Goal: Task Accomplishment & Management: Manage account settings

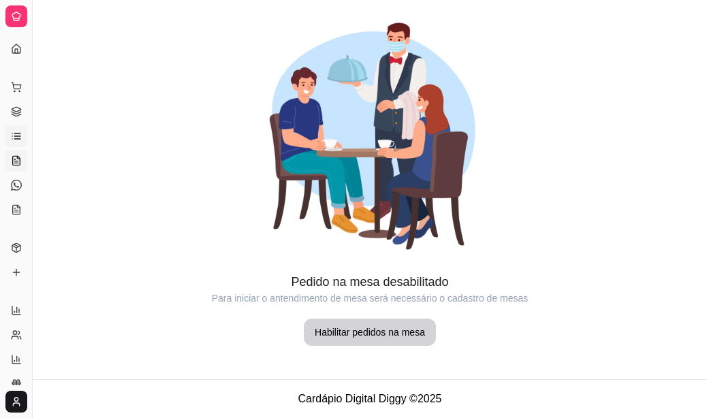
click at [18, 145] on link "Lista de Pedidos" at bounding box center [16, 136] width 22 height 22
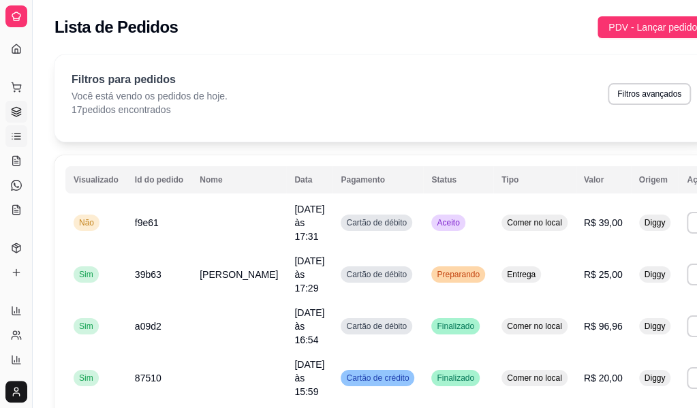
click at [19, 118] on link "Gestor de Pedidos" at bounding box center [16, 112] width 22 height 22
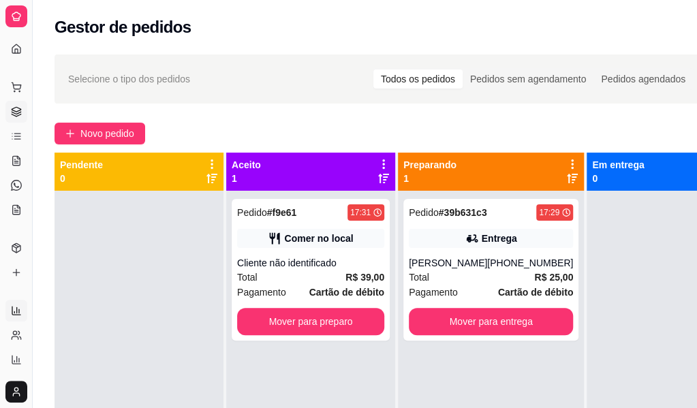
click at [14, 314] on icon at bounding box center [16, 310] width 8 height 8
select select "ALL"
select select "0"
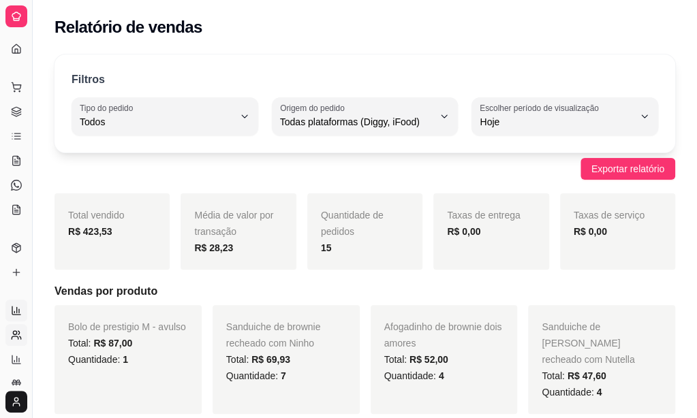
click at [19, 330] on icon at bounding box center [16, 335] width 11 height 11
select select "30"
select select "HIGHEST_TOTAL_SPENT_WITH_ORDERS"
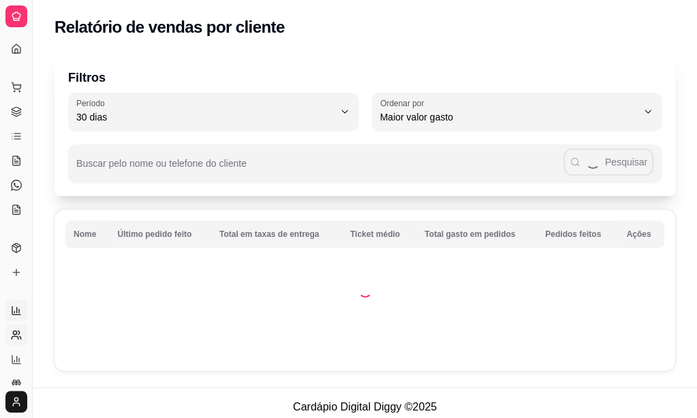
click at [8, 306] on link "Relatórios de vendas" at bounding box center [16, 311] width 22 height 22
select select "ALL"
select select "0"
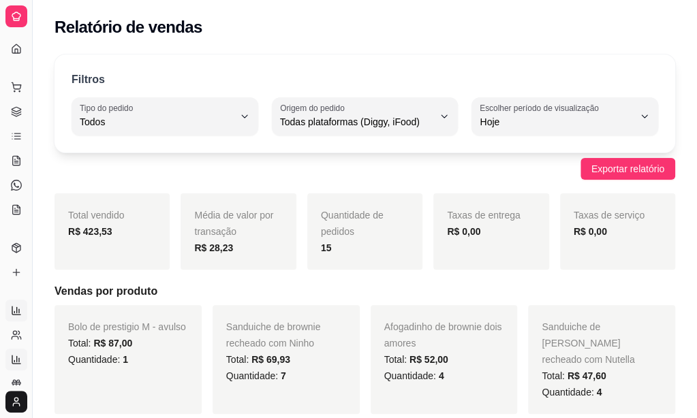
click at [20, 365] on link "Relatório de mesas" at bounding box center [16, 360] width 22 height 22
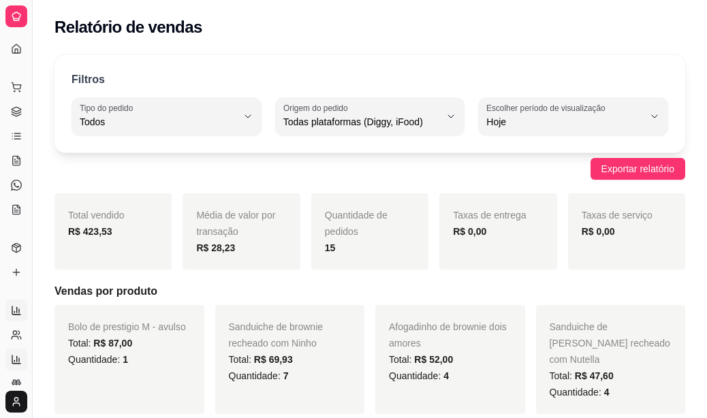
select select "TOTAL_OF_ORDERS"
select select "7"
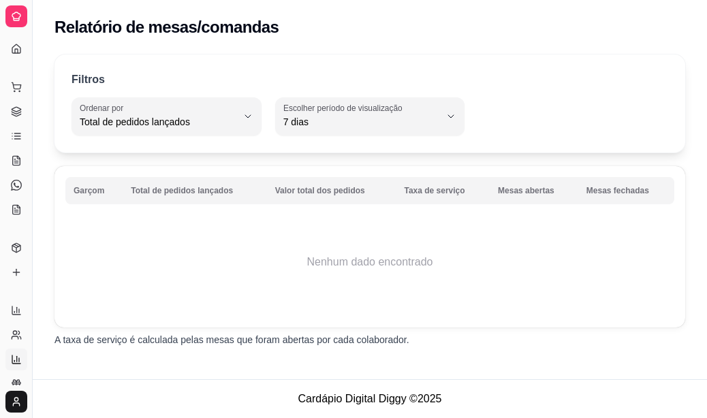
click at [25, 15] on div at bounding box center [16, 16] width 22 height 22
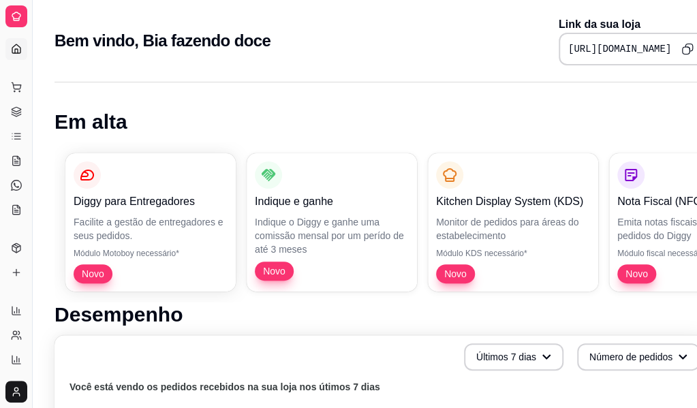
click at [25, 15] on div at bounding box center [16, 16] width 22 height 22
click at [38, 62] on div "Bem vindo, Bia fazendo doce Link da sua loja [URL][DOMAIN_NAME]" at bounding box center [381, 37] width 697 height 74
click at [29, 59] on button "Toggle Sidebar" at bounding box center [32, 204] width 11 height 408
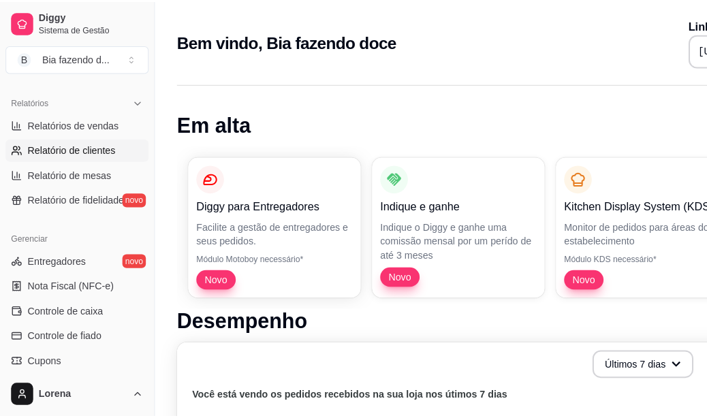
scroll to position [477, 0]
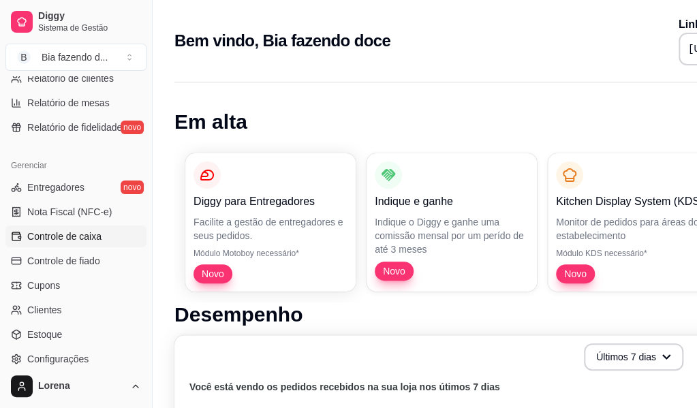
click at [82, 236] on span "Controle de caixa" at bounding box center [64, 237] width 74 height 14
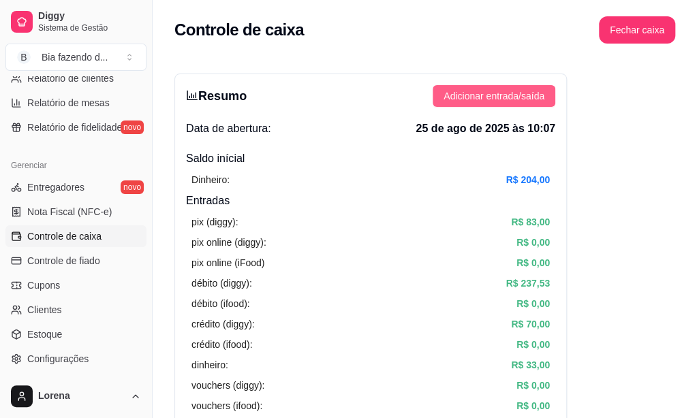
click at [509, 98] on span "Adicionar entrada/saída" at bounding box center [493, 96] width 101 height 15
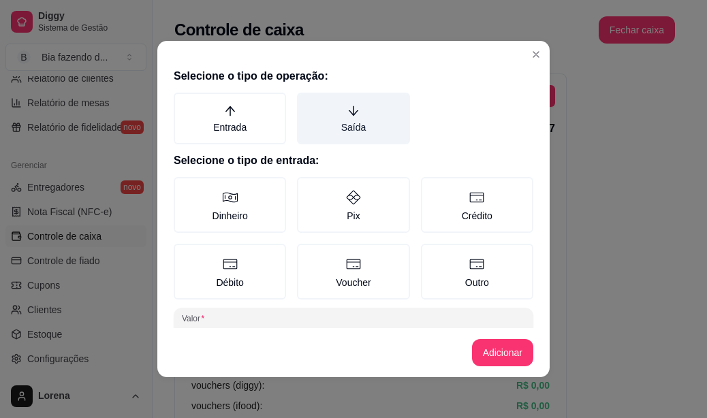
click at [299, 125] on label "Saída" at bounding box center [353, 119] width 112 height 52
click at [299, 103] on button "Saída" at bounding box center [301, 97] width 11 height 11
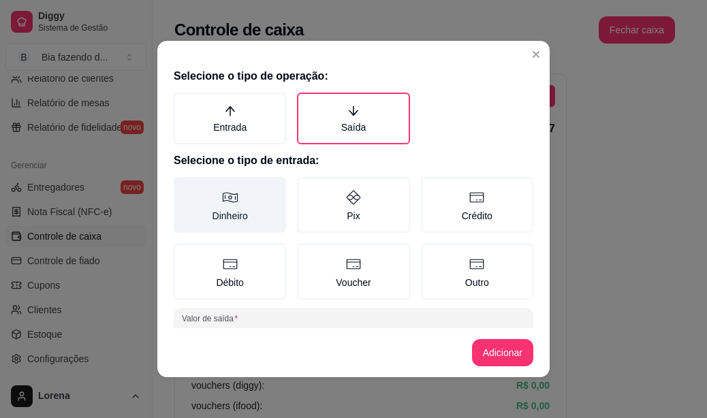
click at [195, 206] on label "Dinheiro" at bounding box center [230, 205] width 112 height 56
click at [184, 187] on button "Dinheiro" at bounding box center [178, 181] width 11 height 11
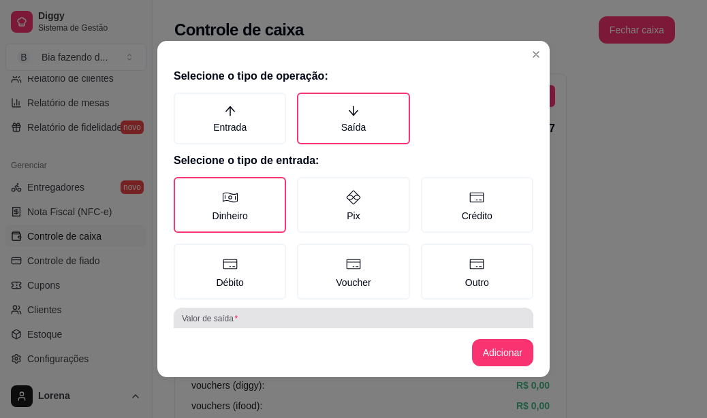
click at [245, 319] on div "0,00" at bounding box center [353, 326] width 343 height 27
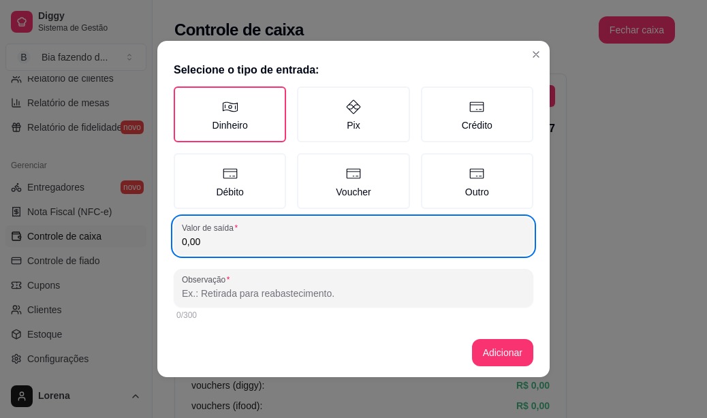
scroll to position [91, 0]
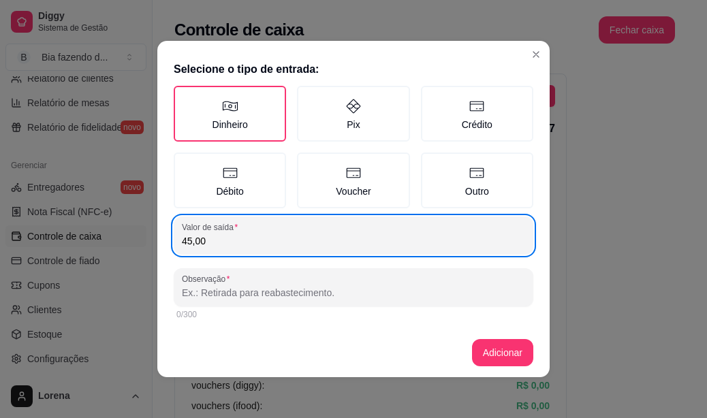
type input "45,00"
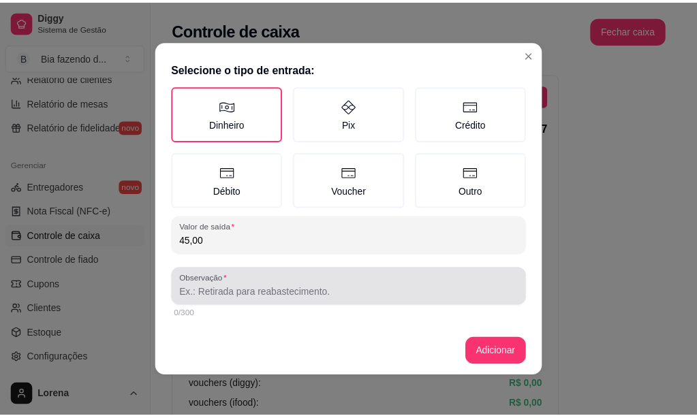
scroll to position [0, 0]
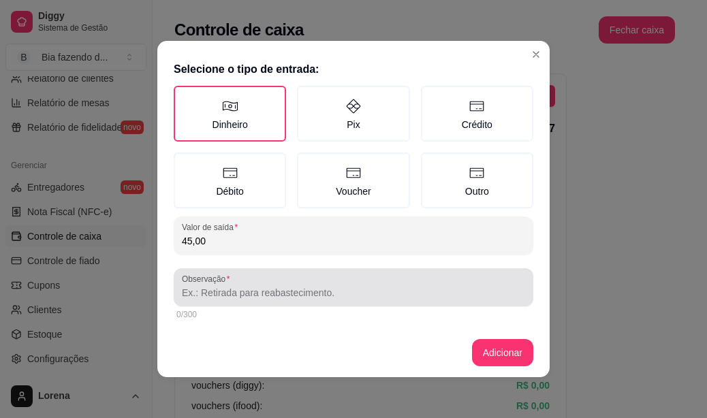
drag, startPoint x: 245, startPoint y: 314, endPoint x: 281, endPoint y: 292, distance: 41.6
click at [281, 292] on input "Observação" at bounding box center [353, 293] width 343 height 14
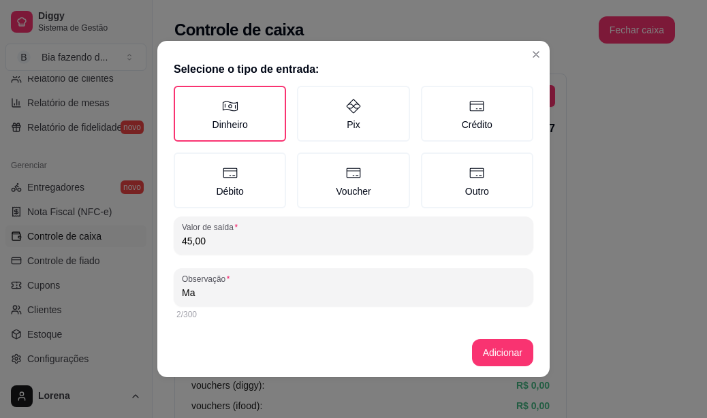
type input "M"
type input "[PERSON_NAME]"
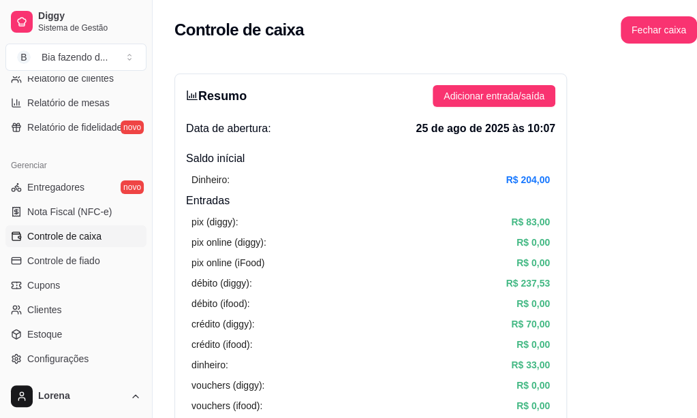
drag, startPoint x: 494, startPoint y: 340, endPoint x: 697, endPoint y: 52, distance: 352.4
click at [96, 264] on span "Controle de fiado" at bounding box center [63, 261] width 73 height 14
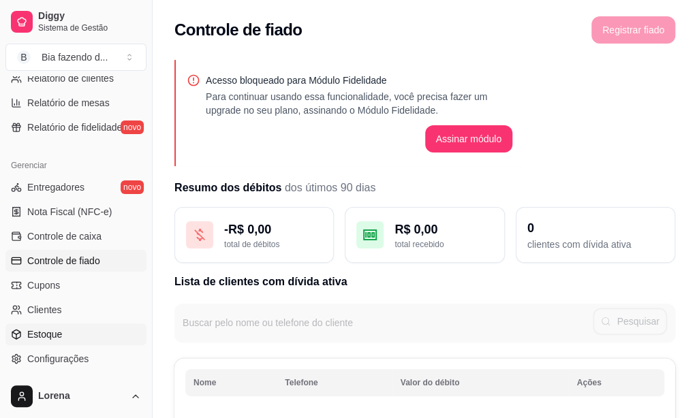
click at [60, 341] on link "Estoque" at bounding box center [75, 335] width 141 height 22
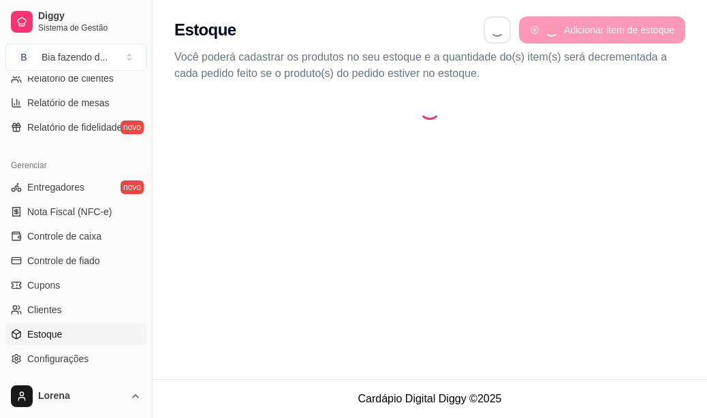
select select "QUANTITY_ORDER"
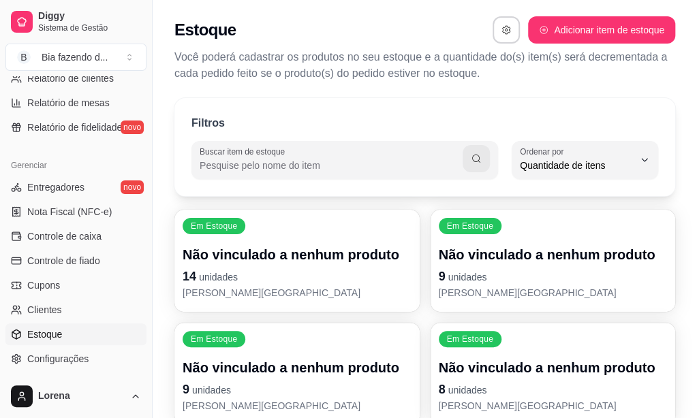
scroll to position [409, 0]
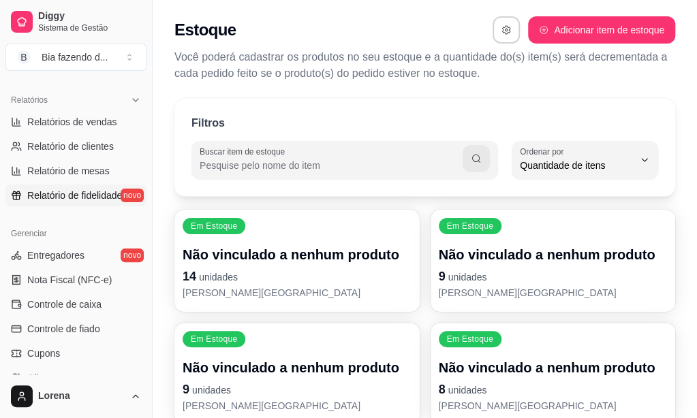
click at [84, 202] on link "Relatório de fidelidade novo" at bounding box center [75, 196] width 141 height 22
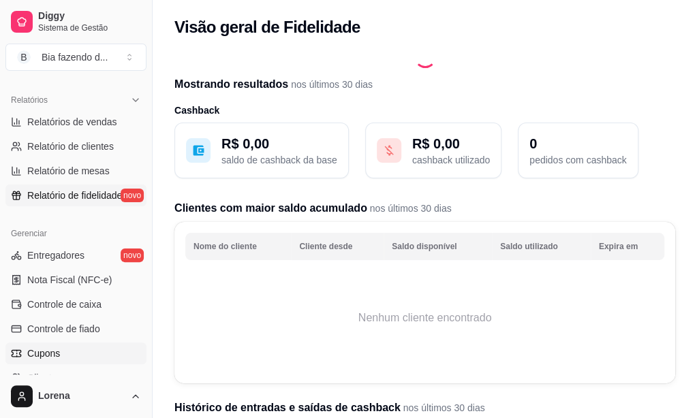
scroll to position [341, 0]
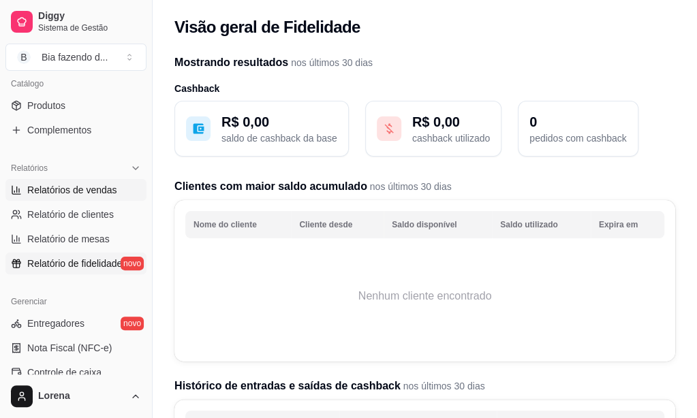
click at [82, 184] on span "Relatórios de vendas" at bounding box center [72, 190] width 90 height 14
select select "ALL"
select select "0"
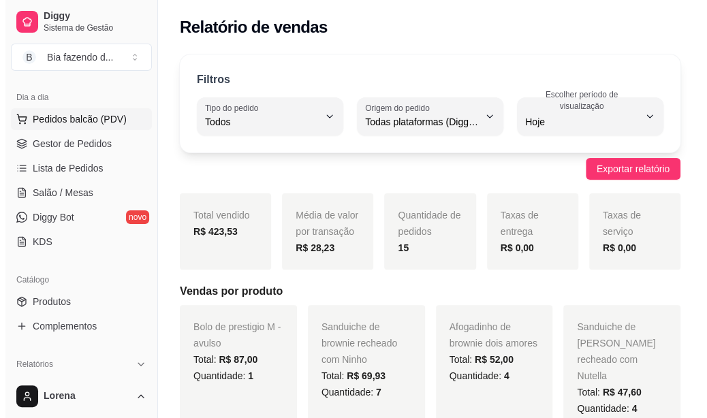
scroll to position [68, 0]
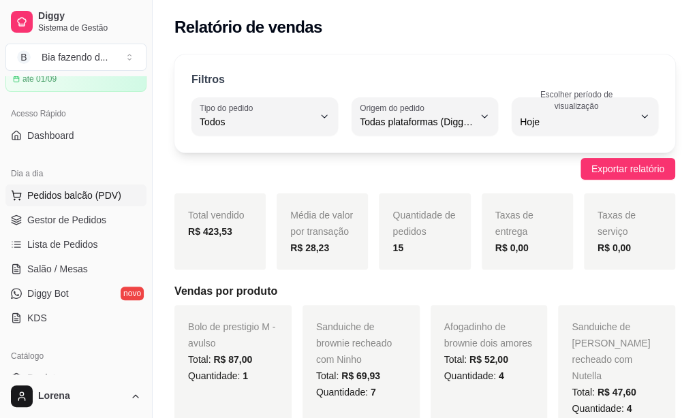
click at [71, 189] on span "Pedidos balcão (PDV)" at bounding box center [74, 196] width 94 height 14
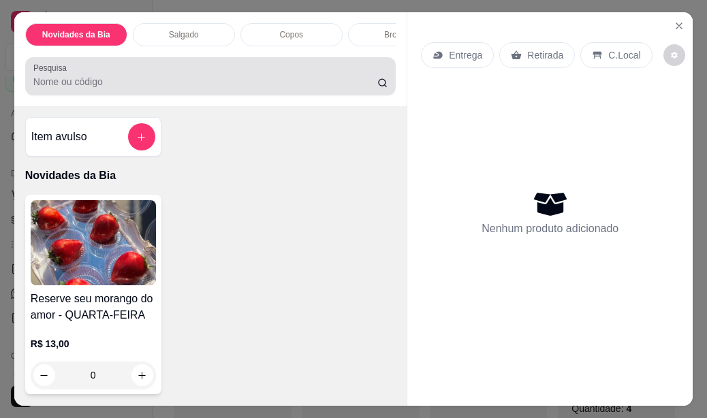
click at [109, 90] on div at bounding box center [210, 76] width 354 height 27
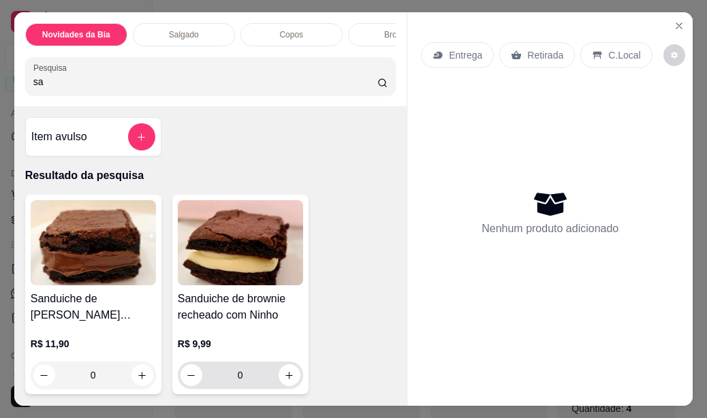
type input "sa"
click at [294, 386] on div "0" at bounding box center [240, 375] width 120 height 27
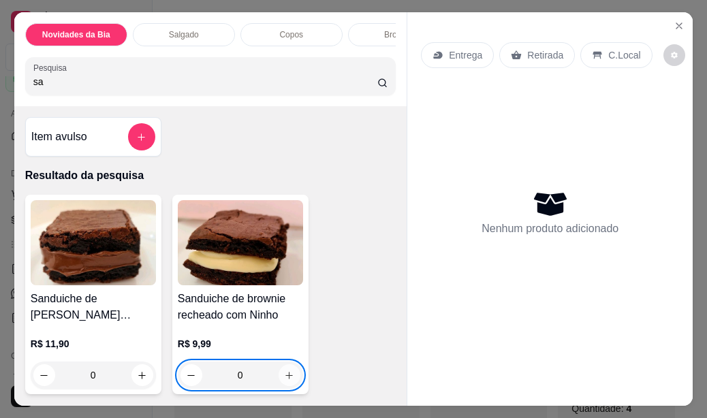
click at [287, 381] on icon "increase-product-quantity" at bounding box center [289, 376] width 10 height 10
click at [285, 381] on icon "increase-product-quantity" at bounding box center [289, 376] width 10 height 10
click at [284, 379] on icon "increase-product-quantity" at bounding box center [289, 376] width 10 height 10
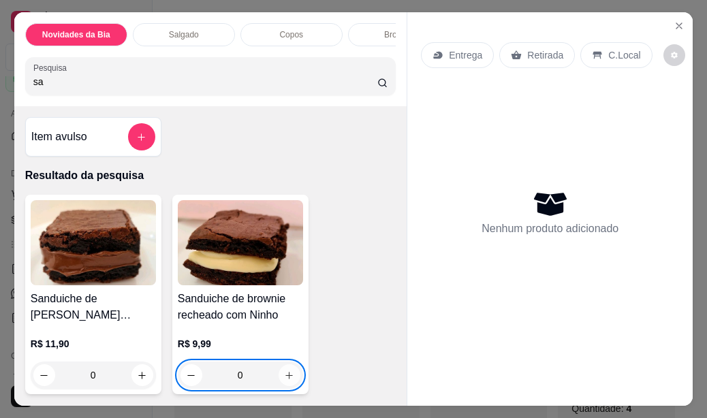
click at [284, 379] on icon "increase-product-quantity" at bounding box center [289, 376] width 10 height 10
type input "2"
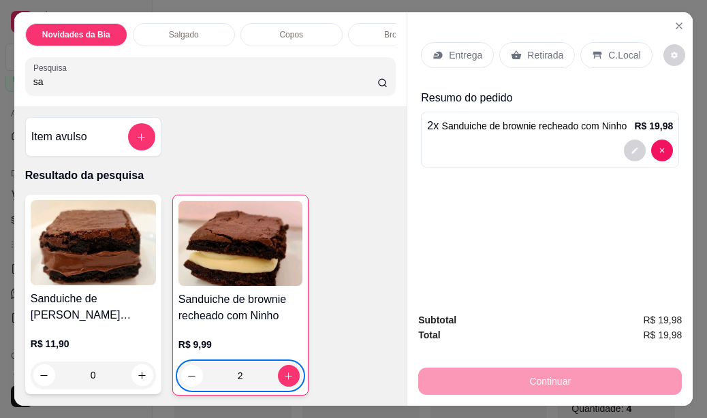
type input "2"
click at [608, 52] on p "C.Local" at bounding box center [624, 55] width 32 height 14
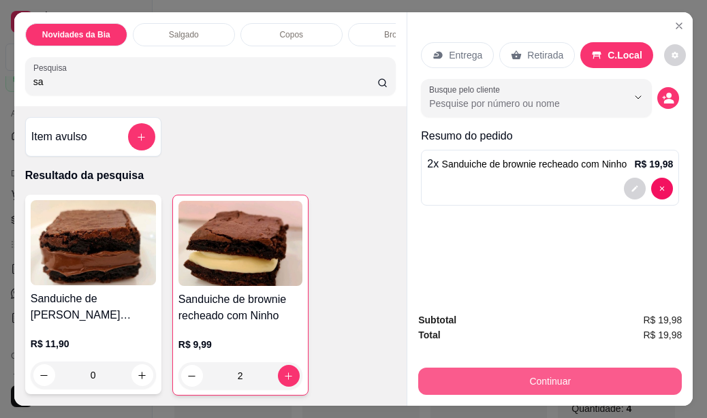
click at [473, 368] on button "Continuar" at bounding box center [550, 381] width 264 height 27
click at [564, 375] on button "Continuar" at bounding box center [550, 381] width 264 height 27
click at [568, 373] on button "Continuar" at bounding box center [550, 381] width 264 height 27
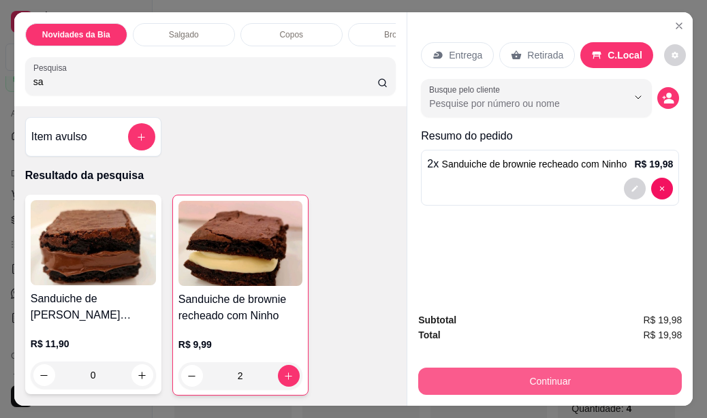
click at [568, 373] on button "Continuar" at bounding box center [550, 381] width 264 height 27
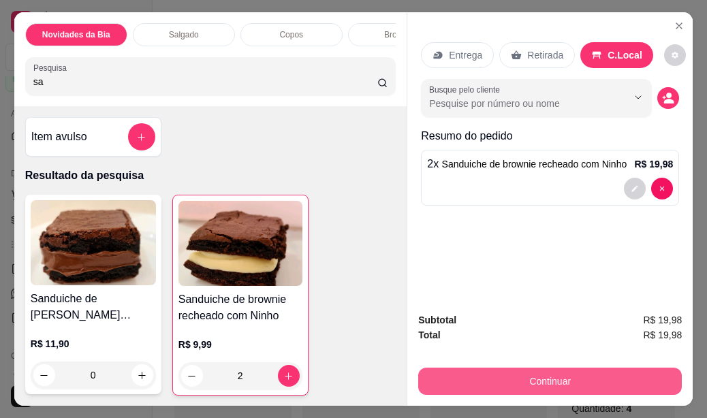
click at [569, 374] on button "Continuar" at bounding box center [550, 381] width 264 height 27
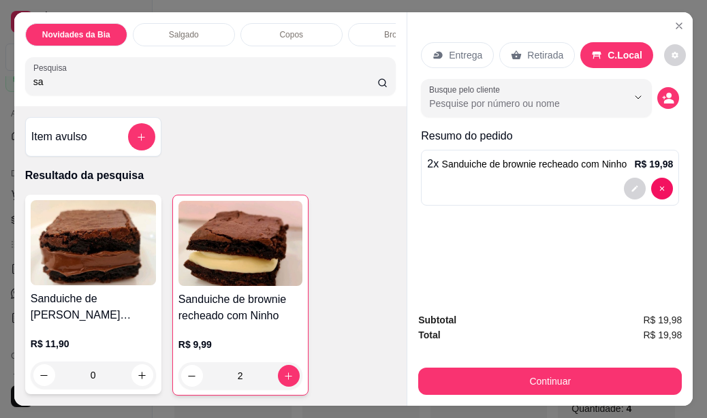
scroll to position [136, 0]
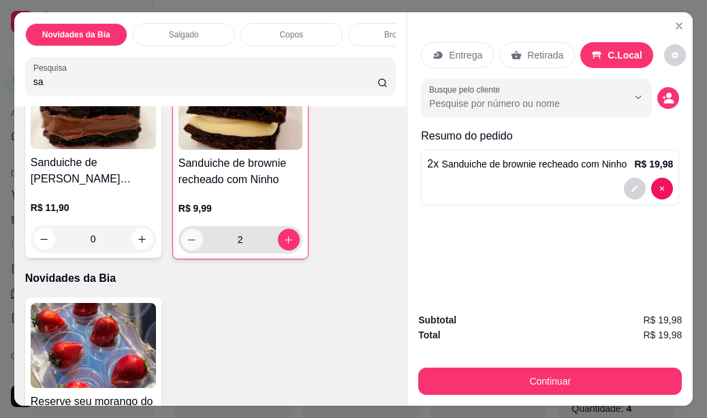
click at [194, 249] on button "decrease-product-quantity" at bounding box center [192, 240] width 22 height 22
click at [187, 243] on icon "decrease-product-quantity" at bounding box center [192, 240] width 10 height 10
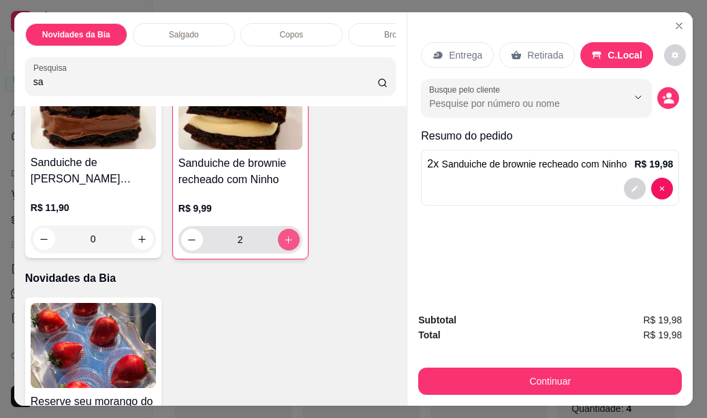
click at [283, 245] on icon "increase-product-quantity" at bounding box center [288, 240] width 10 height 10
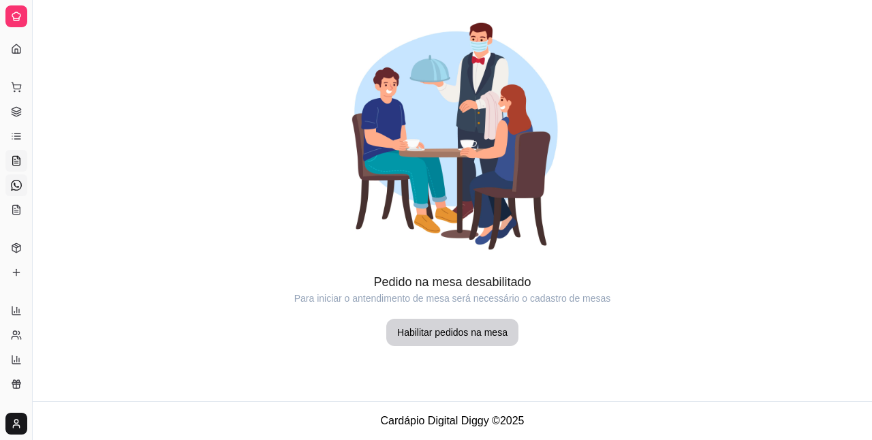
click at [5, 190] on link "Diggy Bot novo" at bounding box center [16, 185] width 22 height 22
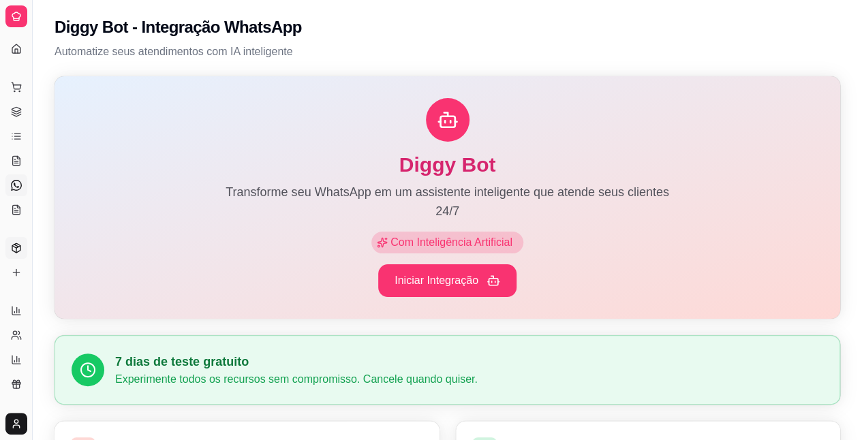
click at [22, 253] on link "Produtos" at bounding box center [16, 248] width 22 height 22
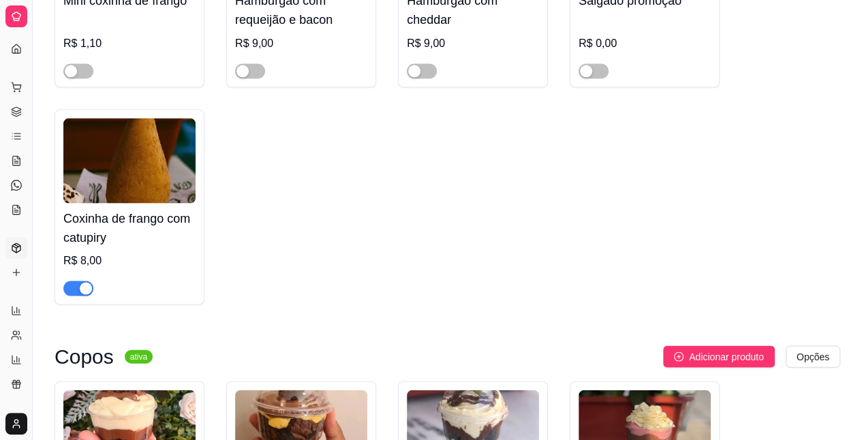
scroll to position [1294, 0]
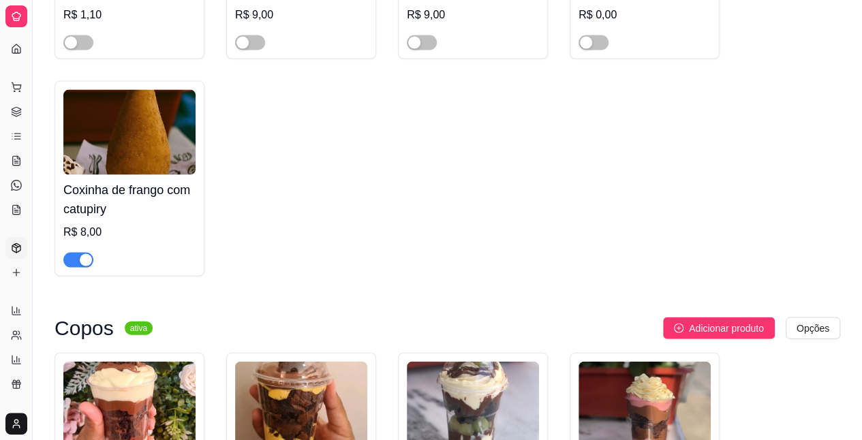
click at [91, 262] on div at bounding box center [78, 259] width 30 height 16
click at [86, 266] on div "button" at bounding box center [86, 260] width 12 height 12
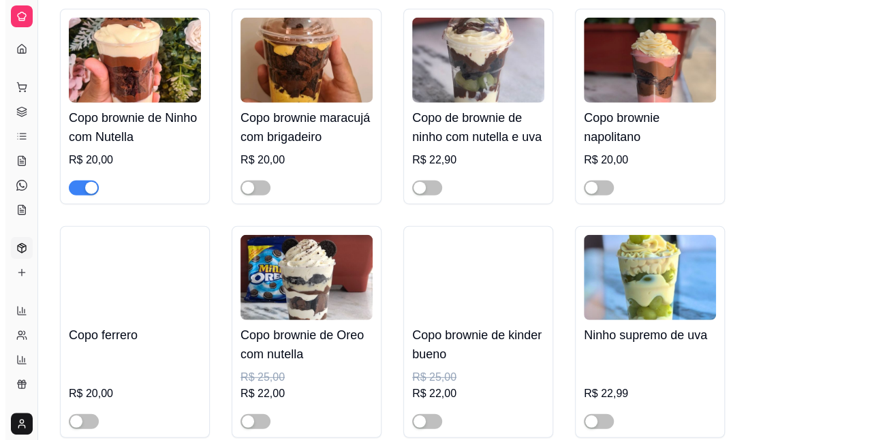
scroll to position [1567, 0]
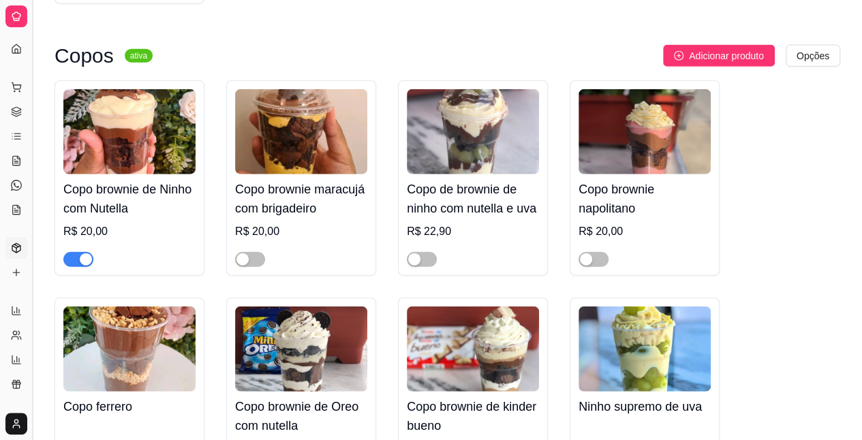
click at [30, 77] on button "Toggle Sidebar" at bounding box center [32, 220] width 11 height 440
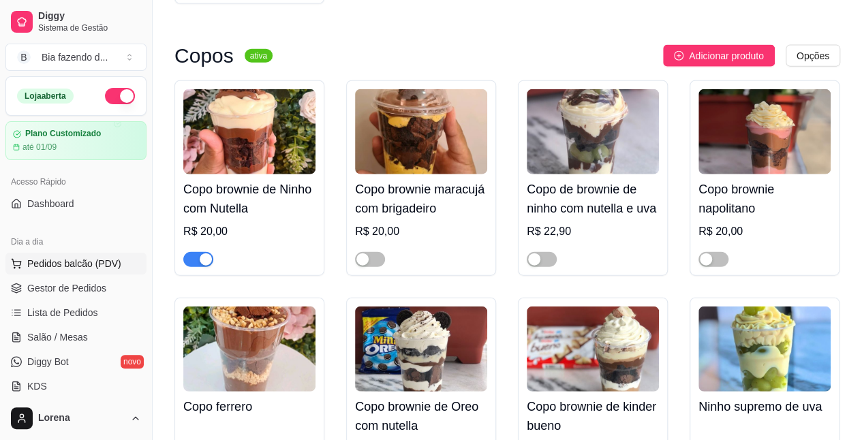
click at [123, 268] on button "Pedidos balcão (PDV)" at bounding box center [75, 264] width 141 height 22
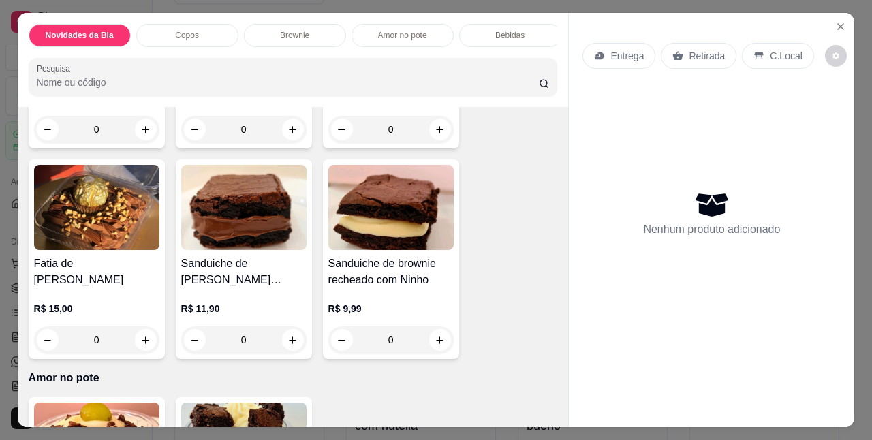
scroll to position [749, 0]
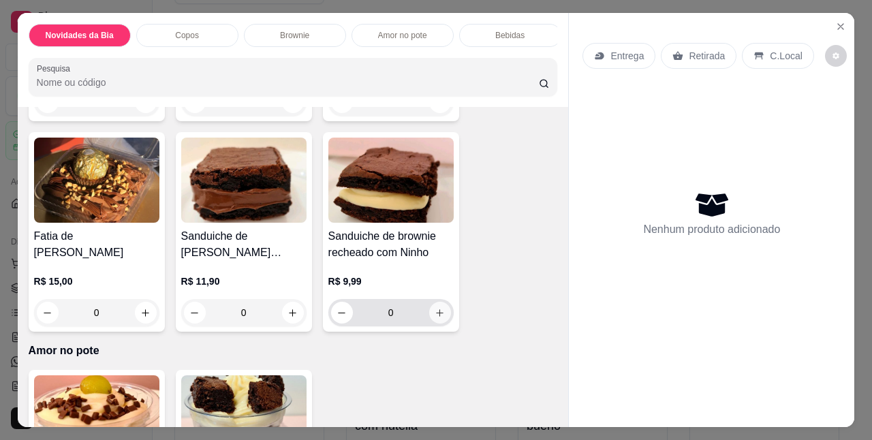
click at [435, 314] on icon "increase-product-quantity" at bounding box center [440, 313] width 10 height 10
type input "1"
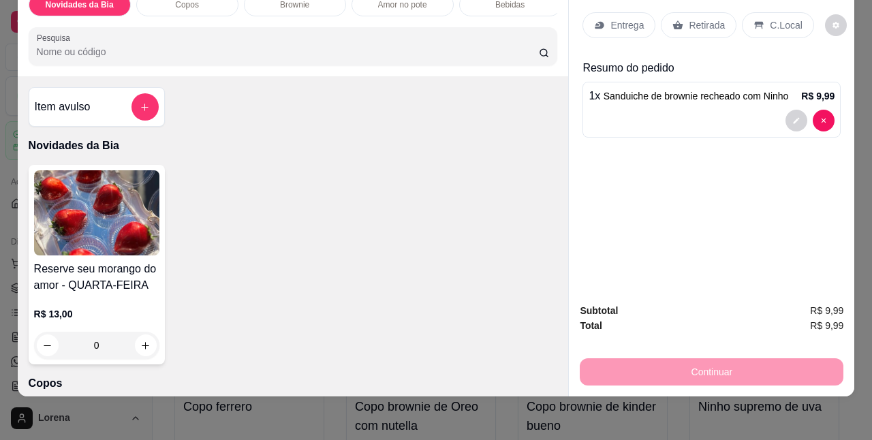
scroll to position [0, 0]
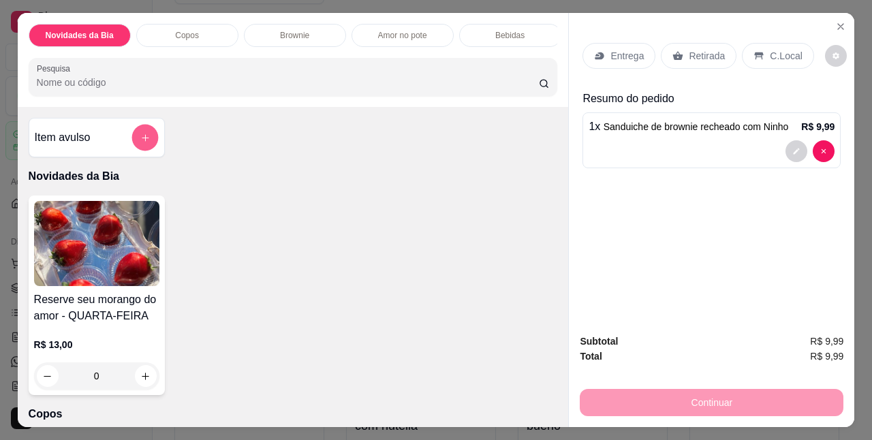
click at [140, 140] on icon "add-separate-item" at bounding box center [145, 138] width 10 height 10
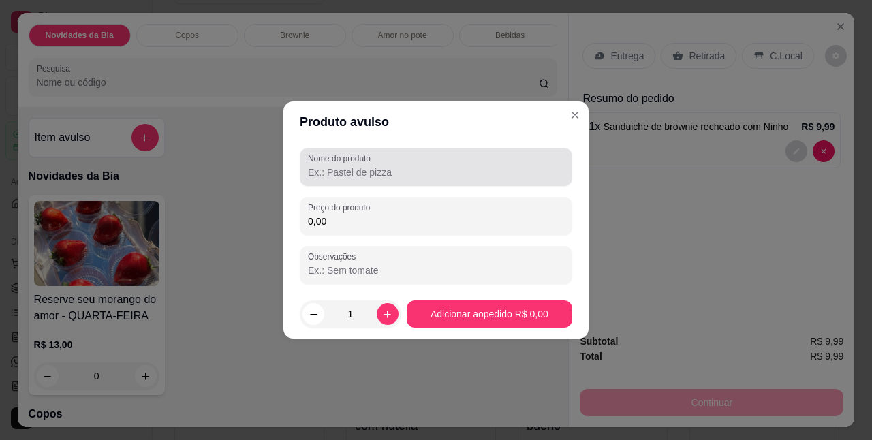
click at [395, 168] on input "Nome do produto" at bounding box center [436, 173] width 256 height 14
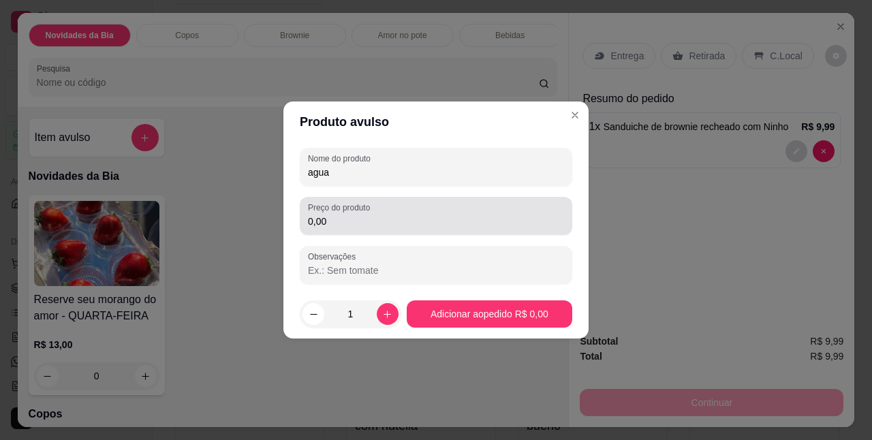
type input "agua"
click at [329, 208] on label "Preço do produto" at bounding box center [341, 208] width 67 height 12
click at [329, 215] on input "0,00" at bounding box center [436, 222] width 256 height 14
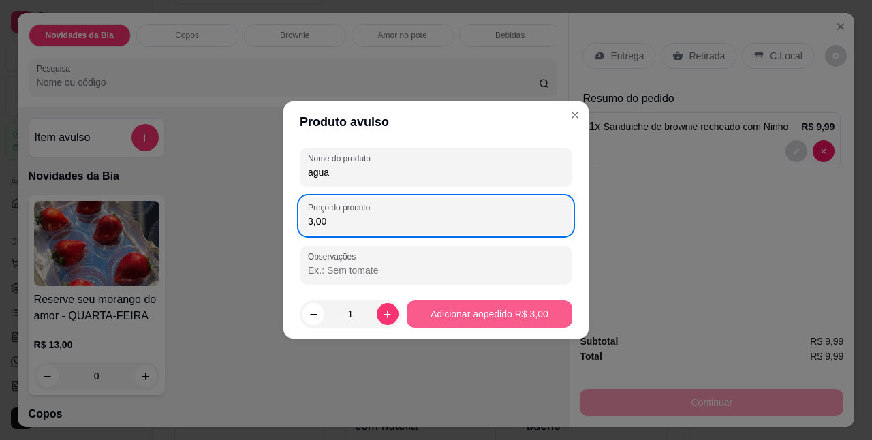
type input "3,00"
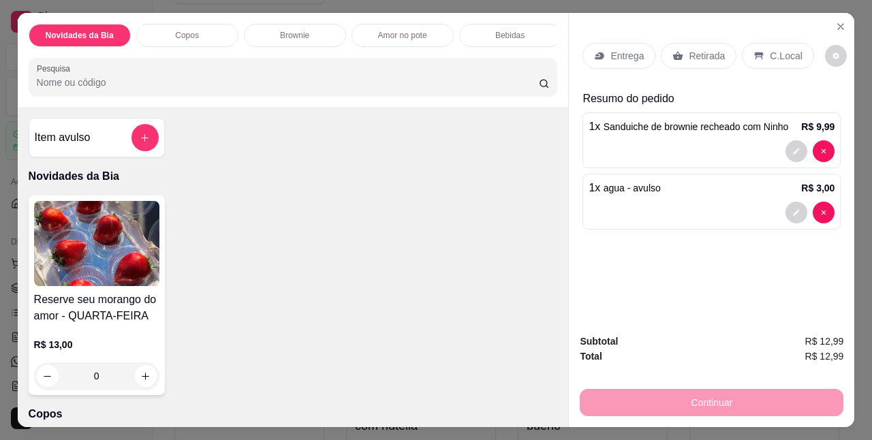
click at [770, 49] on p "C.Local" at bounding box center [786, 56] width 32 height 14
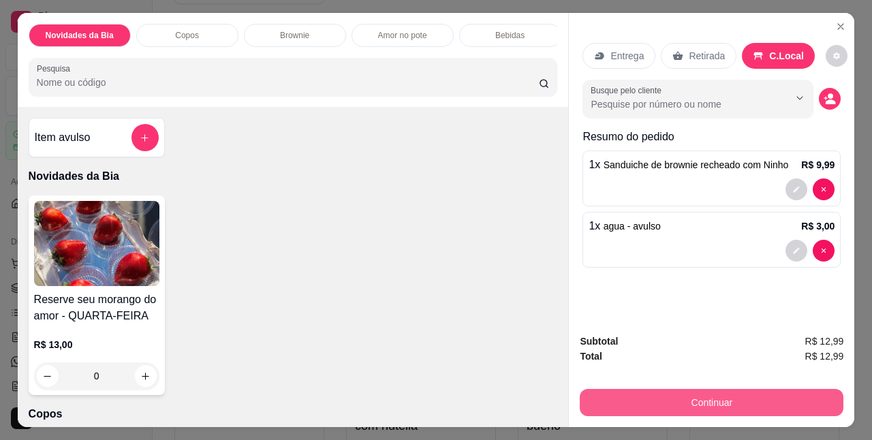
click at [662, 399] on button "Continuar" at bounding box center [712, 402] width 264 height 27
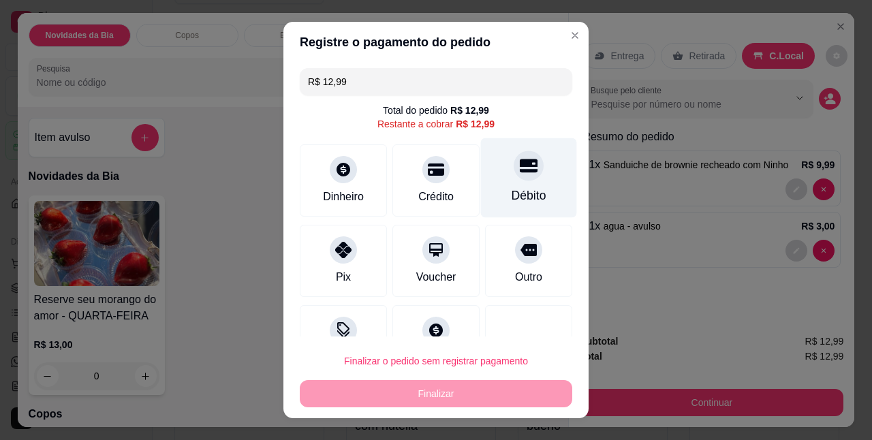
click at [498, 187] on div "Débito" at bounding box center [529, 178] width 96 height 80
type input "R$ 0,00"
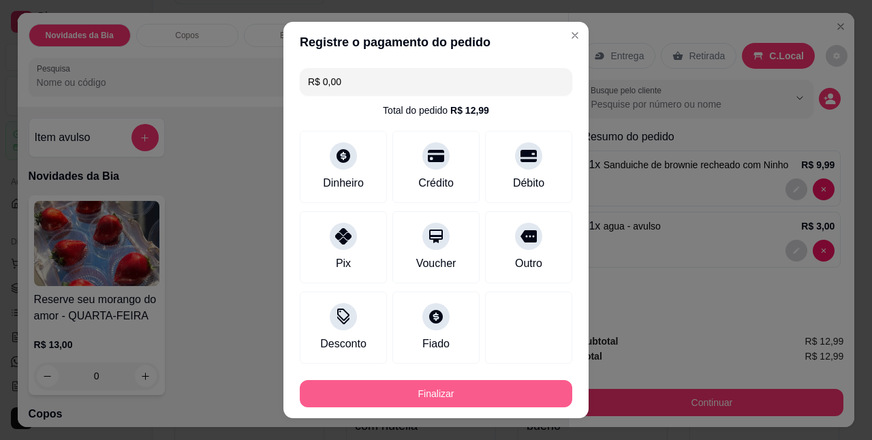
click at [468, 388] on button "Finalizar" at bounding box center [436, 393] width 272 height 27
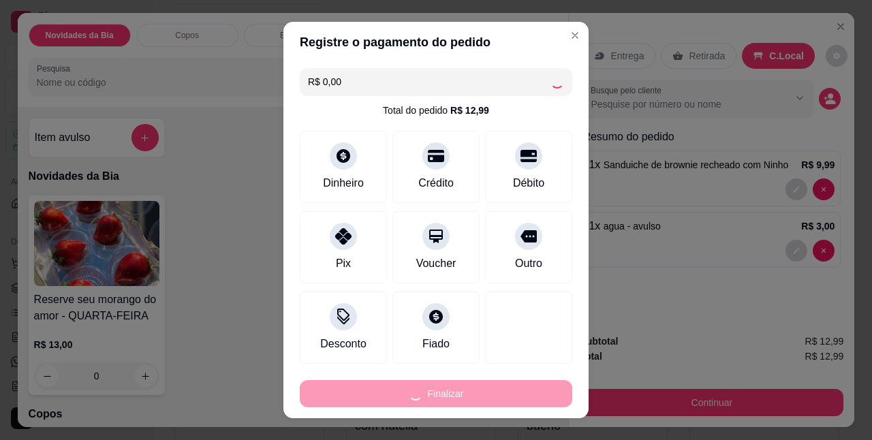
type input "0"
type input "-R$ 12,99"
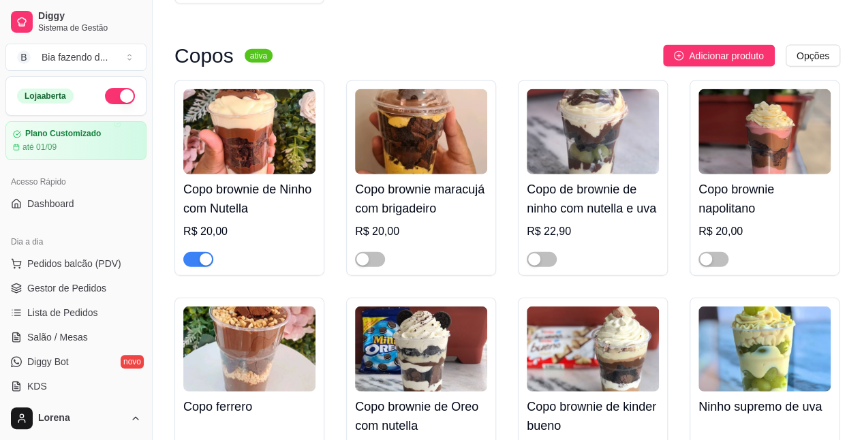
click at [81, 251] on div "Dia a dia" at bounding box center [75, 242] width 141 height 22
click at [80, 253] on button "Pedidos balcão (PDV)" at bounding box center [75, 264] width 141 height 22
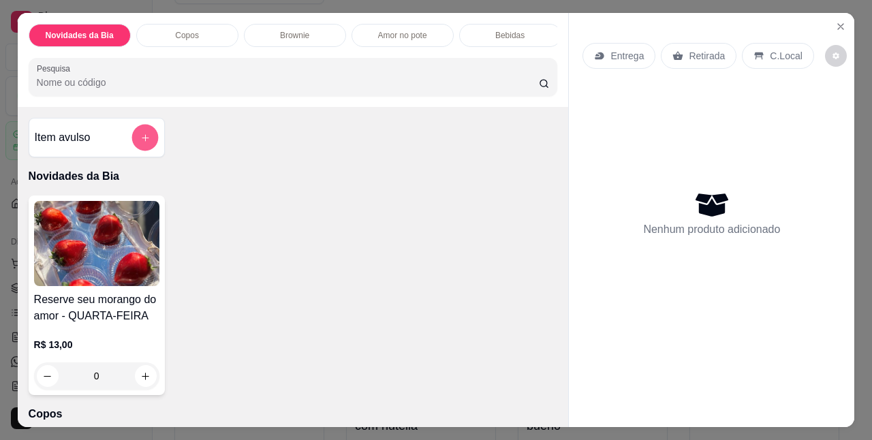
click at [133, 136] on button "add-separate-item" at bounding box center [144, 138] width 27 height 27
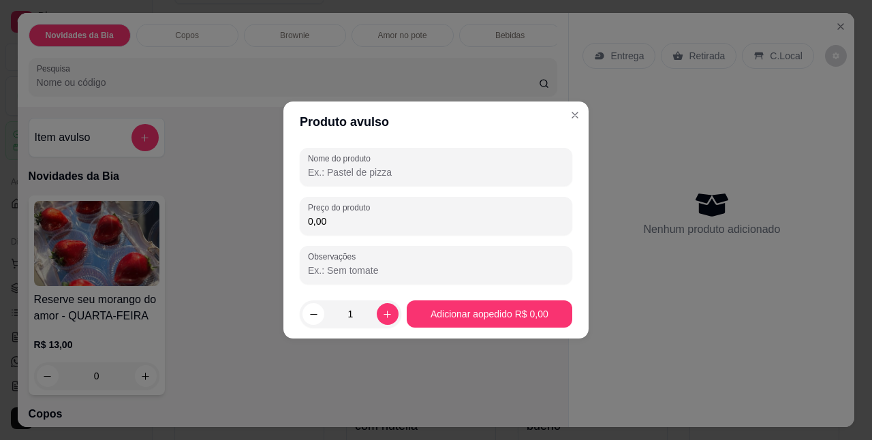
click at [361, 170] on input "Nome do produto" at bounding box center [436, 173] width 256 height 14
type input "salgado assado"
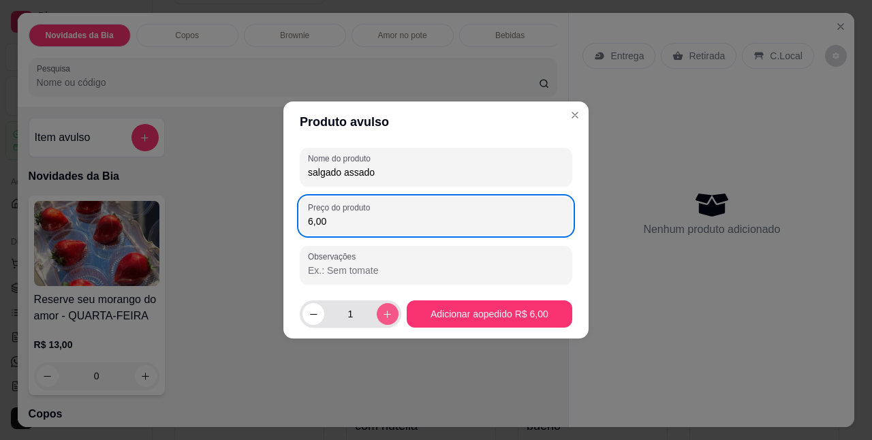
type input "6,00"
click at [378, 315] on button "increase-product-quantity" at bounding box center [388, 314] width 22 height 22
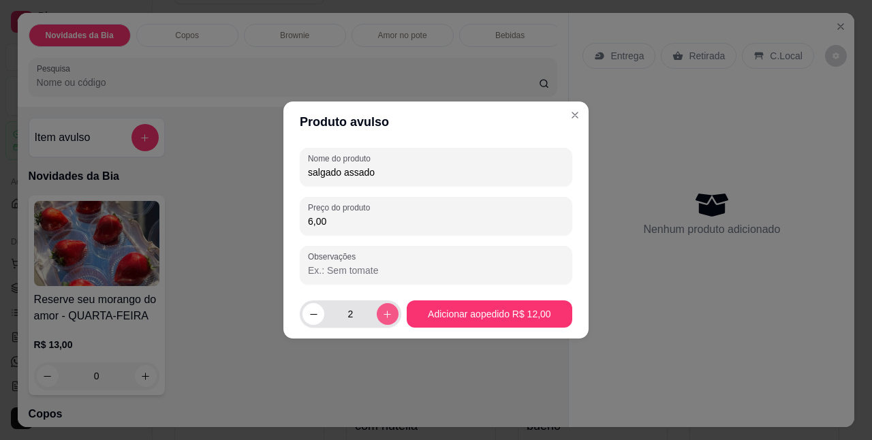
click at [378, 315] on button "increase-product-quantity" at bounding box center [388, 314] width 22 height 22
type input "3"
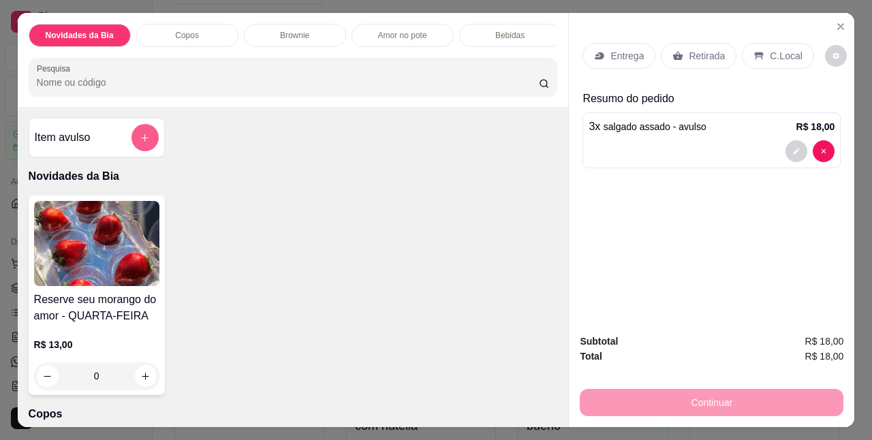
click at [131, 138] on button "add-separate-item" at bounding box center [144, 137] width 27 height 27
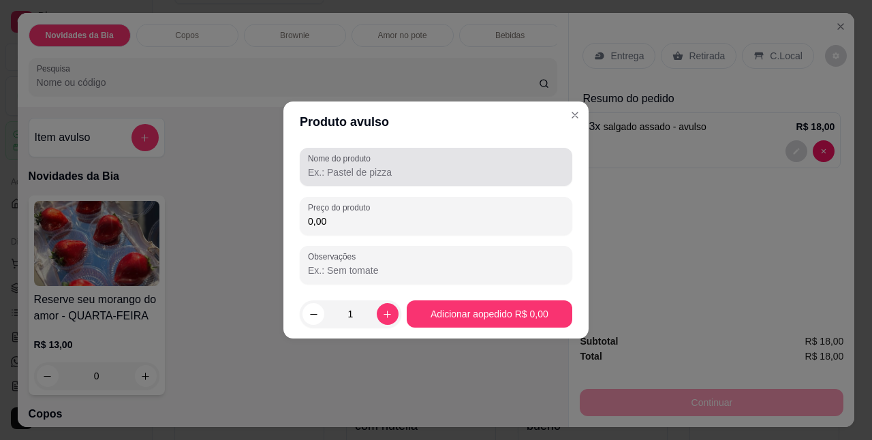
click at [369, 162] on label "Nome do produto" at bounding box center [341, 159] width 67 height 12
click at [369, 166] on input "Nome do produto" at bounding box center [436, 173] width 256 height 14
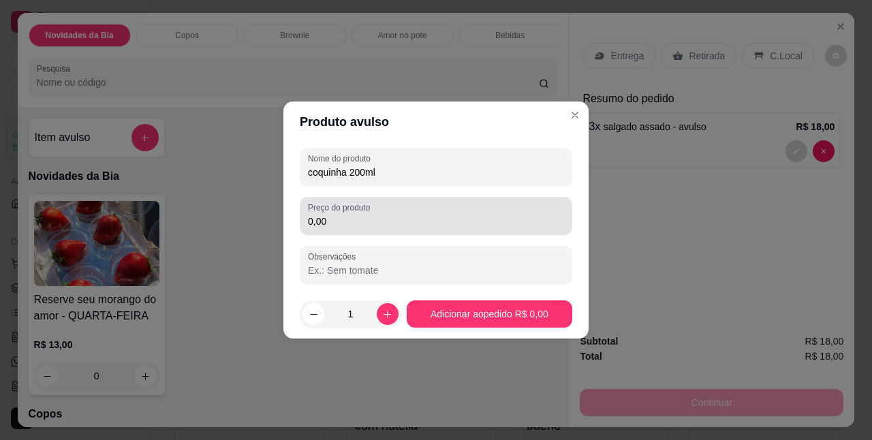
type input "coquinha 200ml"
click at [407, 211] on div "0,00" at bounding box center [436, 215] width 256 height 27
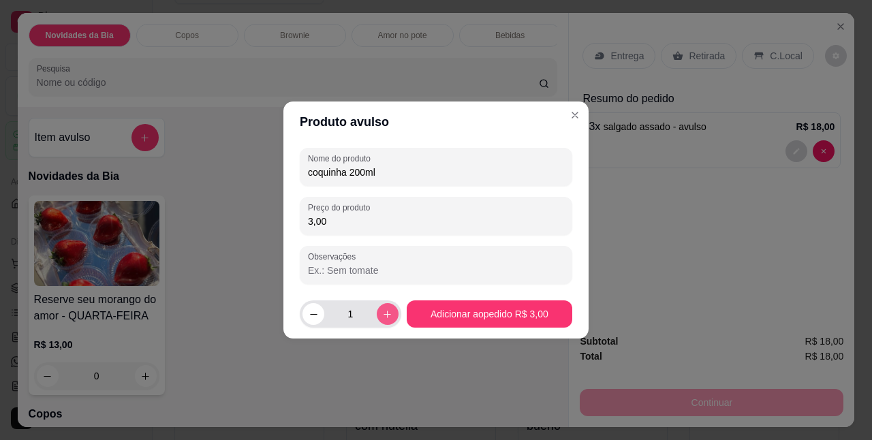
type input "3,00"
click at [377, 316] on button "increase-product-quantity" at bounding box center [388, 314] width 22 height 22
type input "3"
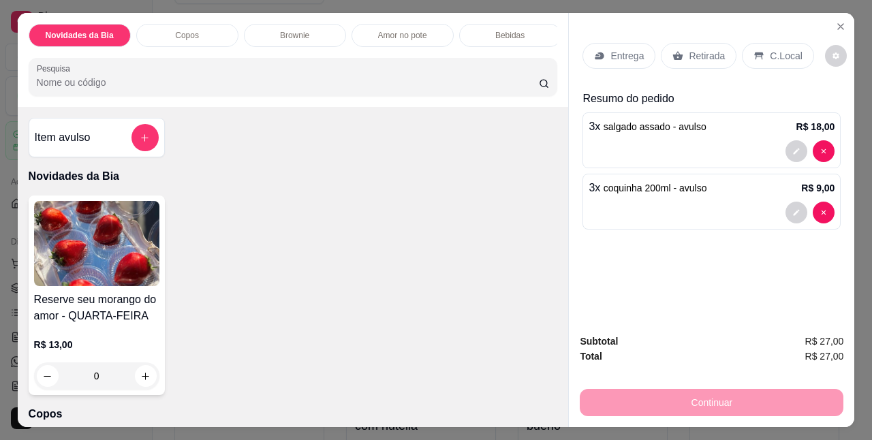
click at [770, 52] on p "C.Local" at bounding box center [786, 56] width 32 height 14
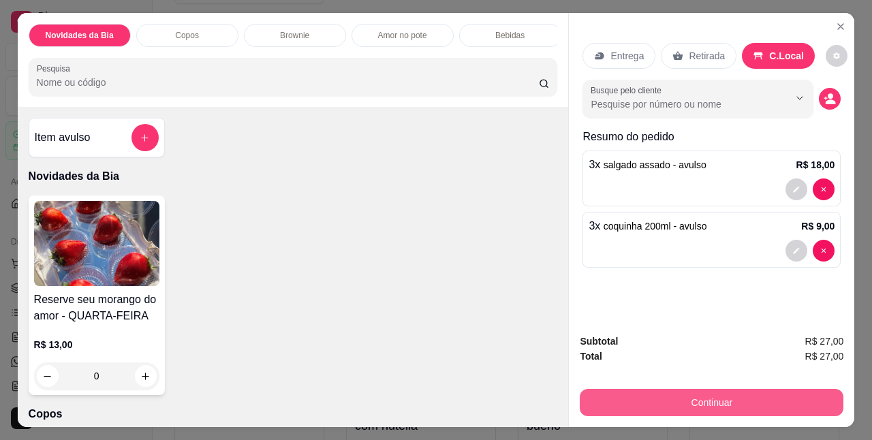
click at [661, 401] on button "Continuar" at bounding box center [712, 402] width 264 height 27
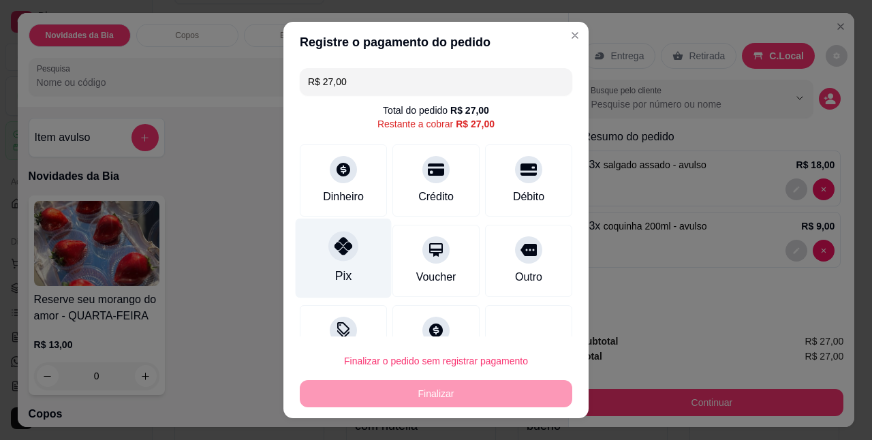
click at [349, 270] on div "Pix" at bounding box center [344, 259] width 96 height 80
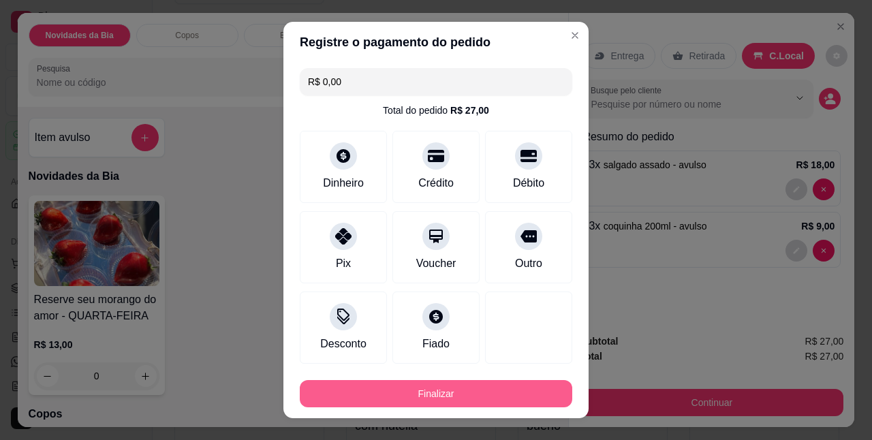
click at [395, 396] on button "Finalizar" at bounding box center [436, 393] width 272 height 27
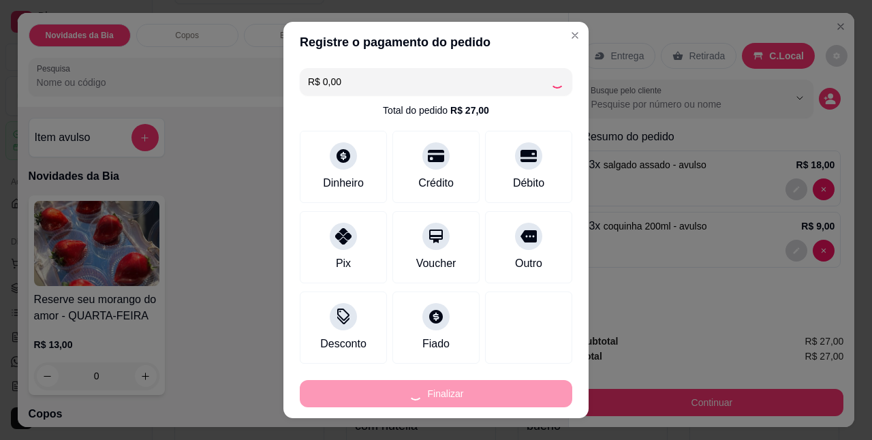
type input "-R$ 27,00"
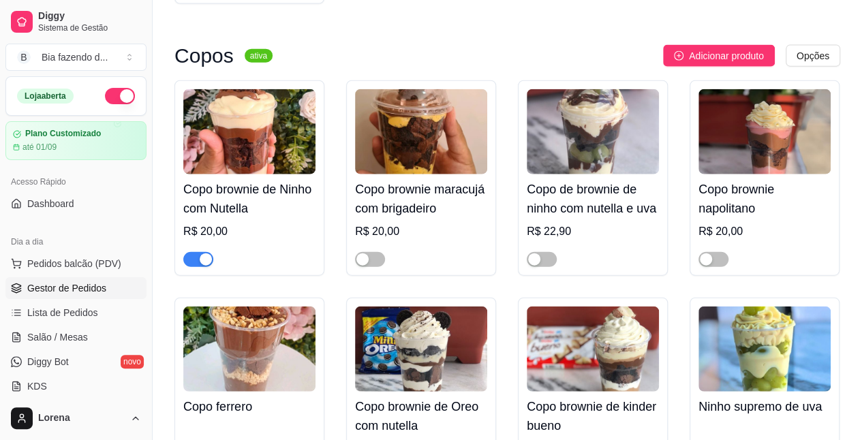
click at [65, 292] on span "Gestor de Pedidos" at bounding box center [66, 288] width 79 height 14
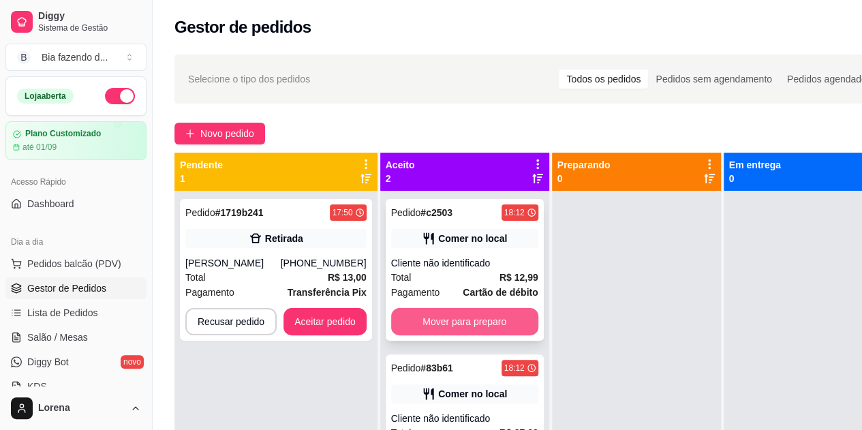
click at [456, 324] on button "Mover para preparo" at bounding box center [464, 321] width 147 height 27
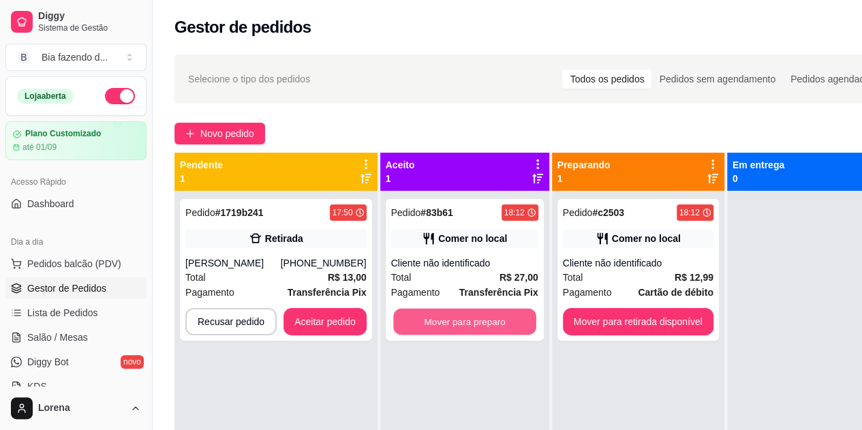
click at [456, 324] on button "Mover para preparo" at bounding box center [464, 322] width 143 height 27
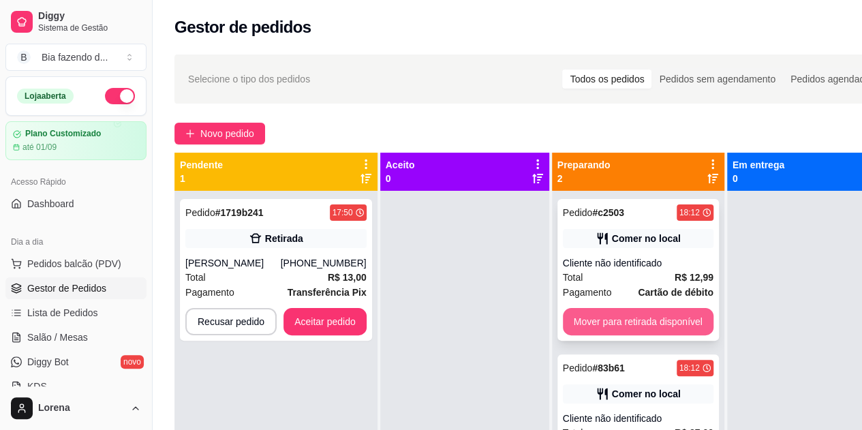
click at [610, 323] on button "Mover para retirada disponível" at bounding box center [638, 321] width 151 height 27
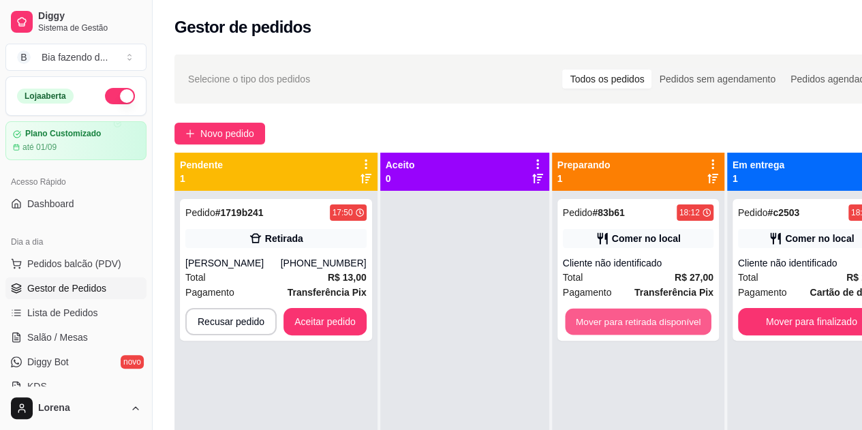
click at [610, 323] on button "Mover para retirada disponível" at bounding box center [638, 322] width 146 height 27
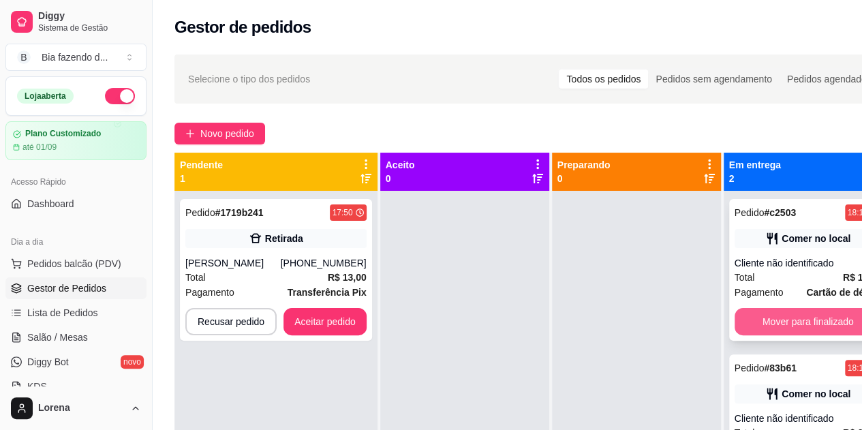
click at [783, 315] on button "Mover para finalizado" at bounding box center [807, 321] width 147 height 27
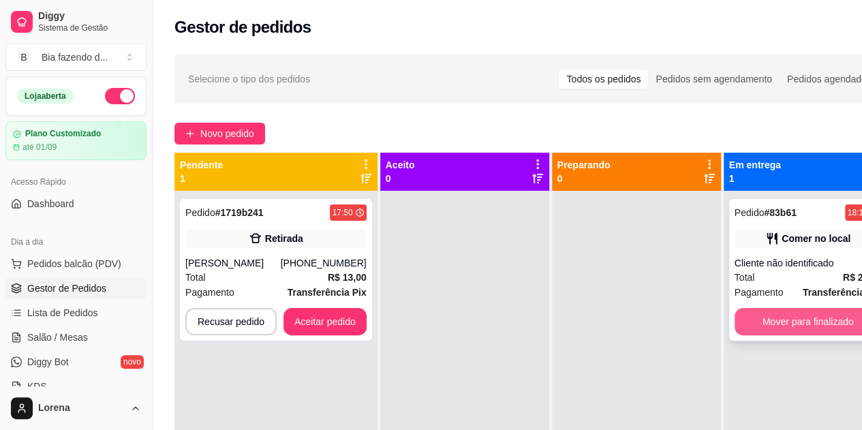
click at [783, 323] on button "Mover para finalizado" at bounding box center [807, 321] width 147 height 27
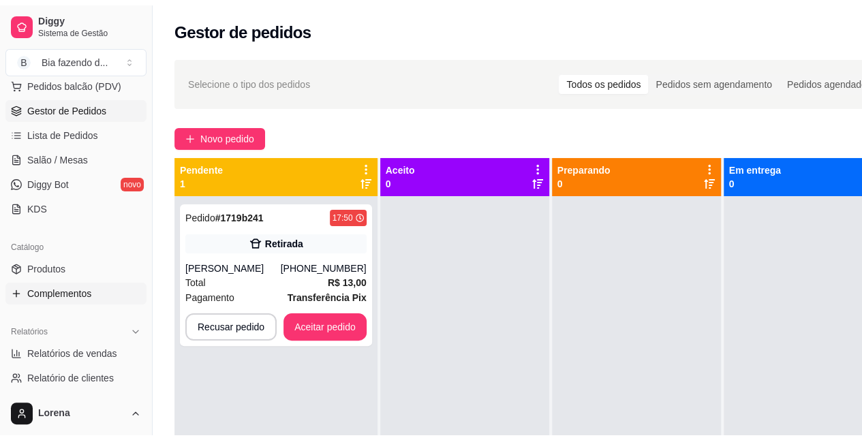
scroll to position [204, 0]
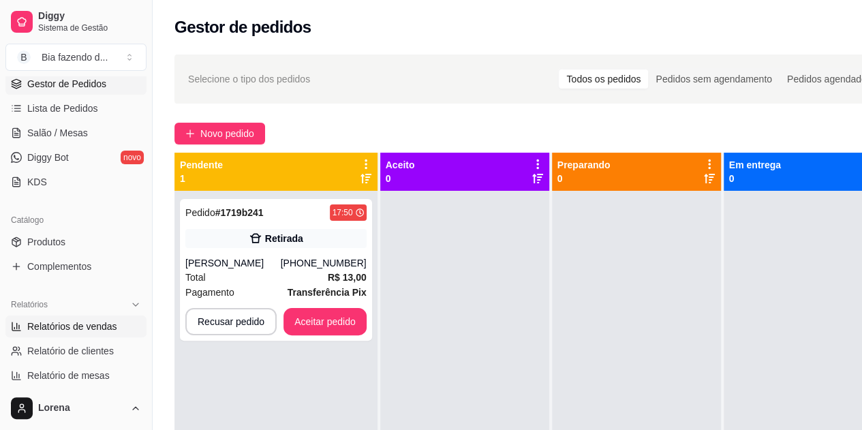
click at [84, 317] on link "Relatórios de vendas" at bounding box center [75, 326] width 141 height 22
select select "ALL"
select select "0"
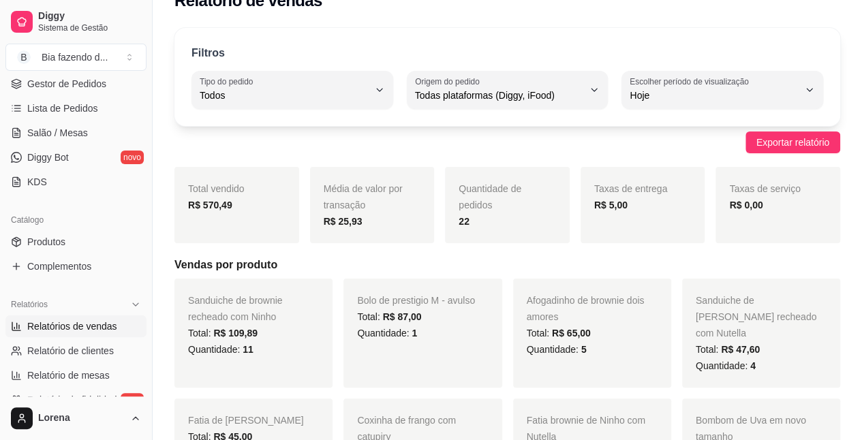
scroll to position [68, 0]
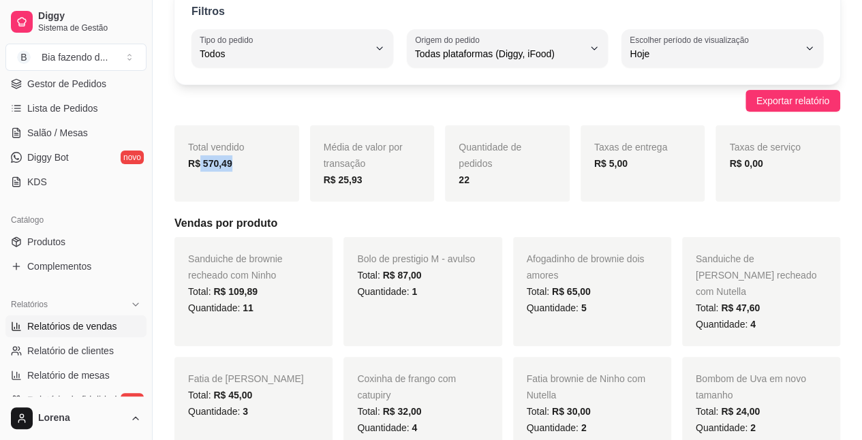
drag, startPoint x: 198, startPoint y: 168, endPoint x: 271, endPoint y: 176, distance: 73.3
click at [271, 176] on div "Total vendido R$ 570,49" at bounding box center [236, 163] width 125 height 76
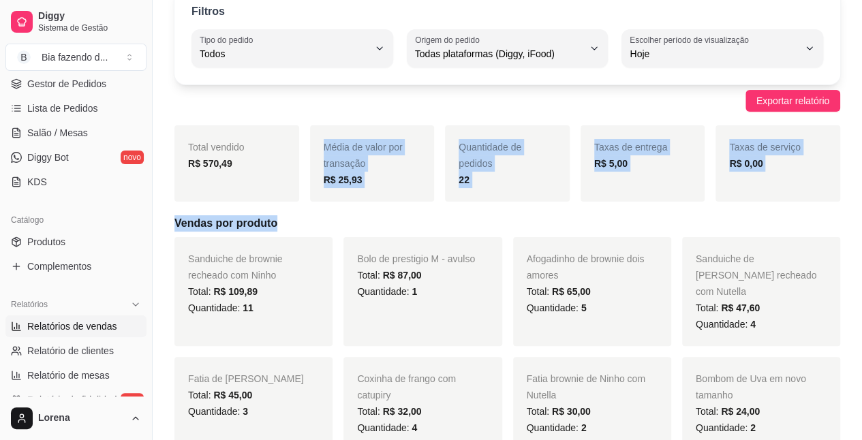
drag, startPoint x: 323, startPoint y: 148, endPoint x: 379, endPoint y: 204, distance: 79.5
click at [379, 199] on div "Média de valor por transação R$ 25,93" at bounding box center [372, 163] width 125 height 76
drag, startPoint x: 379, startPoint y: 199, endPoint x: 375, endPoint y: 223, distance: 24.9
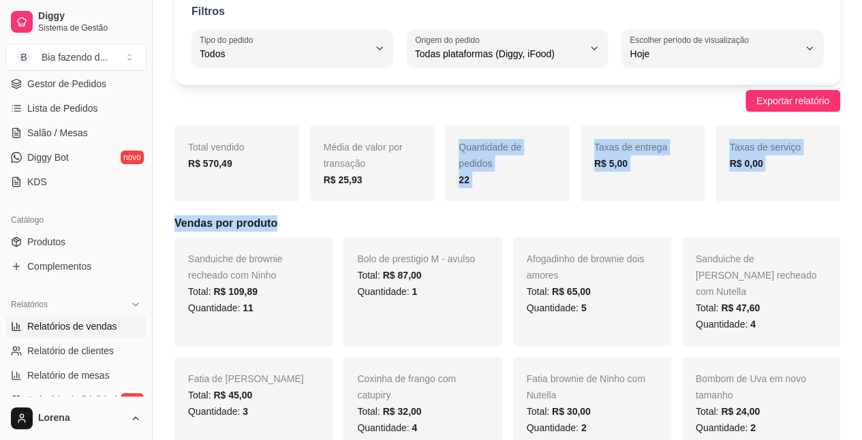
click at [375, 223] on h5 "Vendas por produto" at bounding box center [506, 223] width 665 height 16
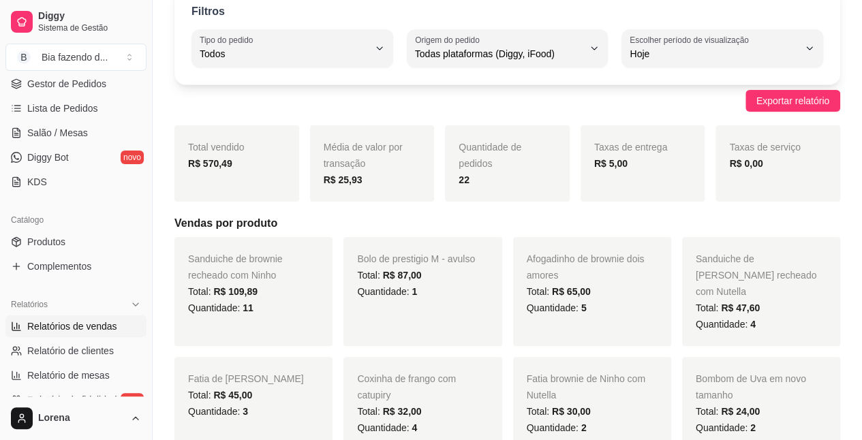
click at [374, 186] on div "R$ 25,93" at bounding box center [372, 180] width 97 height 16
drag, startPoint x: 369, startPoint y: 178, endPoint x: 256, endPoint y: 187, distance: 113.4
click at [256, 187] on div "Total vendido R$ 570,49 Média de valor por transação R$ 25,93 Quantidade de ped…" at bounding box center [506, 163] width 665 height 76
click at [388, 183] on div "R$ 25,93" at bounding box center [372, 180] width 97 height 16
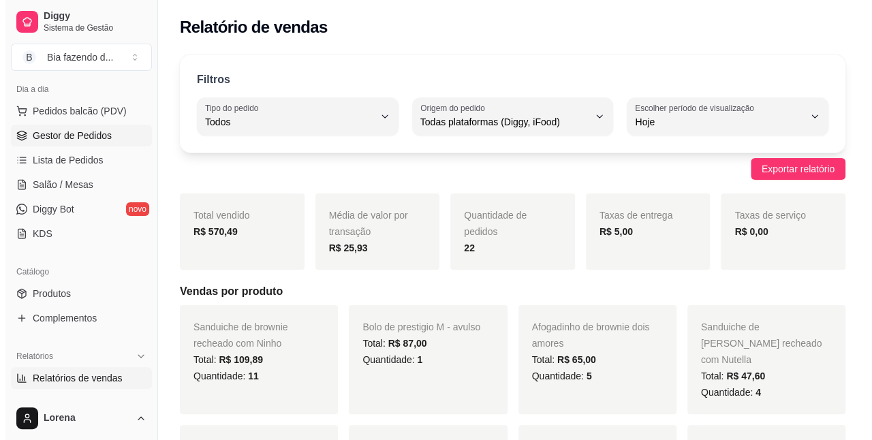
scroll to position [136, 0]
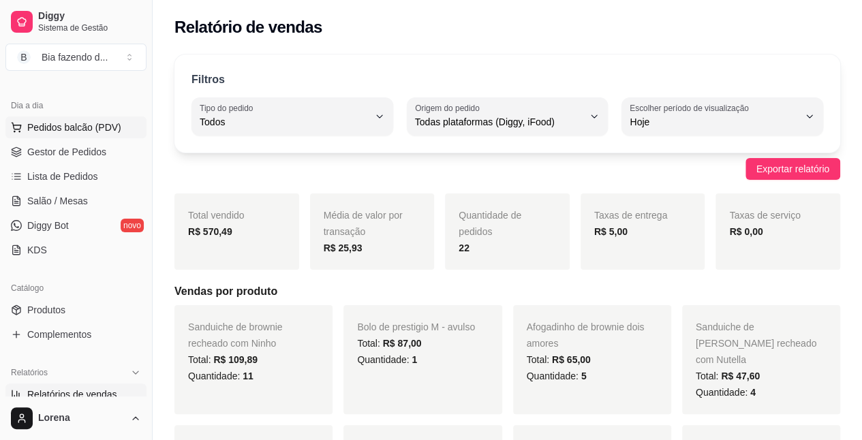
click at [84, 121] on span "Pedidos balcão (PDV)" at bounding box center [74, 128] width 94 height 14
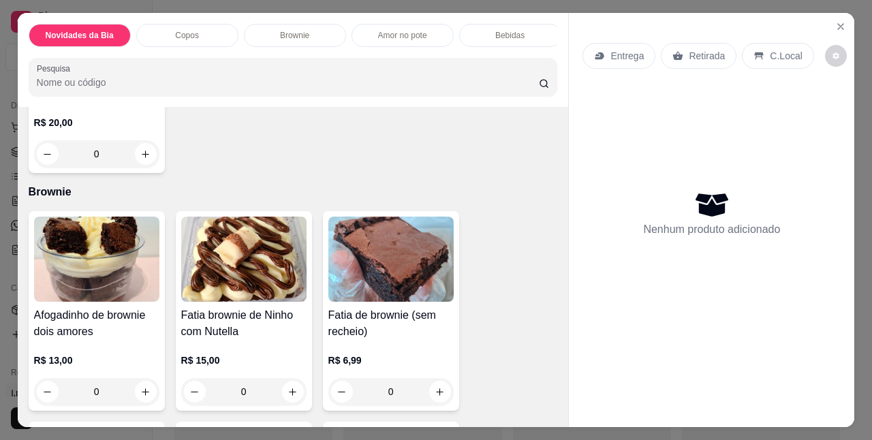
scroll to position [477, 0]
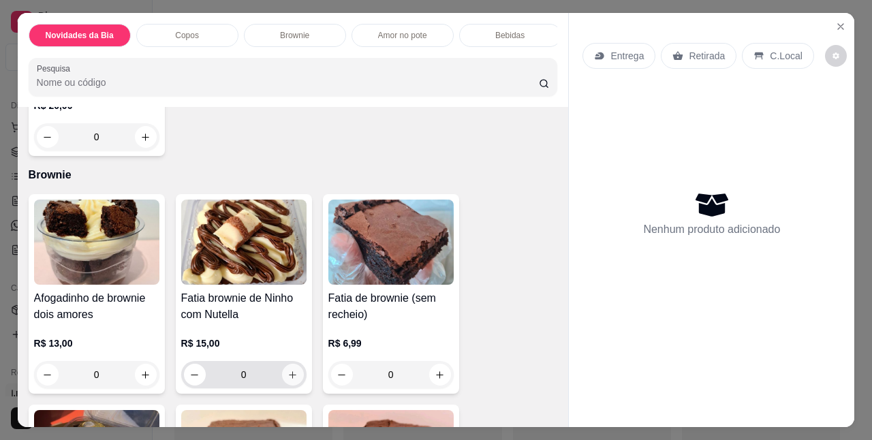
click at [287, 374] on icon "increase-product-quantity" at bounding box center [292, 375] width 10 height 10
type input "1"
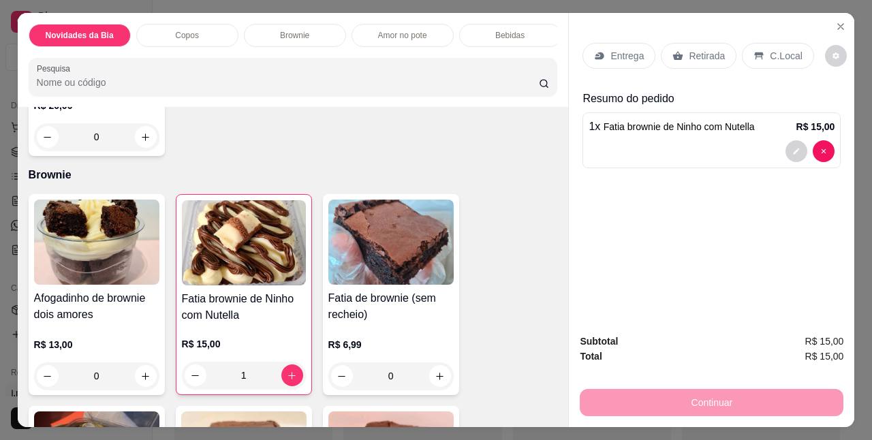
click at [773, 52] on p "C.Local" at bounding box center [786, 56] width 32 height 14
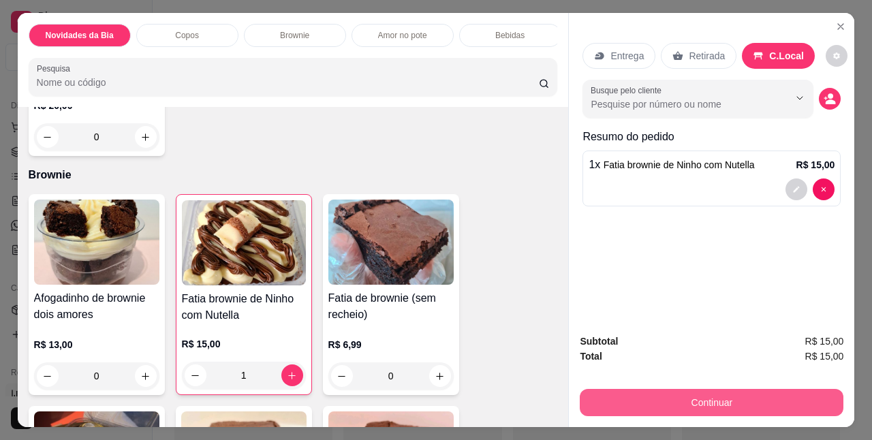
click at [706, 400] on button "Continuar" at bounding box center [712, 402] width 264 height 27
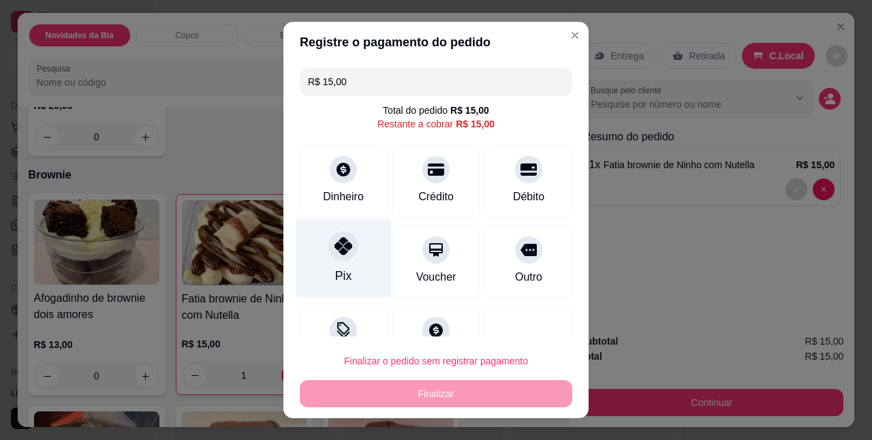
click at [343, 274] on div "Pix" at bounding box center [344, 259] width 96 height 80
type input "R$ 0,00"
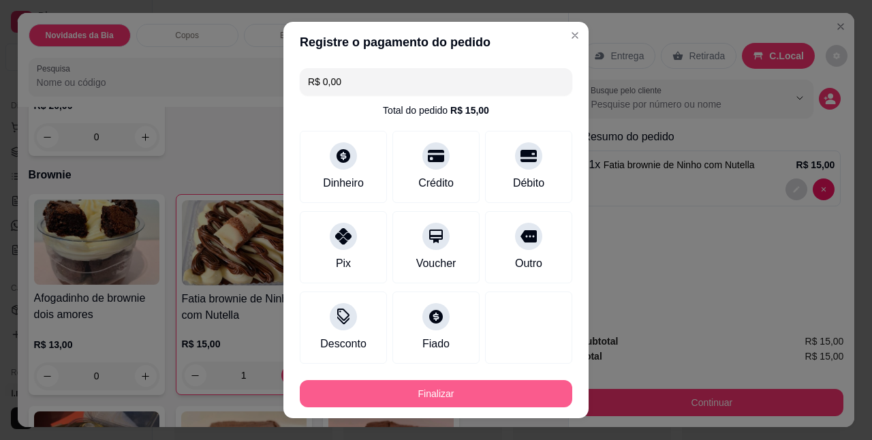
click at [466, 401] on button "Finalizar" at bounding box center [436, 393] width 272 height 27
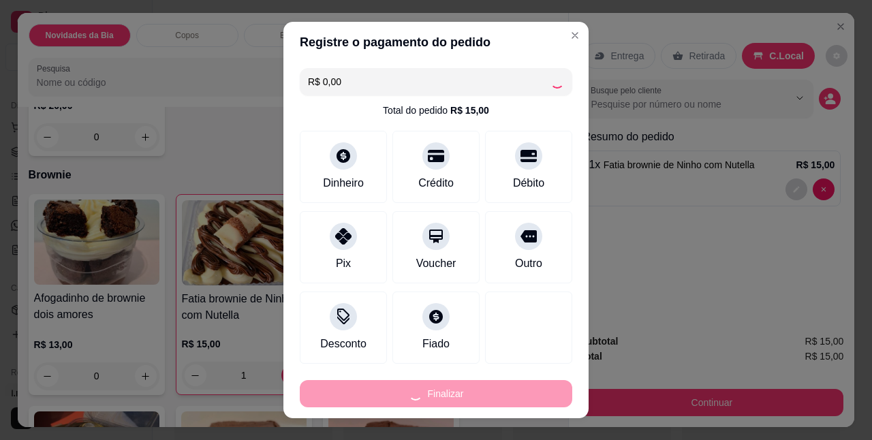
type input "0"
type input "-R$ 15,00"
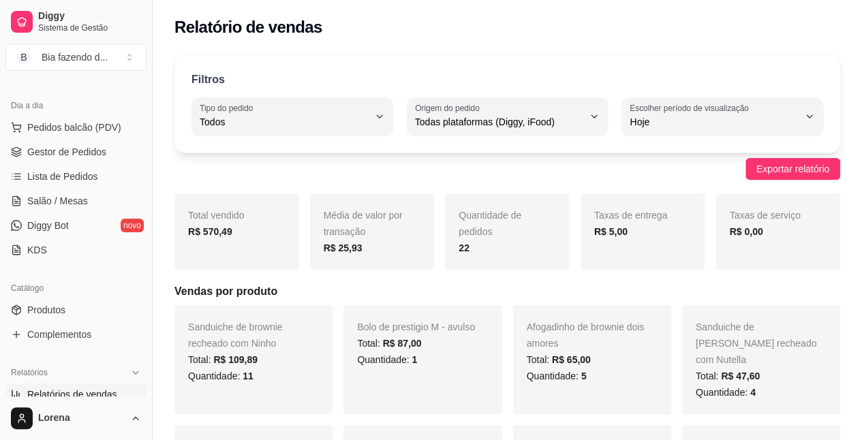
click at [57, 114] on div "Dia a dia" at bounding box center [75, 106] width 141 height 22
click at [60, 124] on span "Pedidos balcão (PDV)" at bounding box center [74, 128] width 94 height 14
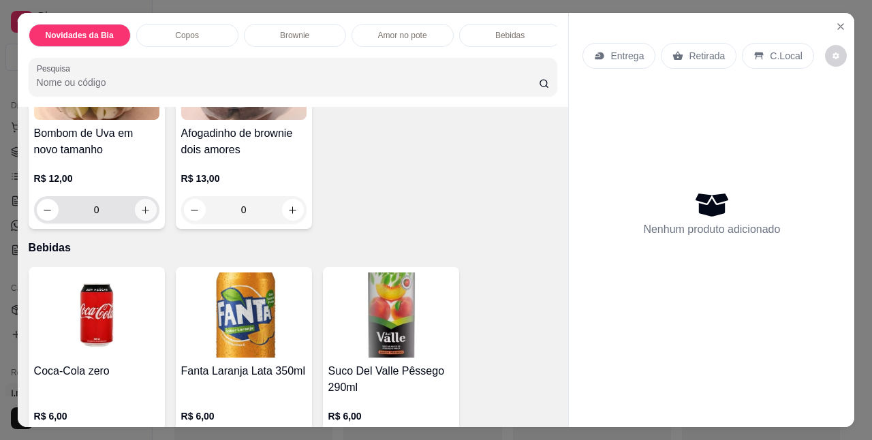
click at [148, 217] on button "increase-product-quantity" at bounding box center [146, 210] width 22 height 22
type input "1"
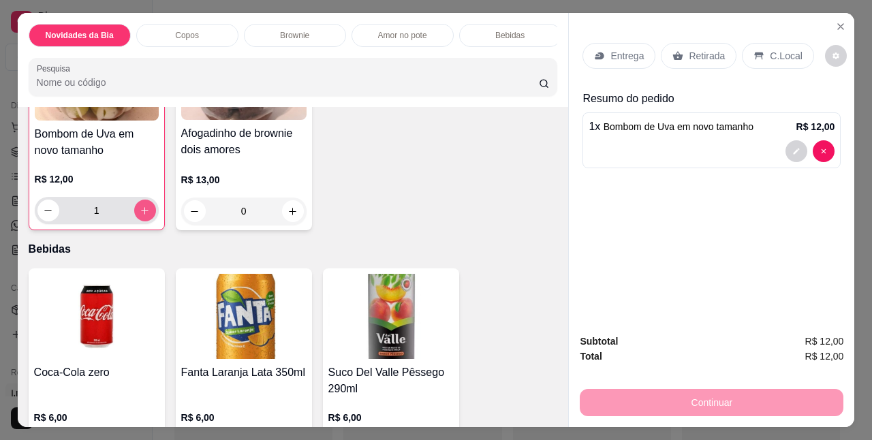
scroll to position [1090, 0]
click at [754, 59] on div "C.Local" at bounding box center [778, 56] width 72 height 26
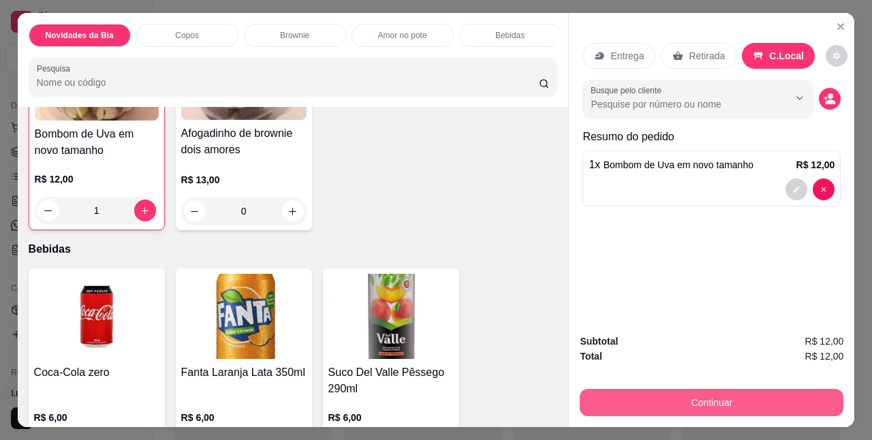
click at [706, 389] on button "Continuar" at bounding box center [712, 402] width 264 height 27
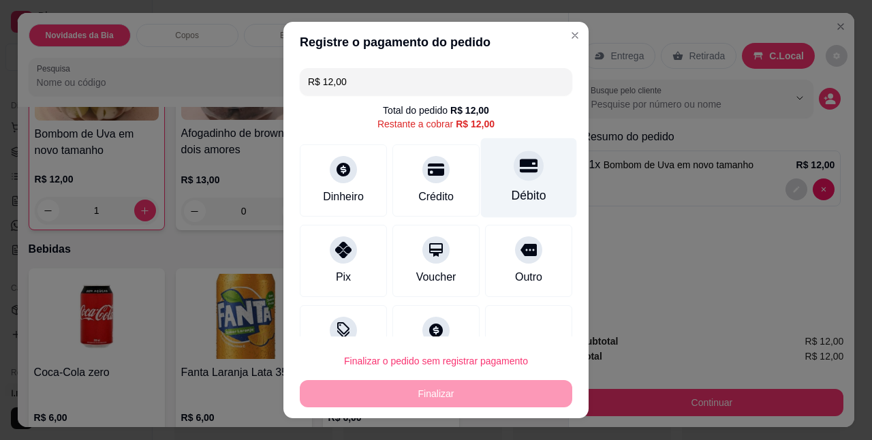
click at [499, 183] on div "Débito" at bounding box center [529, 178] width 96 height 80
type input "R$ 0,00"
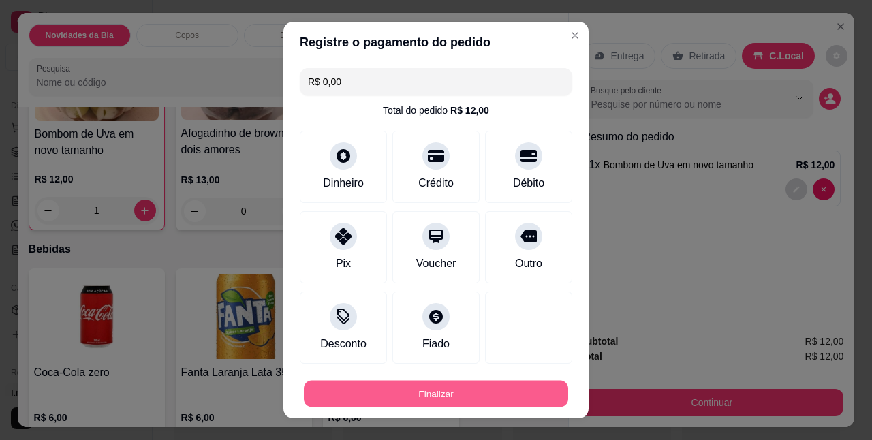
click at [470, 396] on button "Finalizar" at bounding box center [436, 393] width 264 height 27
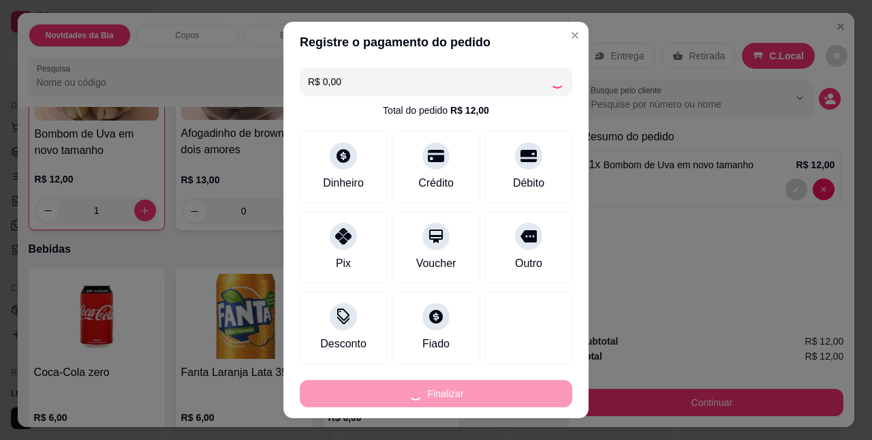
type input "0"
type input "-R$ 12,00"
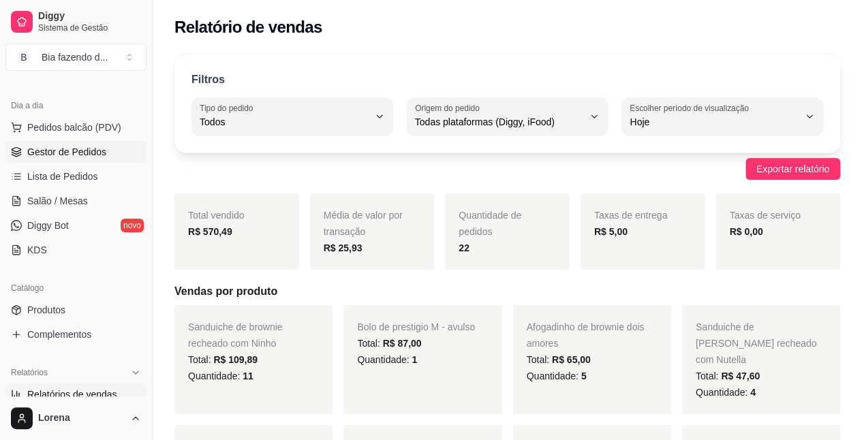
click at [69, 148] on span "Gestor de Pedidos" at bounding box center [66, 152] width 79 height 14
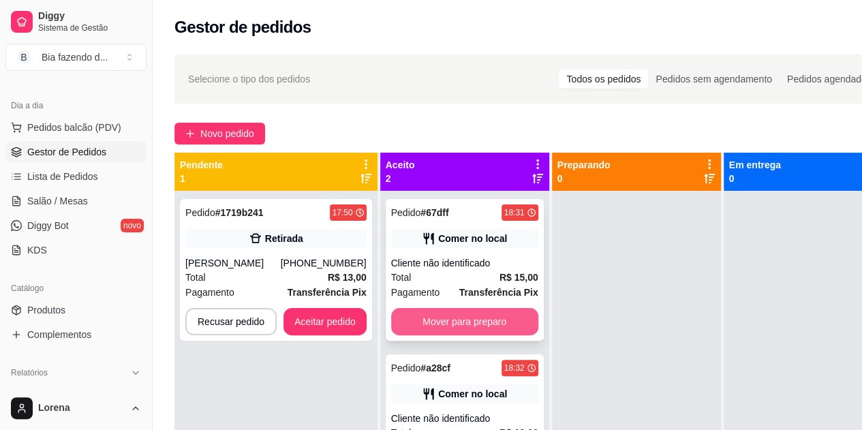
click at [463, 328] on button "Mover para preparo" at bounding box center [464, 321] width 147 height 27
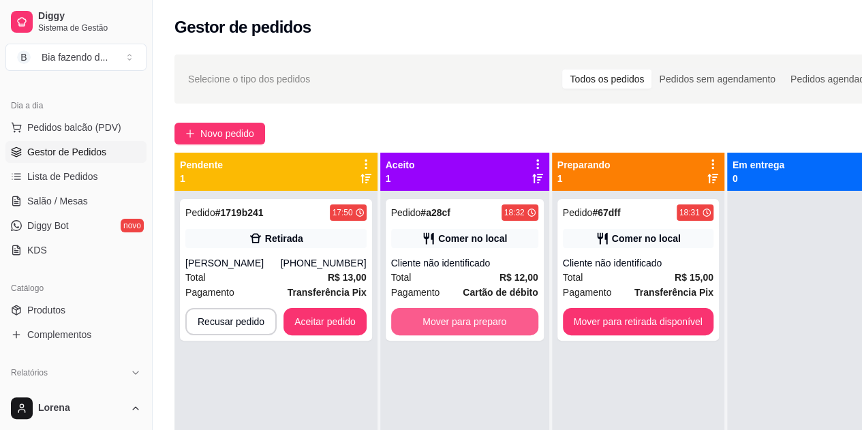
click at [464, 328] on button "Mover para preparo" at bounding box center [464, 321] width 147 height 27
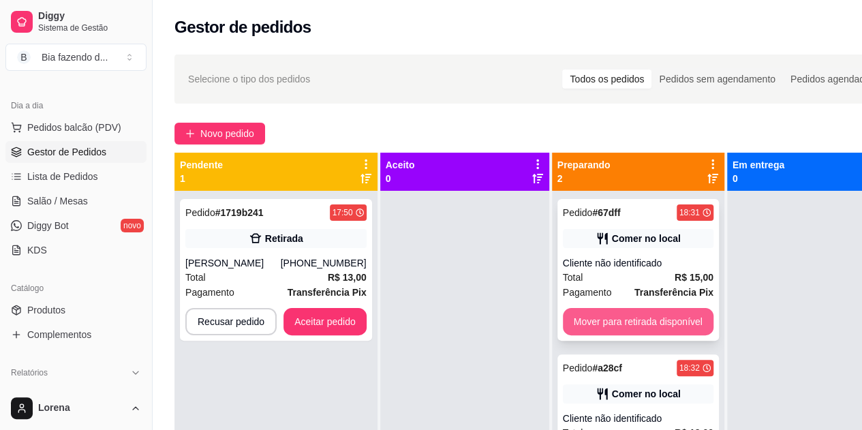
click at [646, 324] on button "Mover para retirada disponível" at bounding box center [638, 321] width 151 height 27
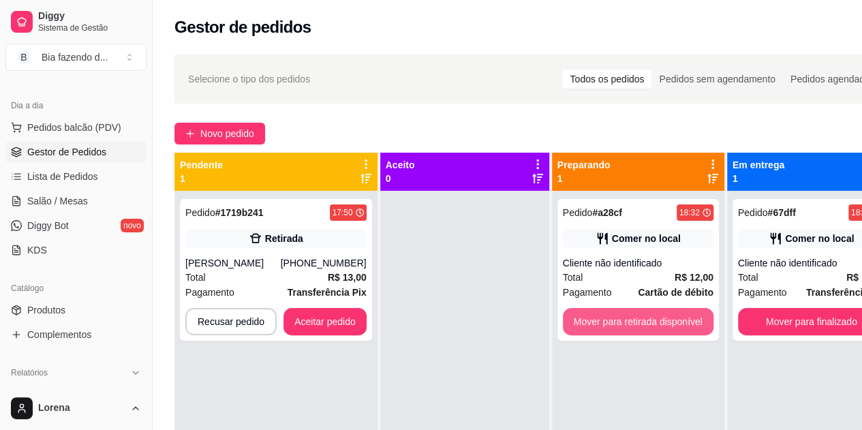
click at [646, 324] on button "Mover para retirada disponível" at bounding box center [638, 321] width 151 height 27
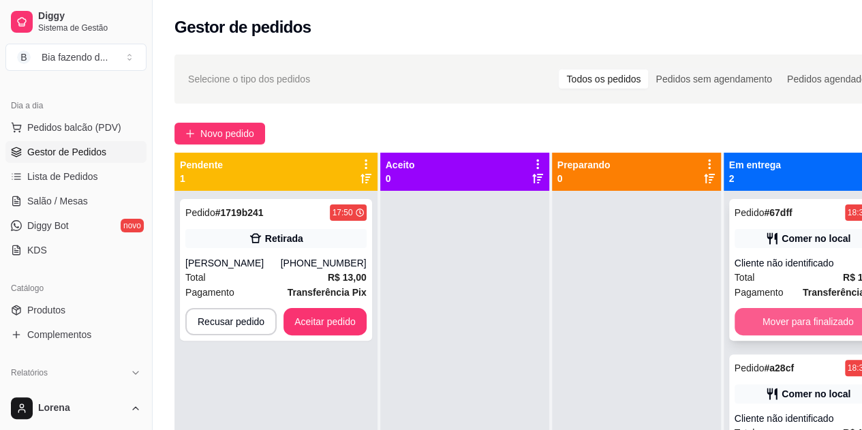
click at [808, 319] on button "Mover para finalizado" at bounding box center [807, 321] width 147 height 27
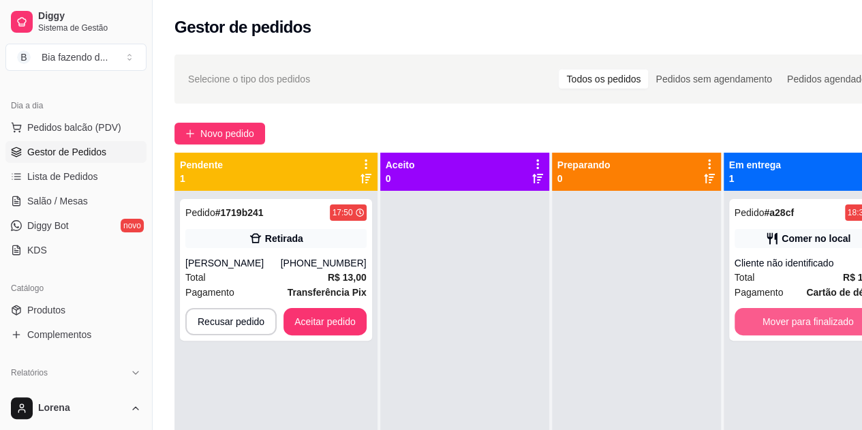
click at [808, 319] on button "Mover para finalizado" at bounding box center [807, 321] width 147 height 27
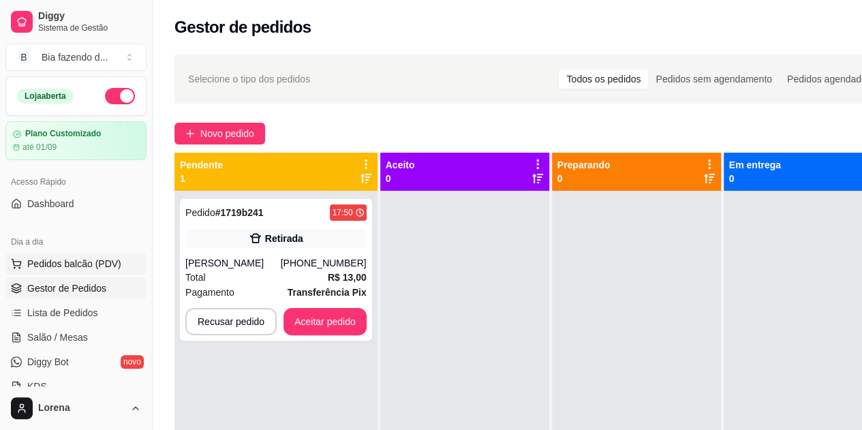
click at [63, 257] on span "Pedidos balcão (PDV)" at bounding box center [74, 264] width 94 height 14
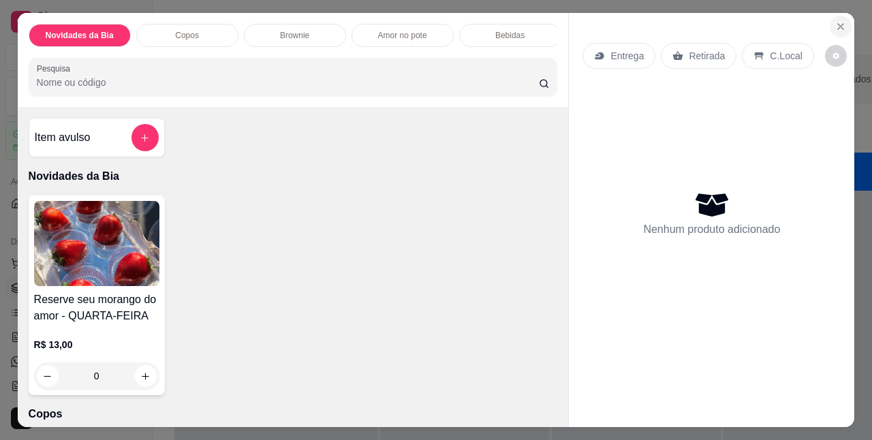
click at [832, 27] on button "Close" at bounding box center [841, 27] width 22 height 22
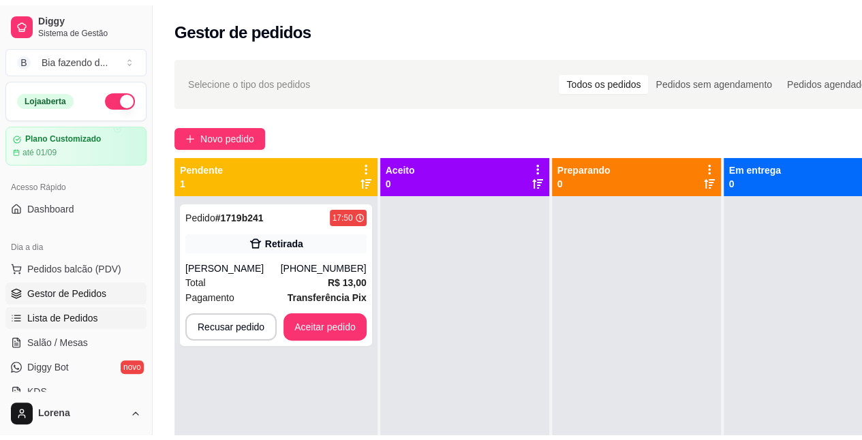
scroll to position [204, 0]
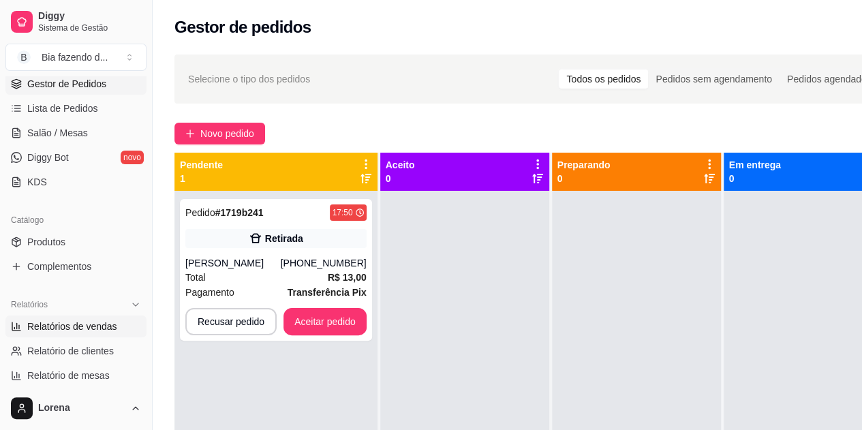
click at [80, 320] on span "Relatórios de vendas" at bounding box center [72, 326] width 90 height 14
select select "ALL"
select select "0"
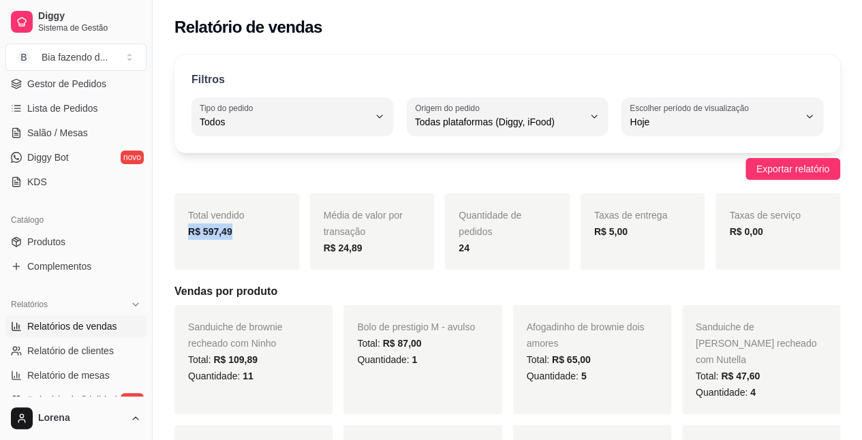
drag, startPoint x: 200, startPoint y: 235, endPoint x: 170, endPoint y: 244, distance: 31.2
click at [247, 245] on div "Total vendido R$ 597,49" at bounding box center [236, 231] width 125 height 76
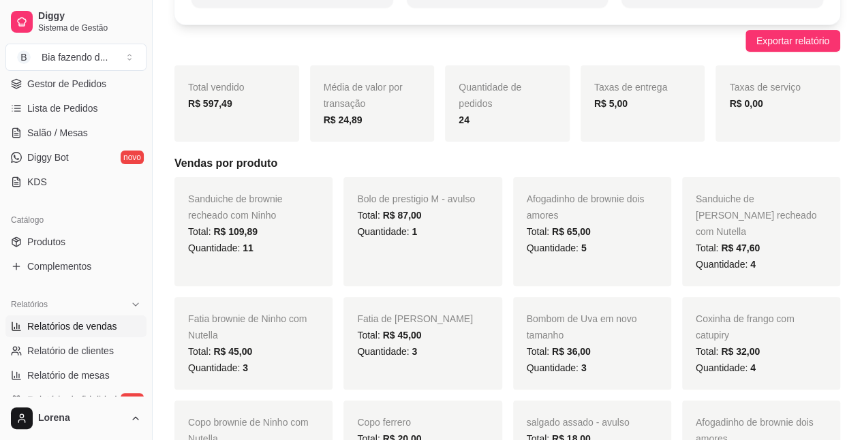
scroll to position [136, 0]
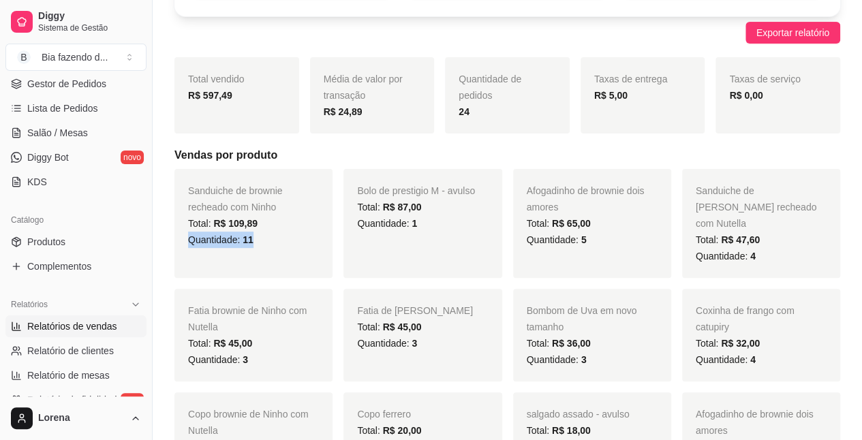
drag, startPoint x: 261, startPoint y: 241, endPoint x: 178, endPoint y: 242, distance: 82.4
click at [178, 242] on div "Sanduiche de brownie recheado com Ninho Total: R$ 109,89 Quantidade: 11" at bounding box center [253, 223] width 158 height 109
click at [246, 247] on div "Quantidade: 11" at bounding box center [253, 240] width 131 height 16
drag, startPoint x: 422, startPoint y: 236, endPoint x: 380, endPoint y: 236, distance: 42.2
click at [380, 236] on div "Bolo de prestigio M - avulso Total: R$ 87,00 Quantidade: 1" at bounding box center [422, 223] width 158 height 109
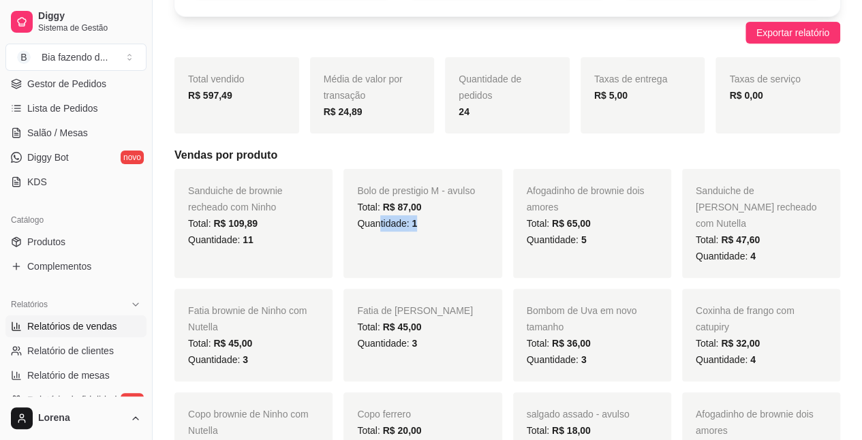
click at [380, 236] on div "Bolo de prestigio M - avulso Total: R$ 87,00 Quantidade: 1" at bounding box center [422, 223] width 158 height 109
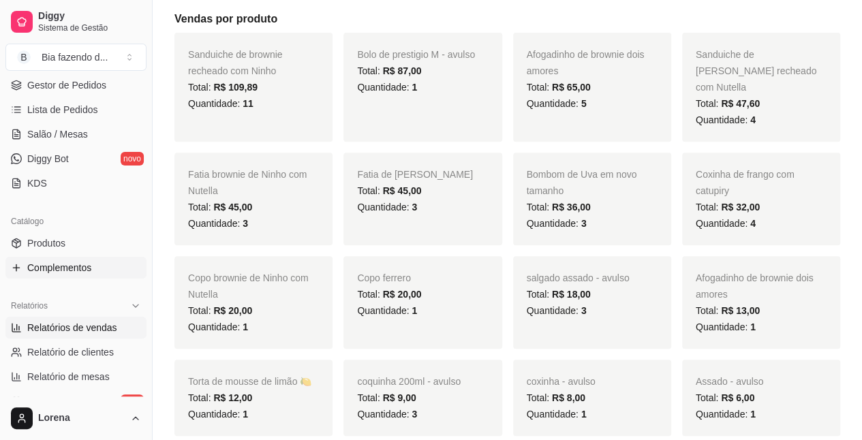
scroll to position [204, 0]
click at [62, 245] on span "Produtos" at bounding box center [46, 242] width 38 height 14
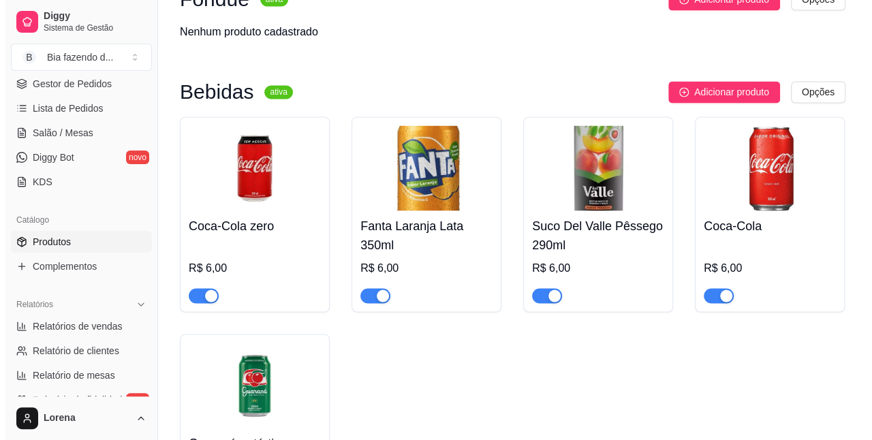
scroll to position [6334, 0]
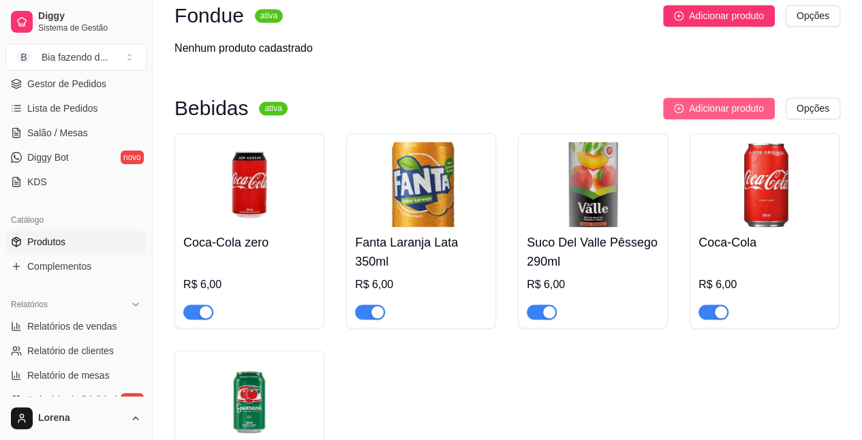
click at [744, 110] on span "Adicionar produto" at bounding box center [726, 108] width 75 height 15
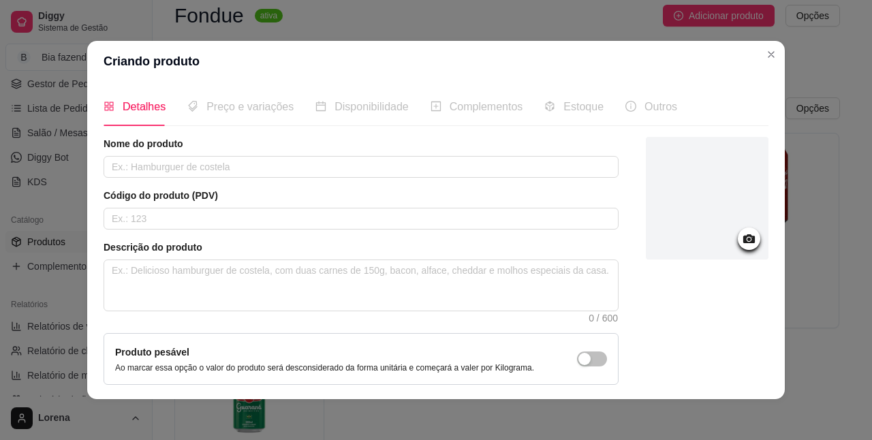
click at [741, 238] on icon at bounding box center [749, 239] width 16 height 16
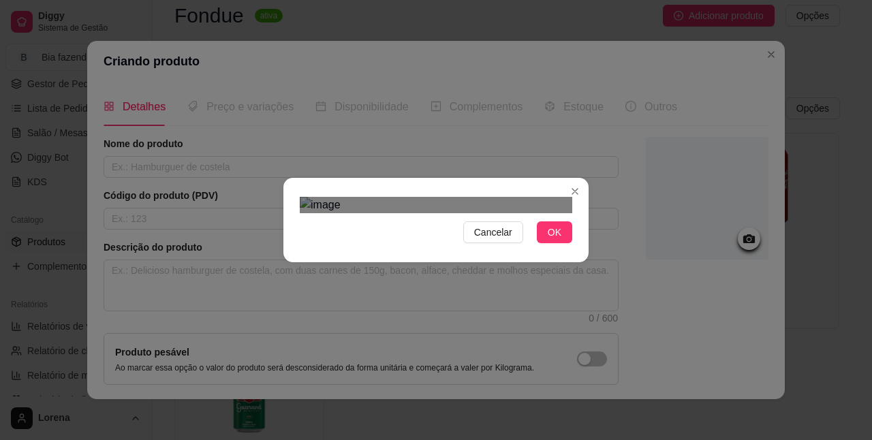
click at [305, 249] on div "Cancelar OK" at bounding box center [435, 219] width 305 height 57
click at [563, 213] on img at bounding box center [436, 205] width 272 height 16
click at [554, 240] on span "OK" at bounding box center [555, 232] width 14 height 15
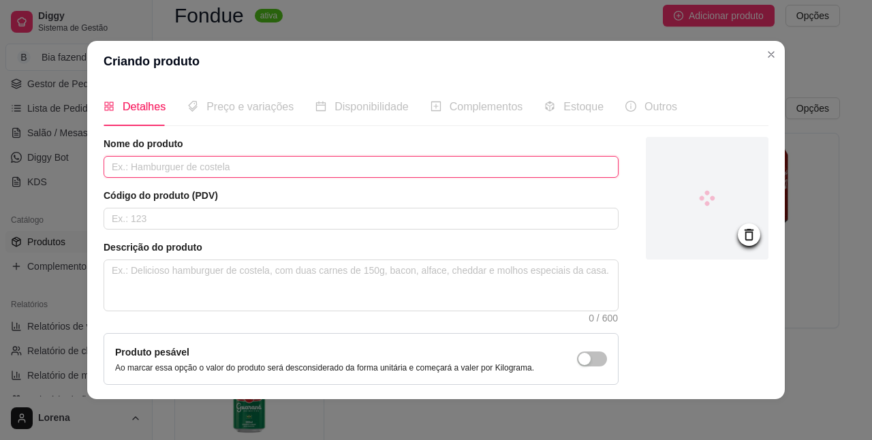
click at [189, 160] on input "text" at bounding box center [361, 167] width 515 height 22
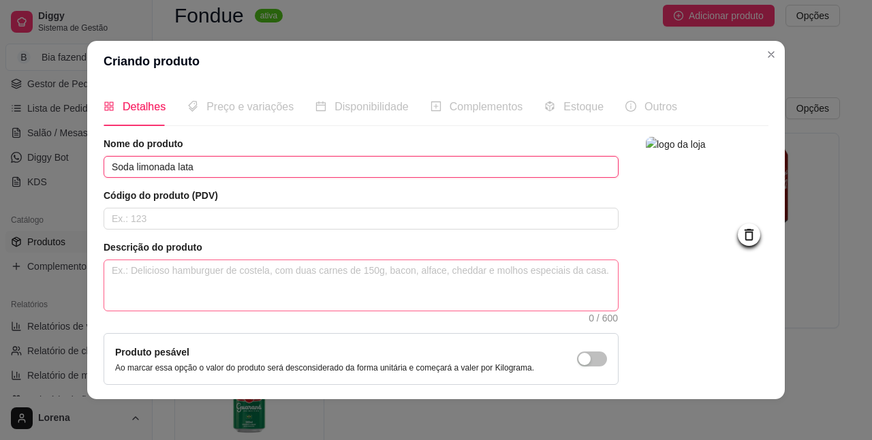
type input "Soda limonada lata"
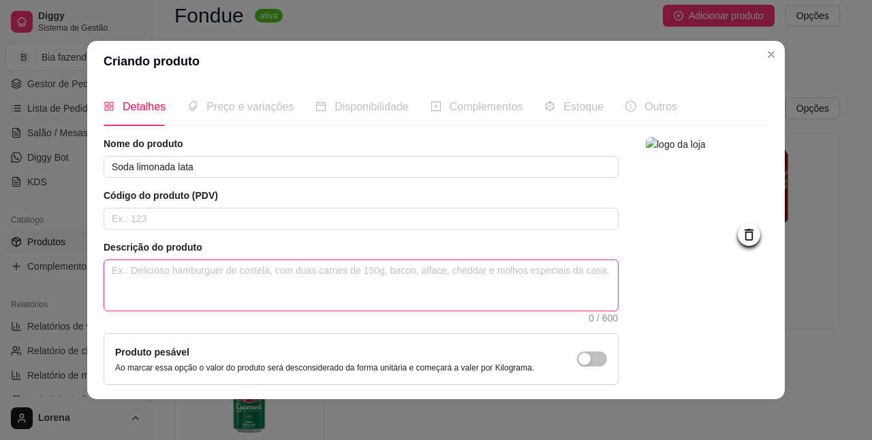
click at [155, 296] on textarea at bounding box center [361, 285] width 514 height 50
type textarea "3"
type textarea "34"
type textarea "340"
type textarea "34"
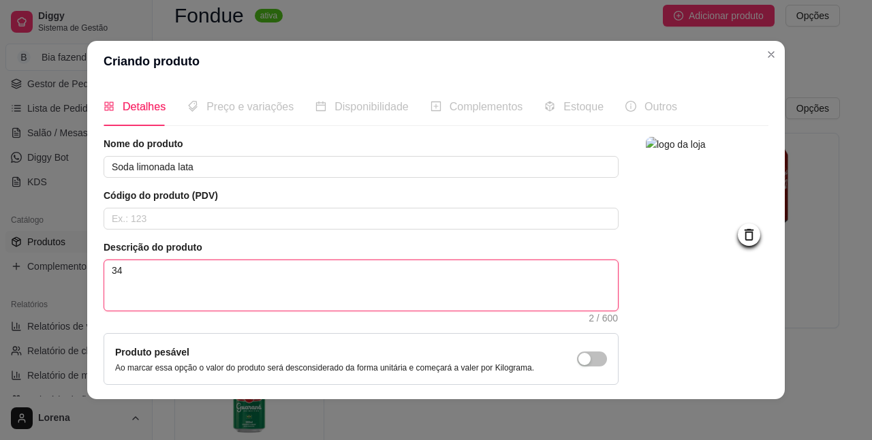
type textarea "3"
type textarea "35"
type textarea "350"
type textarea "350m"
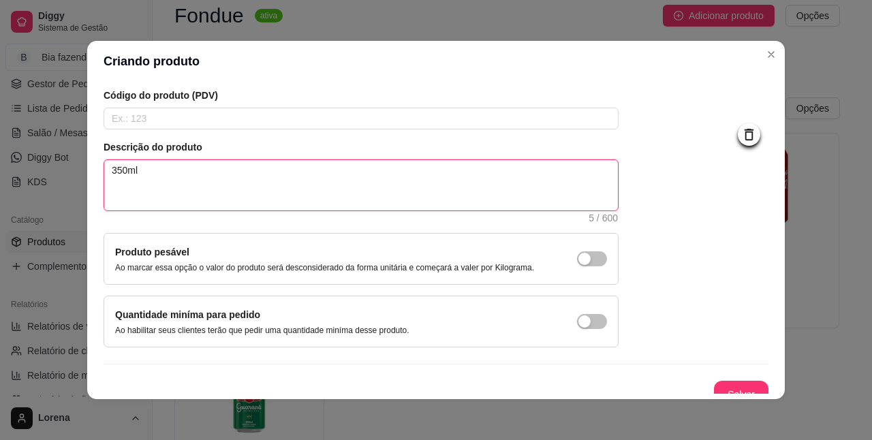
scroll to position [112, 0]
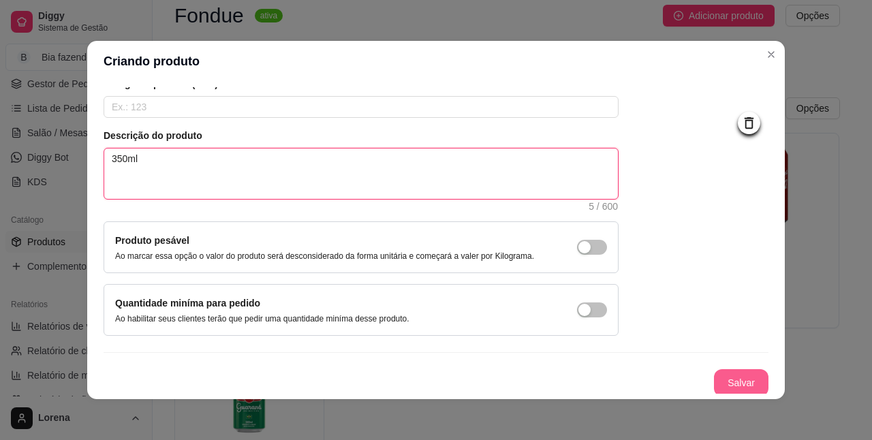
type textarea "350ml"
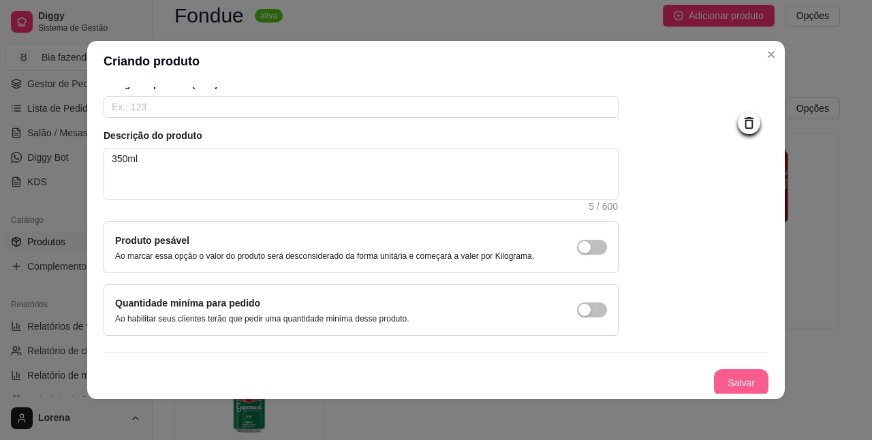
click at [714, 377] on button "Salvar" at bounding box center [741, 382] width 54 height 27
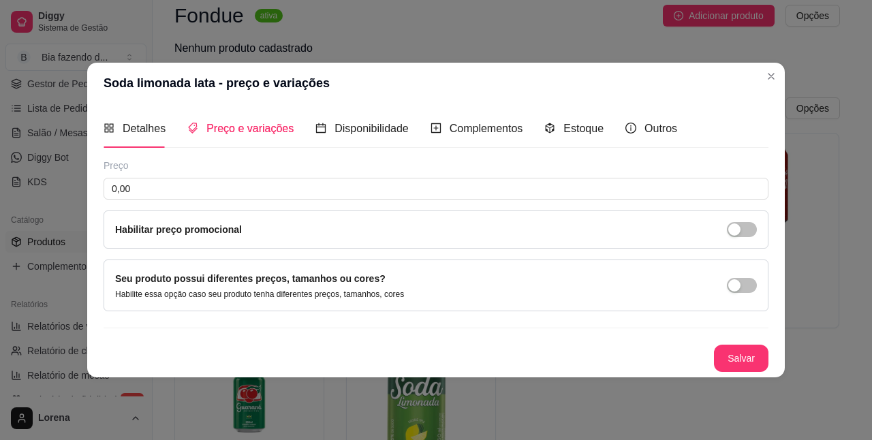
scroll to position [0, 0]
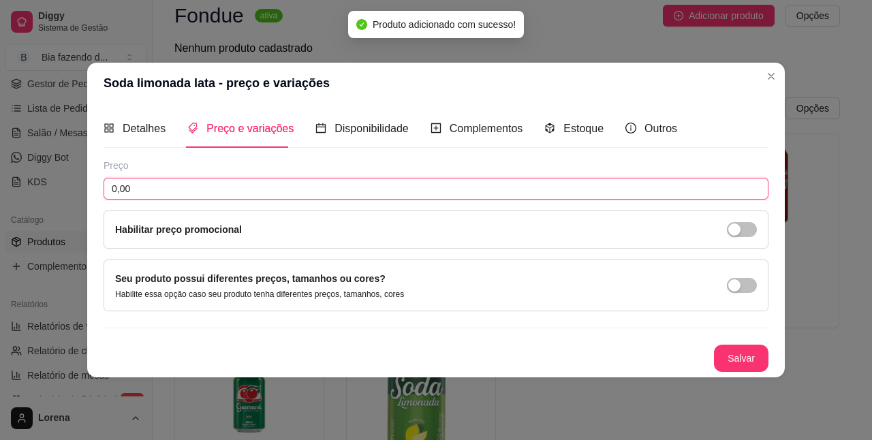
click at [158, 189] on input "0,00" at bounding box center [436, 189] width 665 height 22
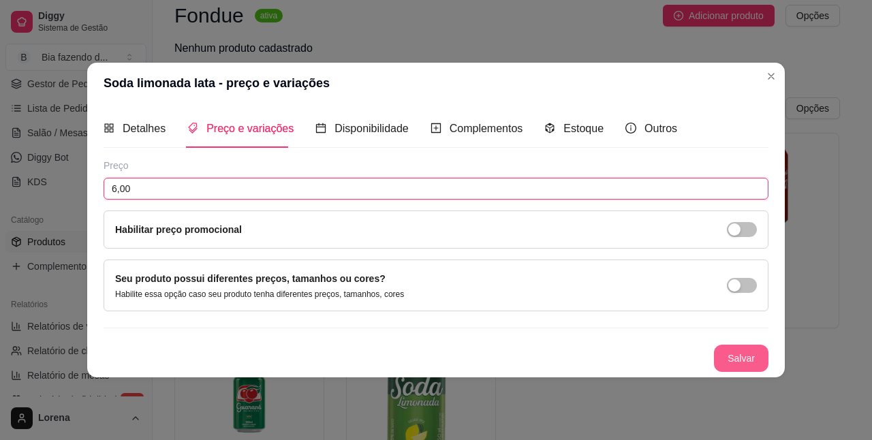
click at [753, 360] on button "Salvar" at bounding box center [741, 358] width 54 height 27
type input "6,00"
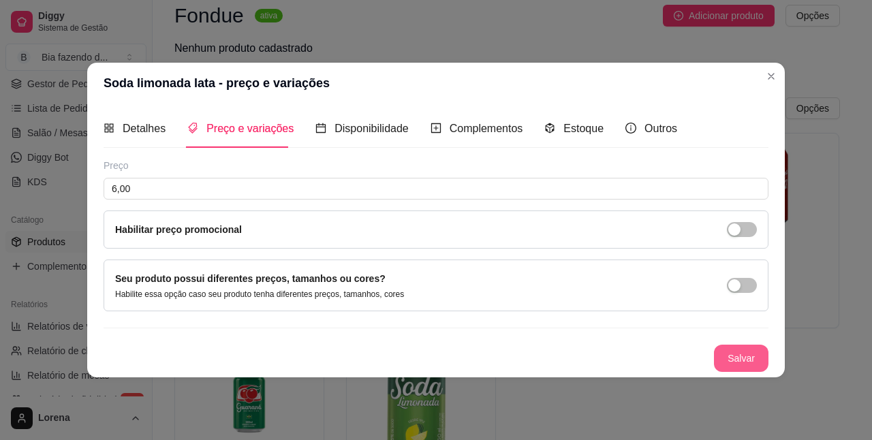
click at [747, 357] on button "Salvar" at bounding box center [741, 358] width 54 height 27
click at [747, 358] on button "Salvar" at bounding box center [741, 358] width 54 height 27
click at [771, 75] on icon "Close" at bounding box center [771, 76] width 11 height 11
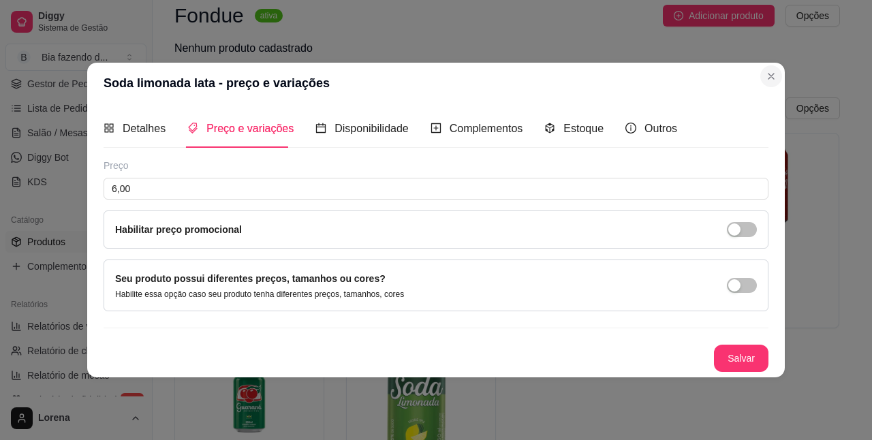
click at [770, 74] on icon "Close" at bounding box center [771, 76] width 11 height 11
click at [762, 356] on button "Salvar" at bounding box center [741, 358] width 54 height 27
click at [748, 355] on button "Salvar" at bounding box center [741, 358] width 54 height 27
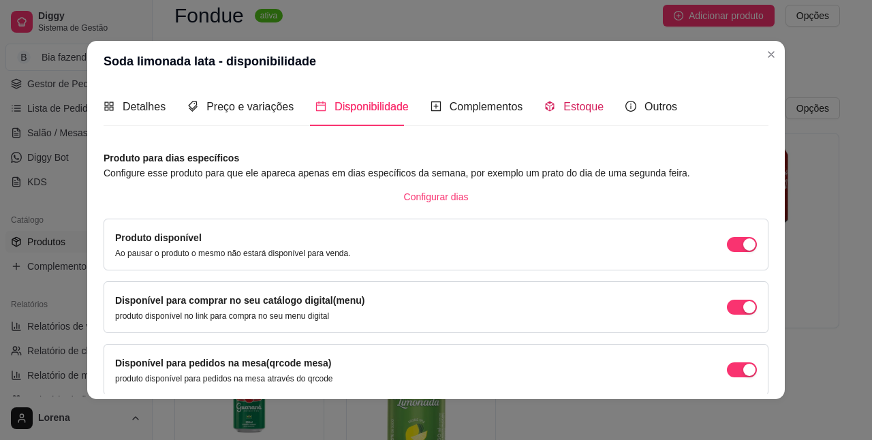
click at [565, 105] on span "Estoque" at bounding box center [583, 107] width 40 height 12
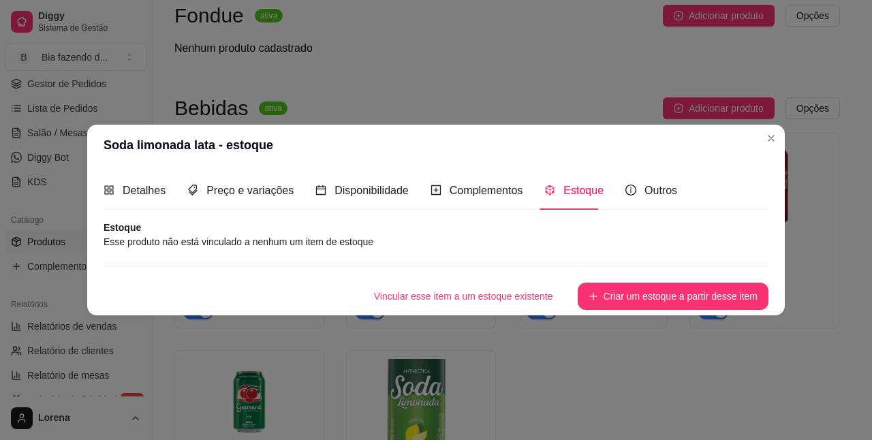
click at [180, 247] on article "Esse produto não está vinculado a nenhum um item de estoque" at bounding box center [436, 241] width 665 height 15
drag, startPoint x: 229, startPoint y: 243, endPoint x: 553, endPoint y: 311, distance: 331.1
click at [231, 243] on article "Esse produto não está vinculado a nenhum um item de estoque" at bounding box center [436, 241] width 665 height 15
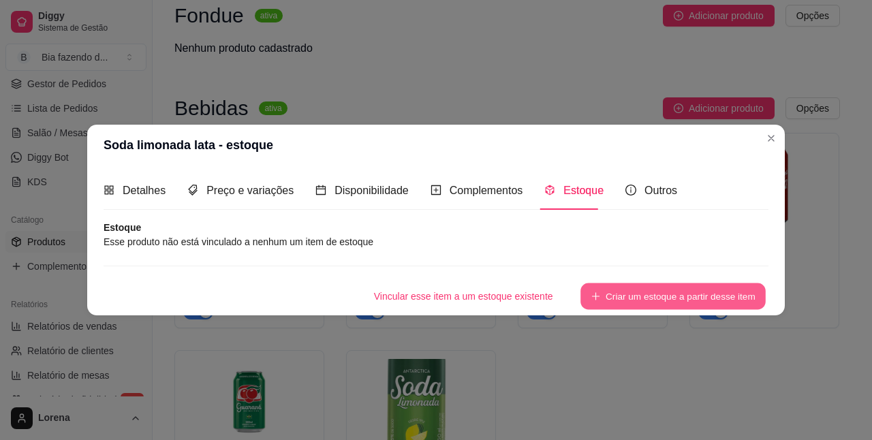
click at [611, 296] on button "Criar um estoque a partir desse item" at bounding box center [672, 296] width 185 height 27
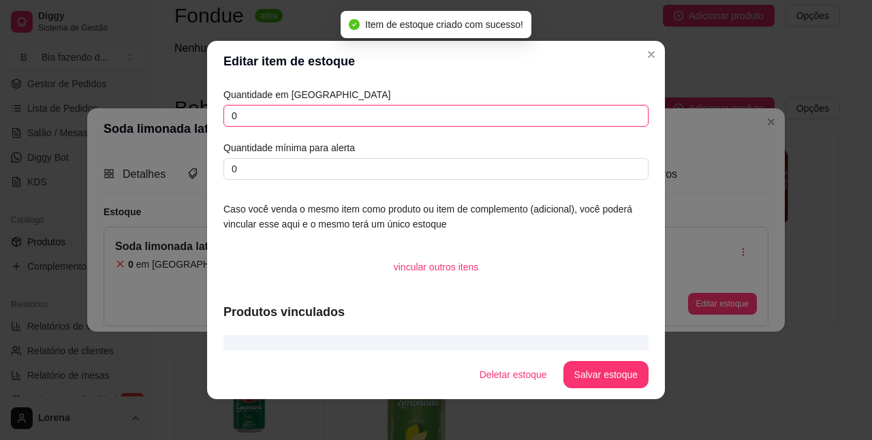
click at [274, 125] on input "0" at bounding box center [435, 116] width 425 height 22
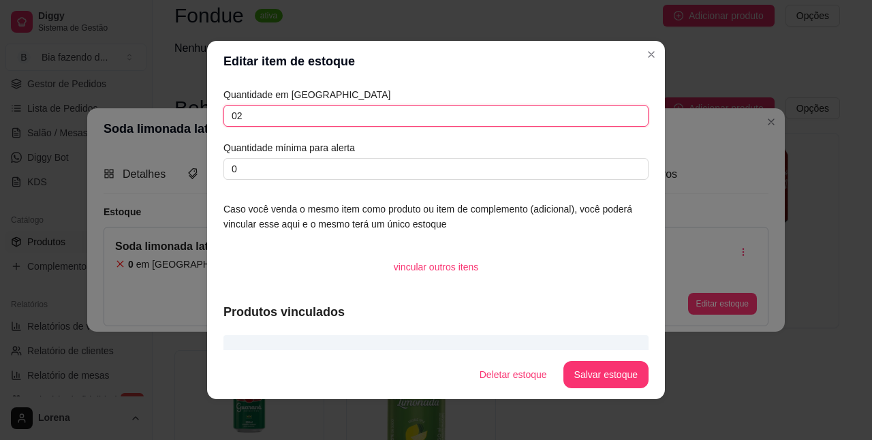
click at [257, 113] on input "02" at bounding box center [435, 116] width 425 height 22
type input "0"
type input "12"
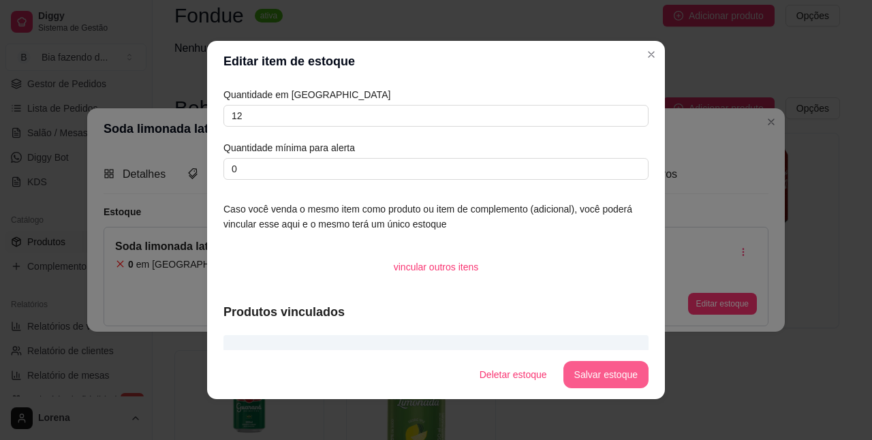
click at [604, 368] on button "Salvar estoque" at bounding box center [605, 374] width 85 height 27
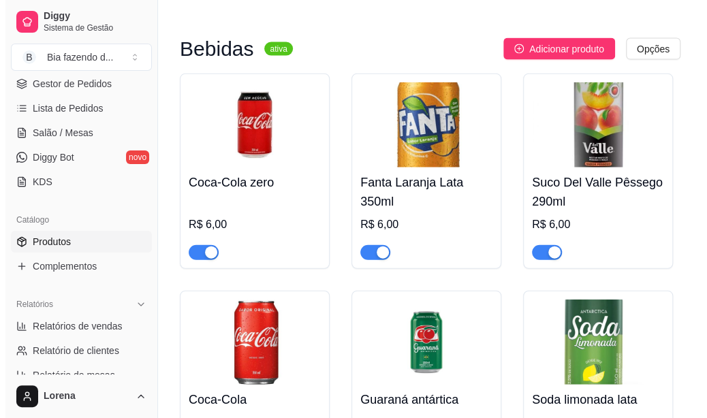
scroll to position [7439, 0]
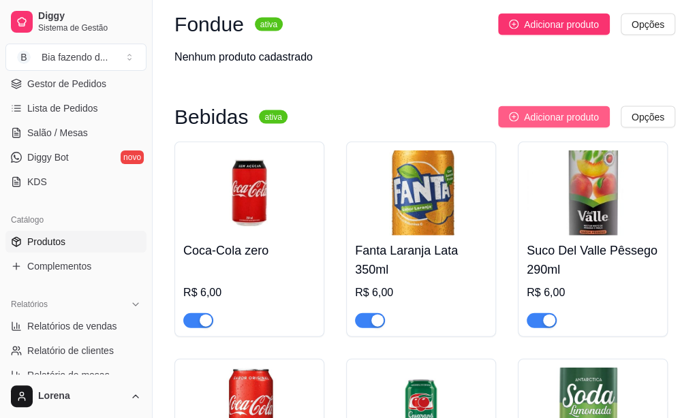
click at [537, 126] on button "Adicionar produto" at bounding box center [554, 117] width 112 height 22
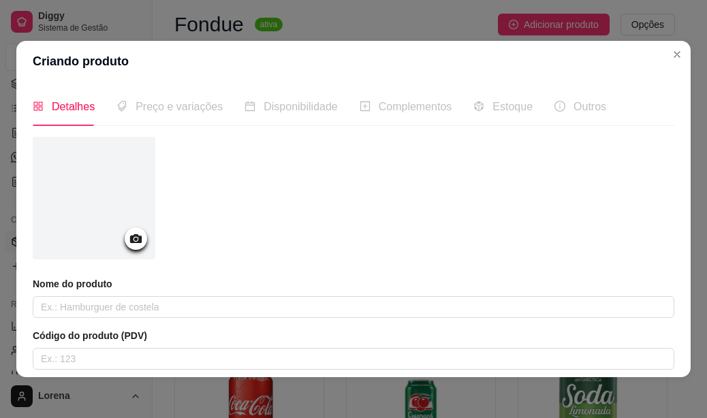
click at [139, 240] on icon at bounding box center [136, 238] width 12 height 9
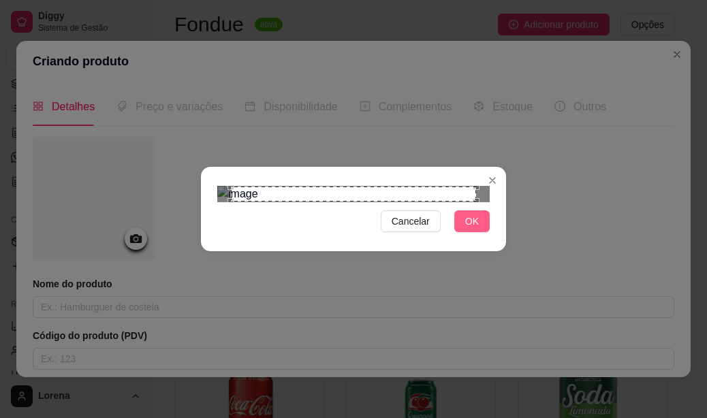
click at [465, 229] on span "OK" at bounding box center [472, 221] width 14 height 15
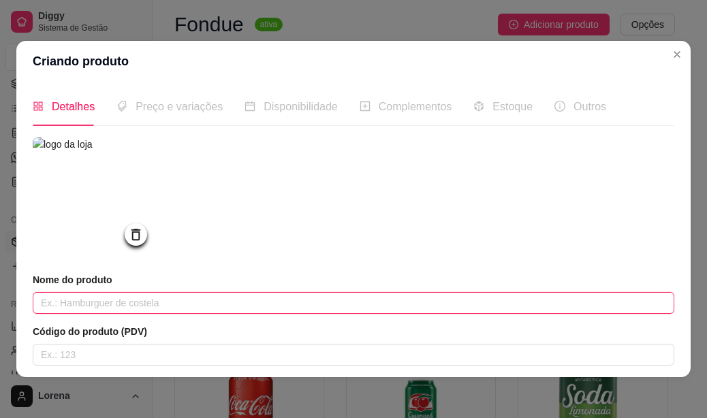
click at [140, 299] on input "text" at bounding box center [354, 303] width 642 height 22
type input "Suco del valle 450ml"
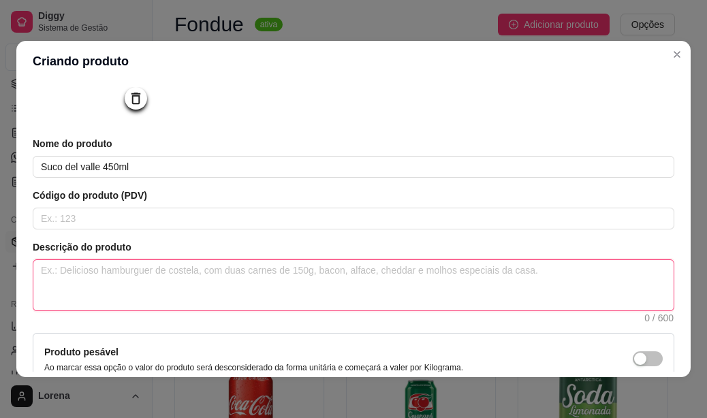
click at [95, 284] on textarea at bounding box center [353, 285] width 640 height 50
type textarea "4"
type textarea "45"
type textarea "450"
type textarea "450m"
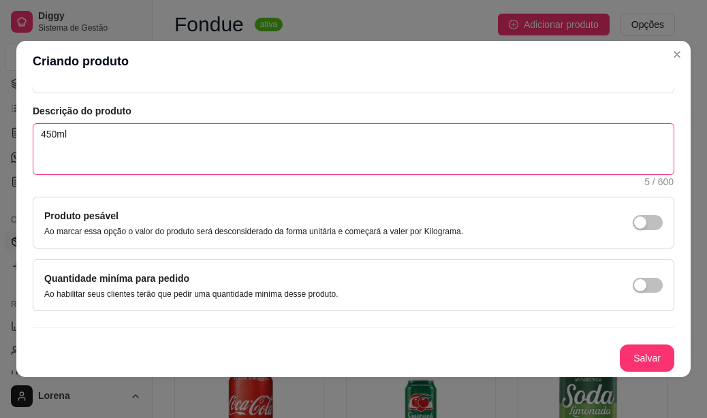
scroll to position [274, 0]
type textarea "450ml"
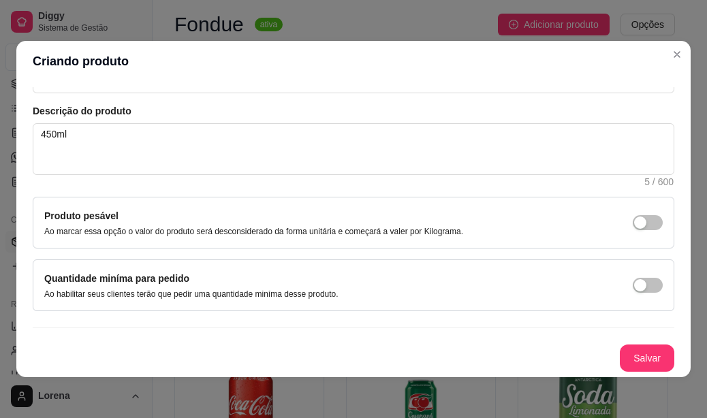
drag, startPoint x: 616, startPoint y: 353, endPoint x: 604, endPoint y: 342, distance: 16.4
click at [627, 359] on button "Salvar" at bounding box center [647, 358] width 54 height 27
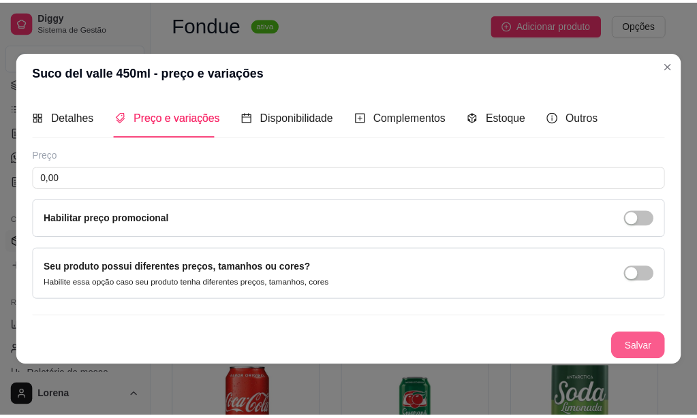
scroll to position [0, 0]
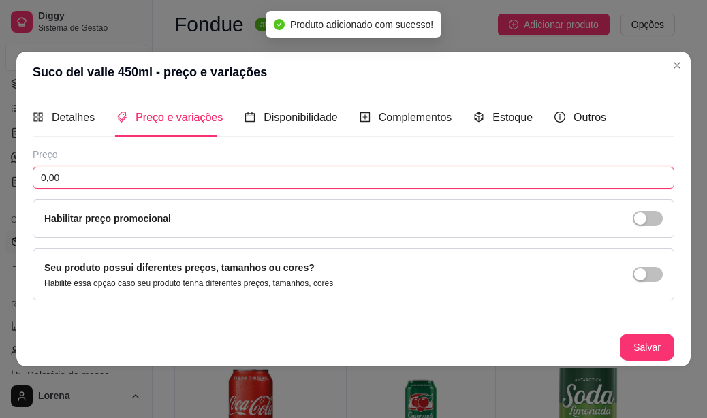
click at [87, 187] on input "0,00" at bounding box center [354, 178] width 642 height 22
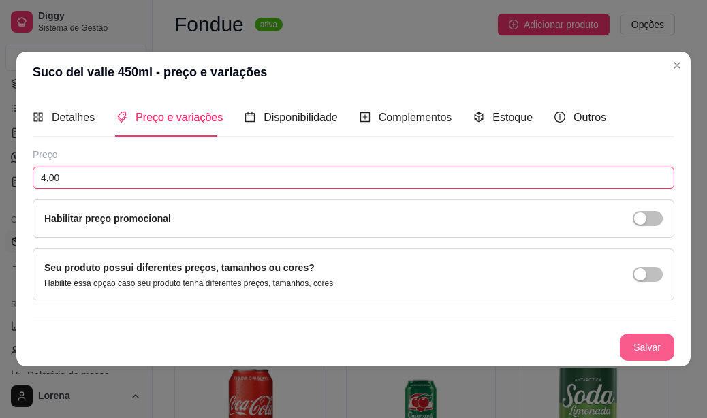
click at [637, 351] on button "Salvar" at bounding box center [647, 347] width 54 height 27
type input "4,00"
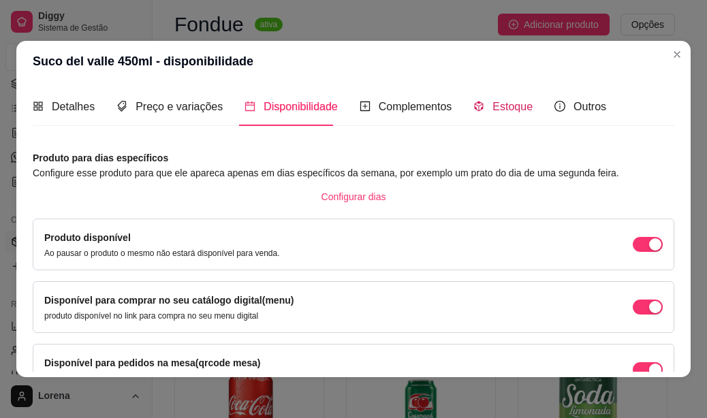
click at [506, 105] on span "Estoque" at bounding box center [512, 107] width 40 height 12
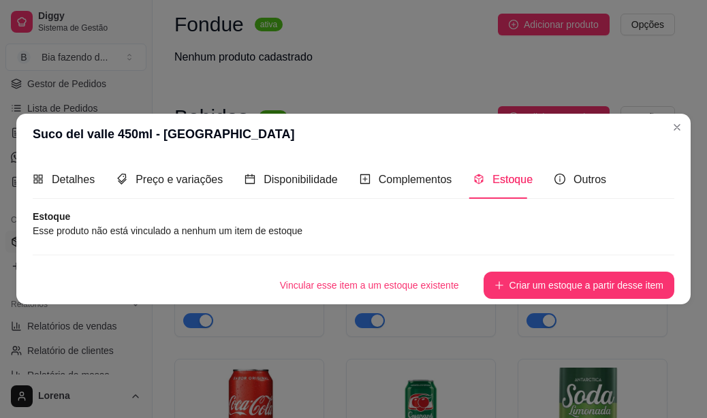
click at [150, 231] on article "Esse produto não está vinculado a nenhum um item de estoque" at bounding box center [354, 230] width 642 height 15
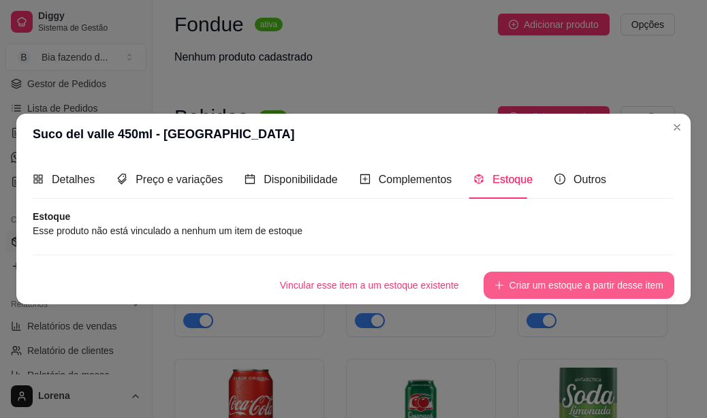
click at [629, 285] on button "Criar um estoque a partir desse item" at bounding box center [579, 285] width 191 height 27
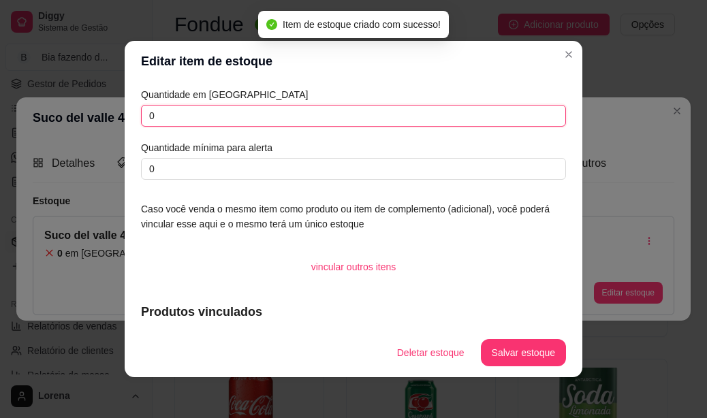
click at [232, 118] on input "0" at bounding box center [353, 116] width 425 height 22
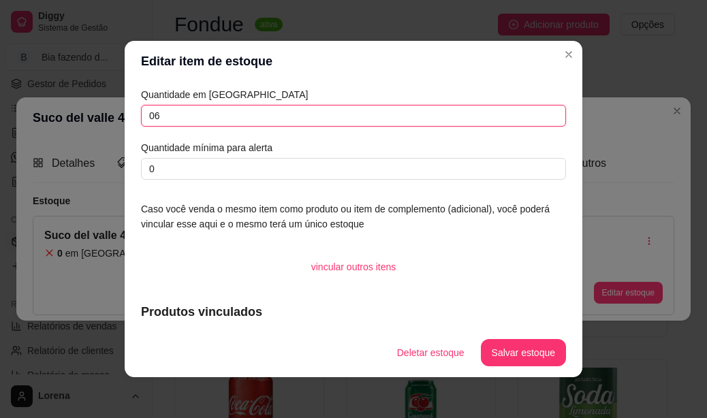
type input "0"
click at [522, 348] on button "Salvar estoque" at bounding box center [523, 352] width 85 height 27
click at [565, 50] on icon "Close" at bounding box center [568, 54] width 11 height 11
click at [567, 51] on icon "Close" at bounding box center [568, 54] width 11 height 11
click at [493, 349] on button "Salvar estoque" at bounding box center [523, 352] width 85 height 27
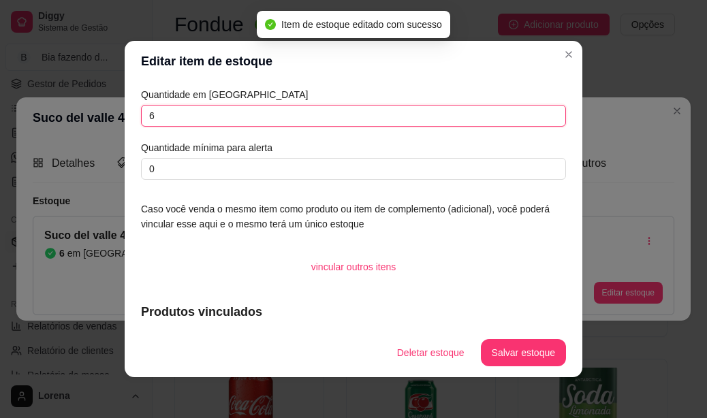
type input "6"
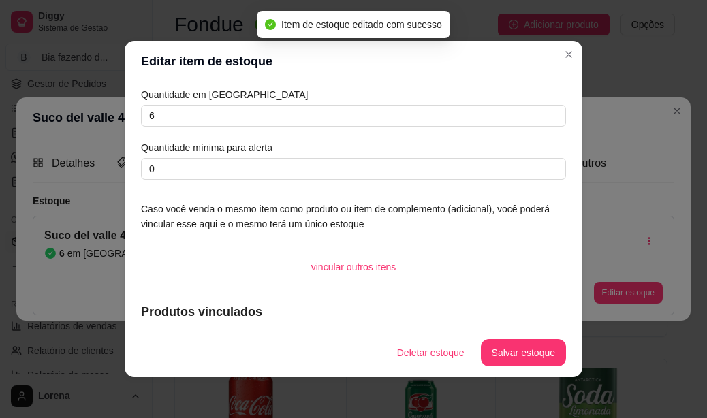
click at [539, 58] on header "Editar item de estoque" at bounding box center [354, 61] width 458 height 41
click at [572, 52] on button "Close" at bounding box center [569, 55] width 22 height 22
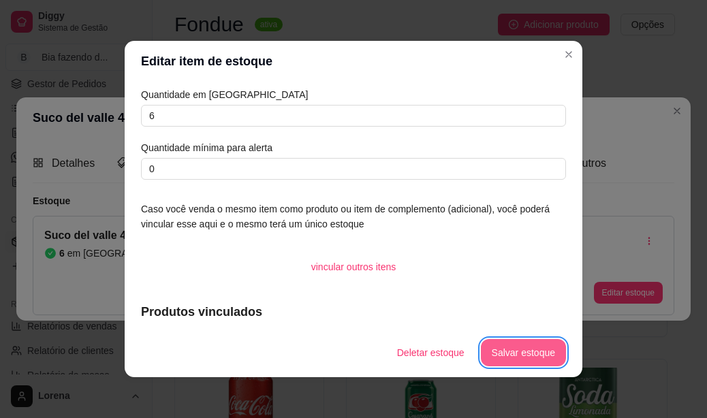
click at [522, 363] on button "Salvar estoque" at bounding box center [523, 352] width 85 height 27
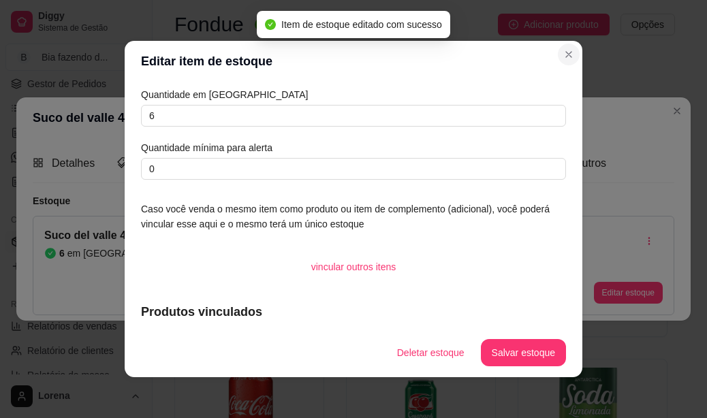
drag, startPoint x: 522, startPoint y: 363, endPoint x: 564, endPoint y: 63, distance: 302.6
click at [564, 63] on button "Close" at bounding box center [569, 55] width 22 height 22
click at [564, 59] on icon "Close" at bounding box center [568, 54] width 11 height 11
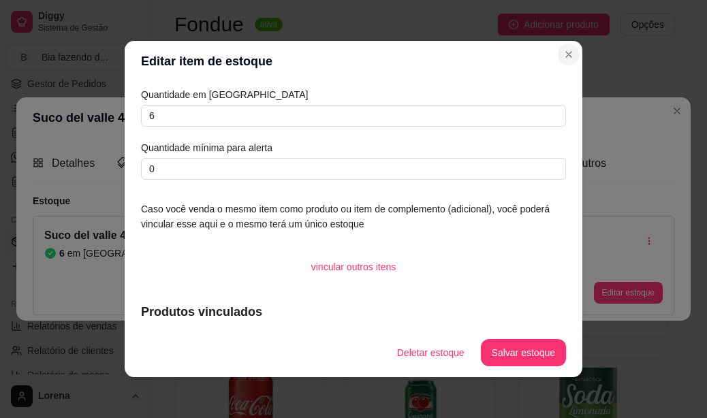
click at [558, 57] on button "Close" at bounding box center [569, 55] width 22 height 22
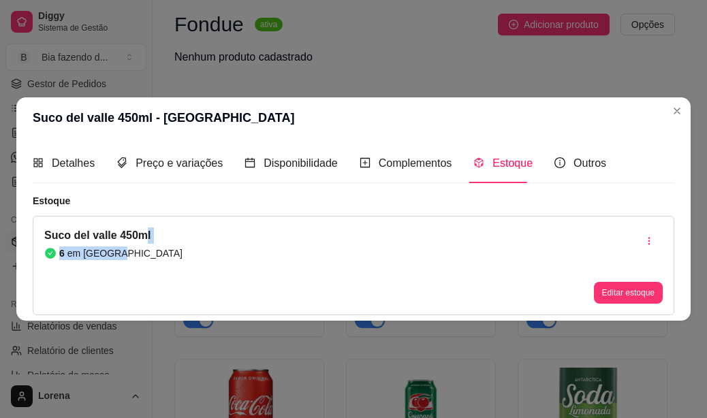
drag, startPoint x: 142, startPoint y: 270, endPoint x: 157, endPoint y: 215, distance: 57.7
click at [147, 215] on div "Estoque Suco del valle 450ml 6 em estoque Editar estoque" at bounding box center [354, 254] width 642 height 121
click at [680, 114] on icon "Close" at bounding box center [677, 111] width 11 height 11
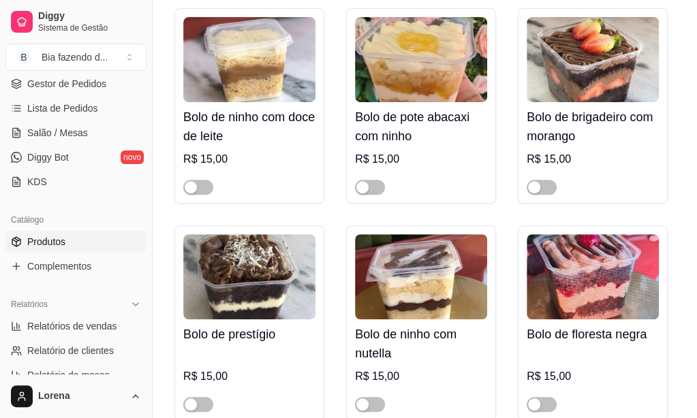
scroll to position [6446, 0]
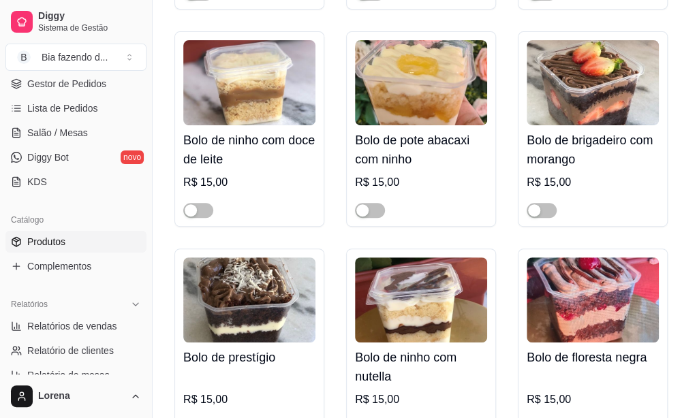
drag, startPoint x: 598, startPoint y: 91, endPoint x: 614, endPoint y: 54, distance: 40.0
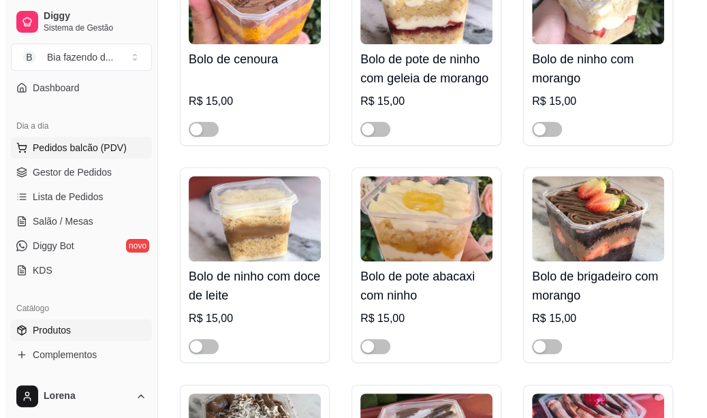
scroll to position [68, 0]
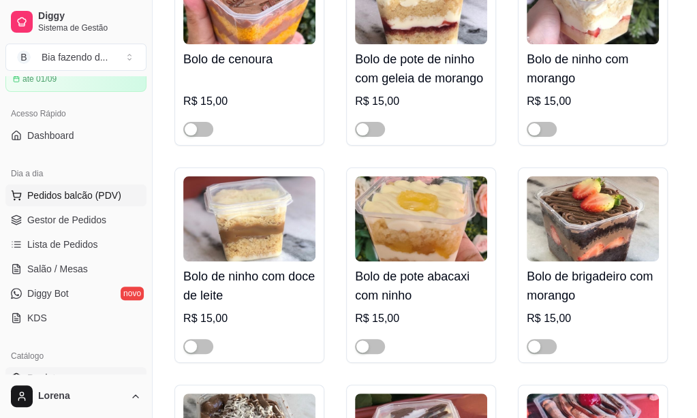
click at [75, 200] on span "Pedidos balcão (PDV)" at bounding box center [74, 196] width 94 height 14
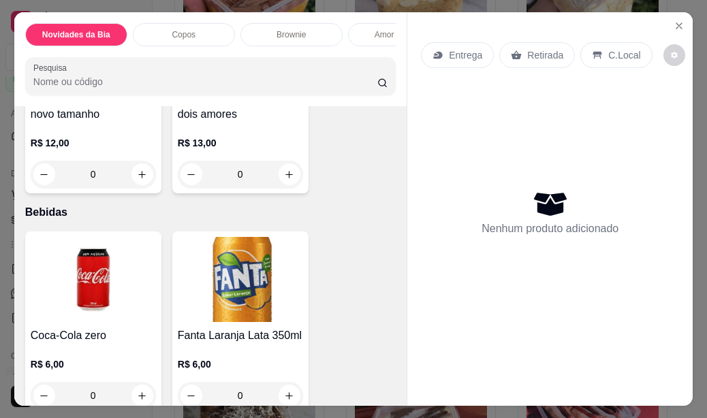
scroll to position [1226, 0]
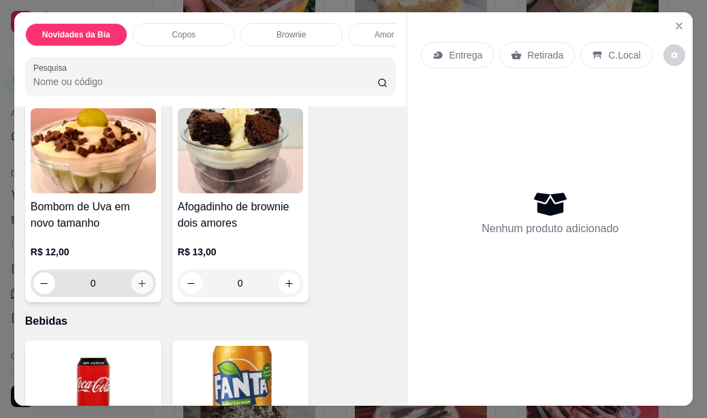
click at [138, 285] on icon "increase-product-quantity" at bounding box center [142, 284] width 10 height 10
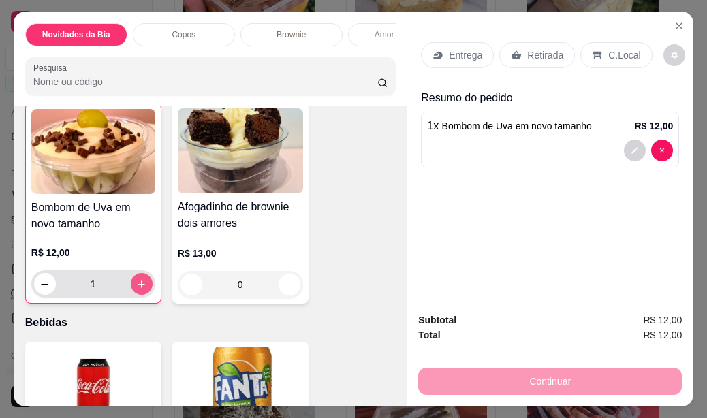
click at [138, 285] on icon "increase-product-quantity" at bounding box center [141, 284] width 10 height 10
type input "2"
click at [447, 59] on div "Entrega" at bounding box center [457, 55] width 73 height 26
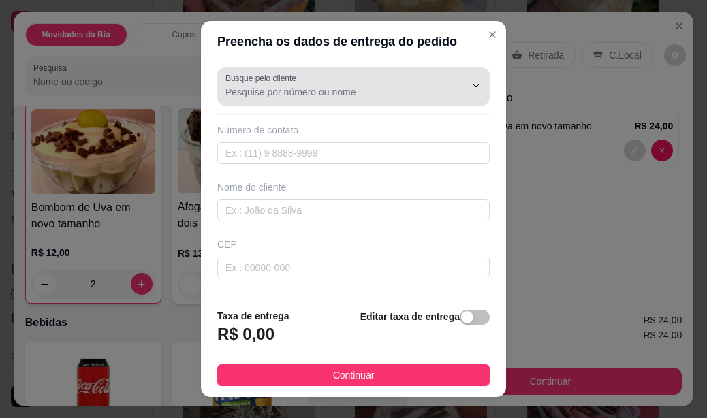
click at [298, 99] on div at bounding box center [353, 86] width 256 height 27
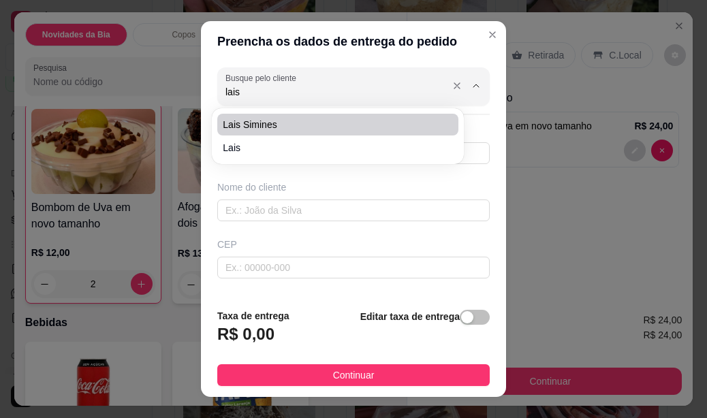
click at [252, 95] on input "lais" at bounding box center [334, 92] width 218 height 14
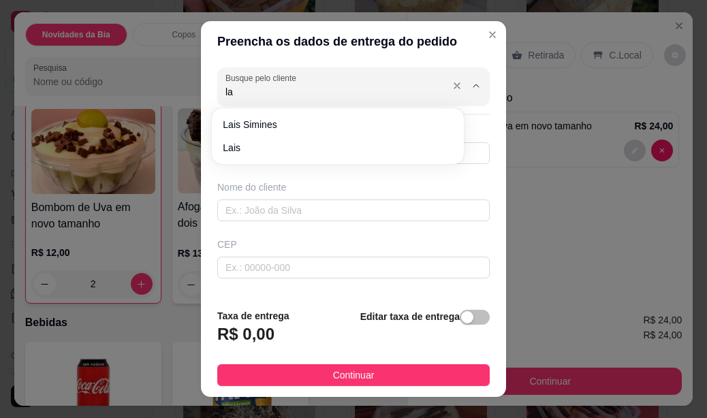
type input "l"
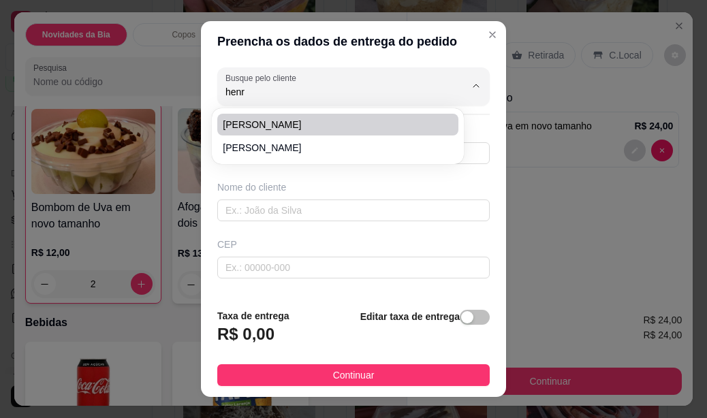
click at [245, 123] on span "Henrique" at bounding box center [331, 125] width 216 height 14
type input "Henrique"
type input "15991664948"
type input "Henrique"
type input "18103442"
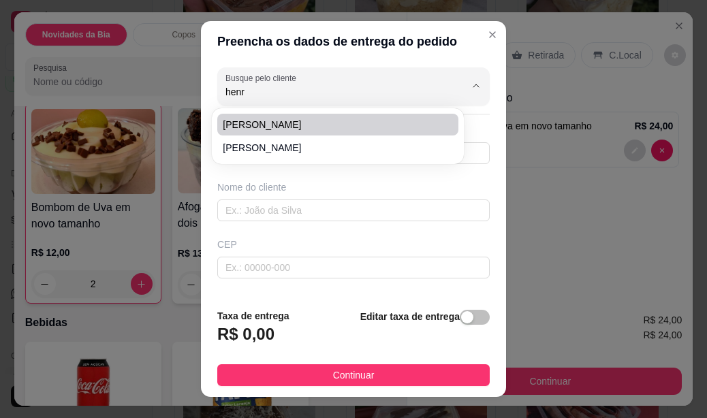
type input "Rua Geraldo Ary de Souza e silva"
type input "69"
type input "Jardim Jatobá"
type input "Sorocaba"
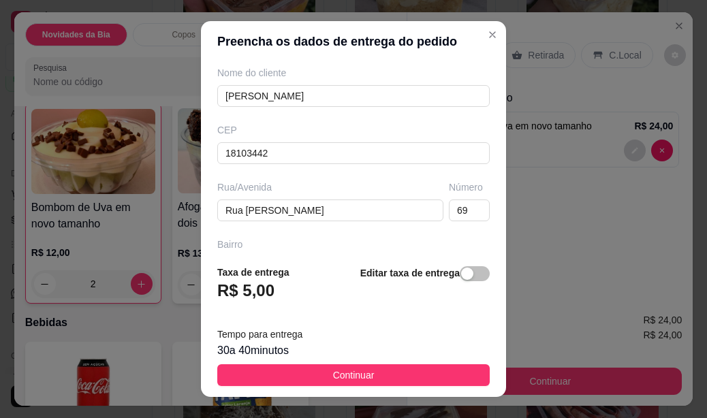
scroll to position [0, 0]
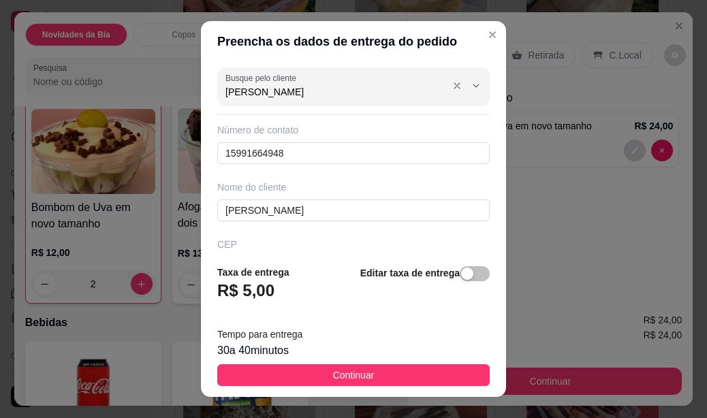
click at [351, 91] on input "Henrique" at bounding box center [334, 92] width 218 height 14
type input "Henrique"
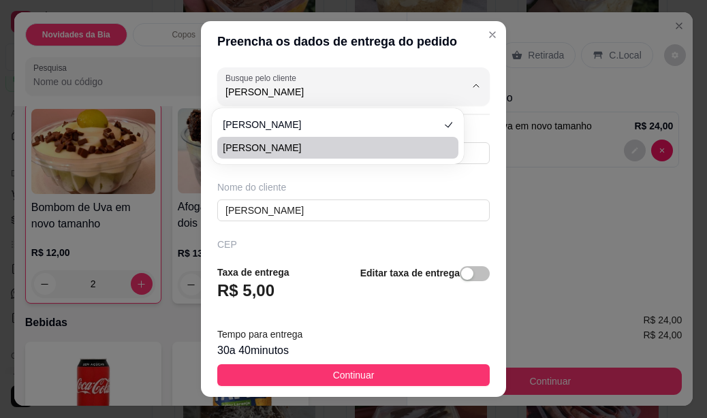
click at [279, 147] on span "Henrique" at bounding box center [331, 148] width 216 height 14
type input "15991861984"
type input "Rua Pedro da Luz"
type input "201"
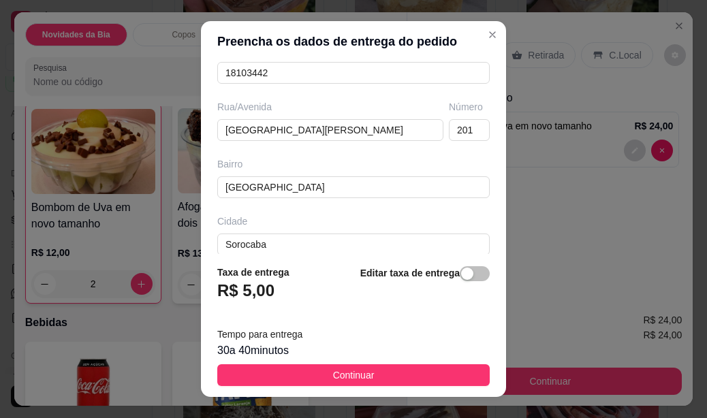
scroll to position [263, 0]
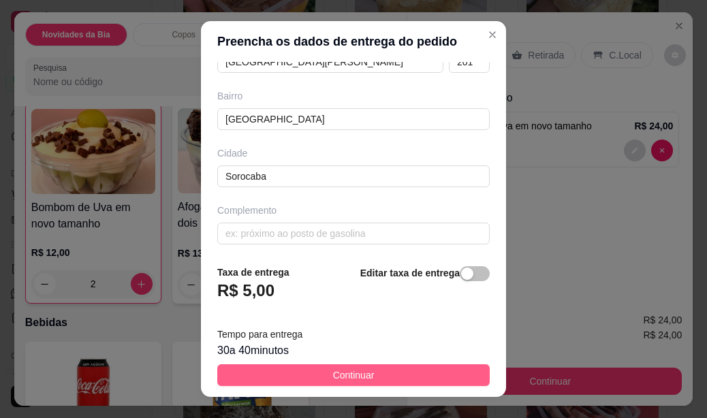
click at [247, 379] on button "Continuar" at bounding box center [353, 375] width 272 height 22
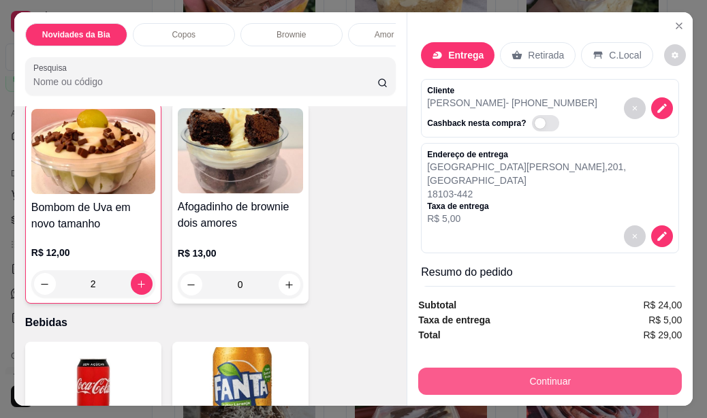
click at [582, 372] on button "Continuar" at bounding box center [550, 381] width 264 height 27
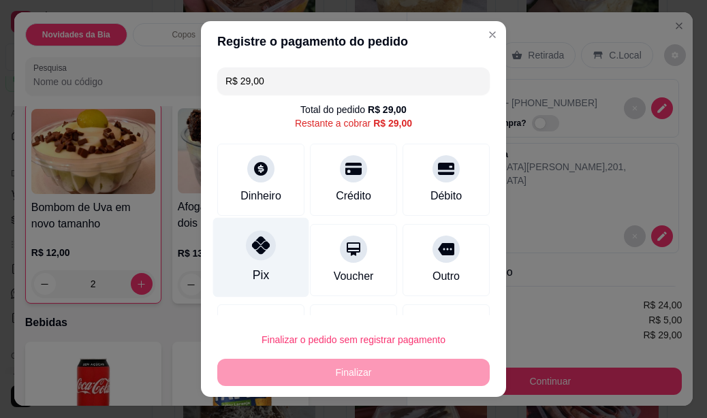
click at [252, 247] on icon at bounding box center [261, 245] width 18 height 18
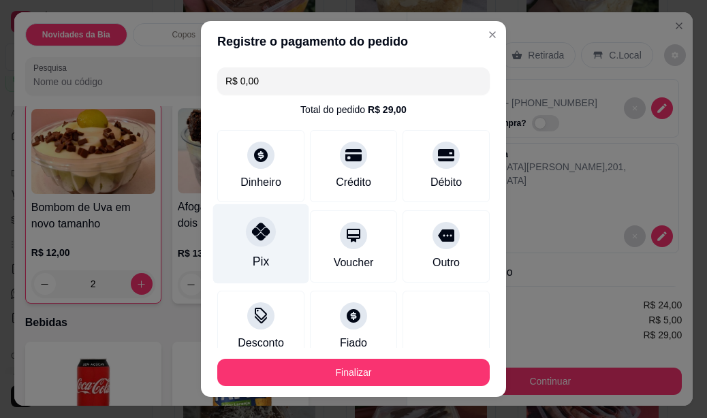
type input "R$ 0,00"
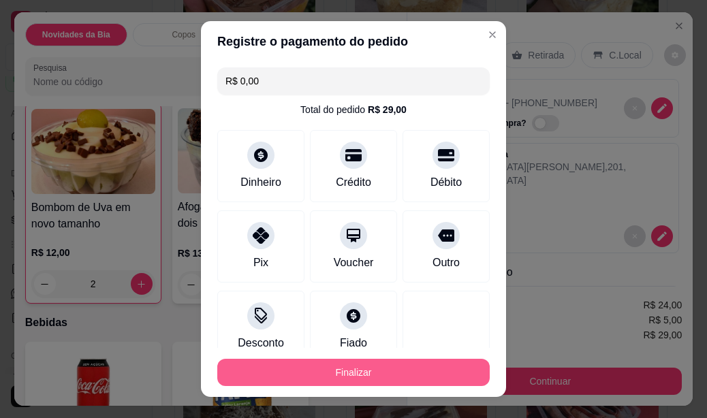
click at [296, 366] on button "Finalizar" at bounding box center [353, 372] width 272 height 27
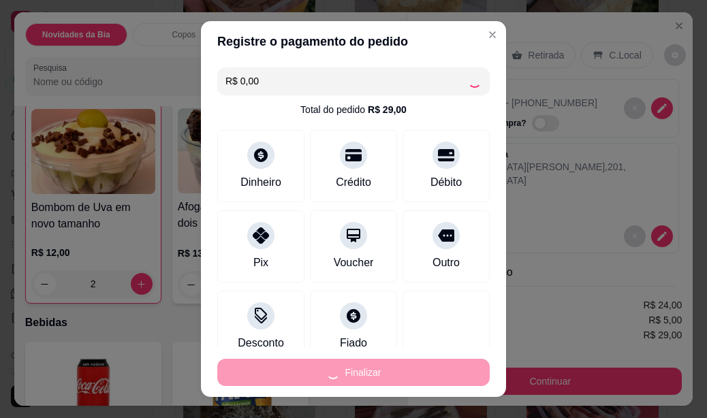
type input "0"
type input "-R$ 29,00"
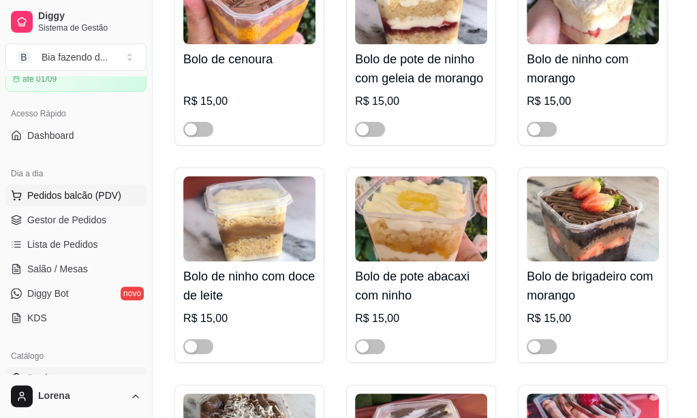
click at [83, 200] on span "Pedidos balcão (PDV)" at bounding box center [74, 196] width 94 height 14
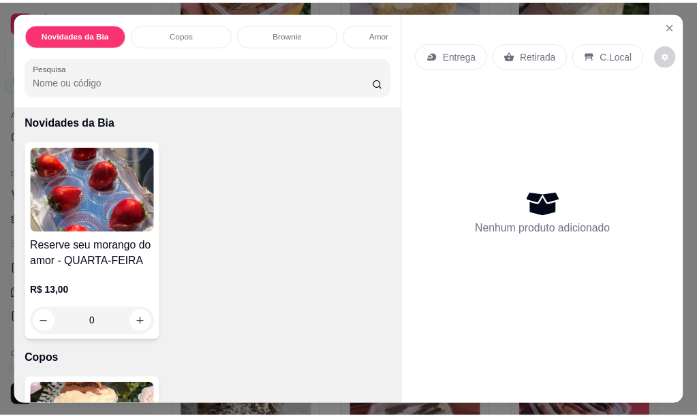
scroll to position [68, 0]
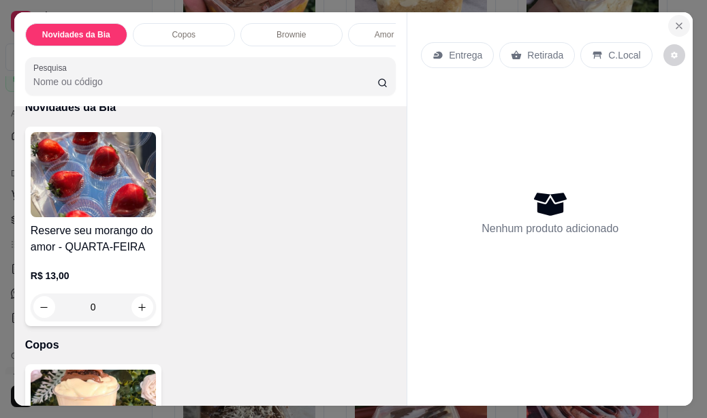
click at [674, 20] on icon "Close" at bounding box center [679, 25] width 11 height 11
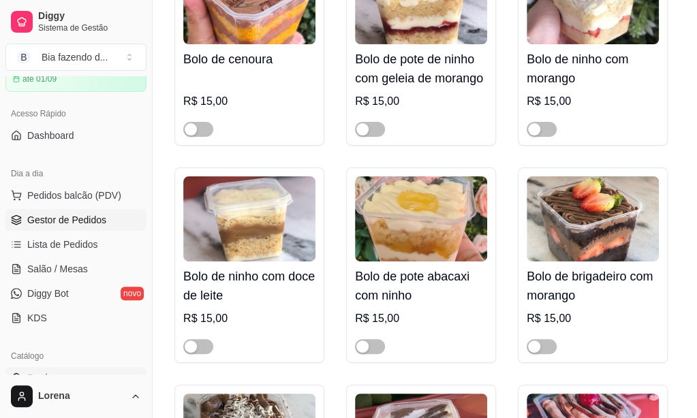
click at [86, 228] on link "Gestor de Pedidos" at bounding box center [75, 220] width 141 height 22
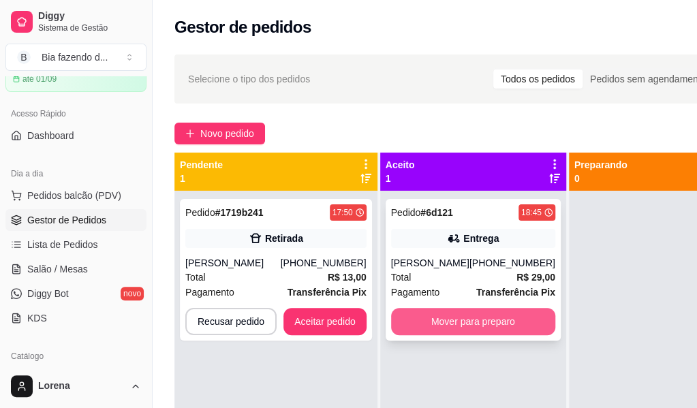
click at [415, 317] on button "Mover para preparo" at bounding box center [473, 321] width 164 height 27
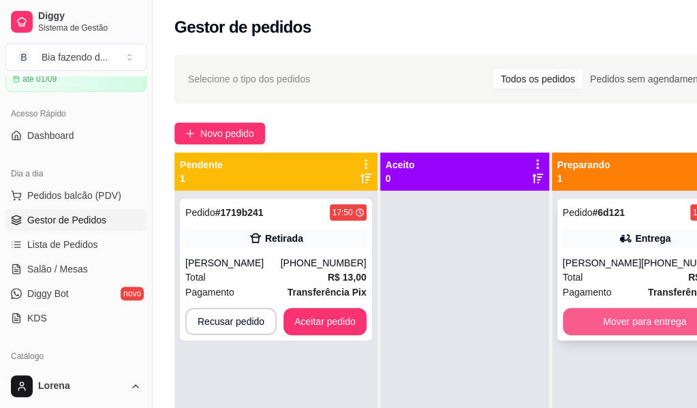
click at [631, 325] on button "Mover para entrega" at bounding box center [645, 321] width 164 height 27
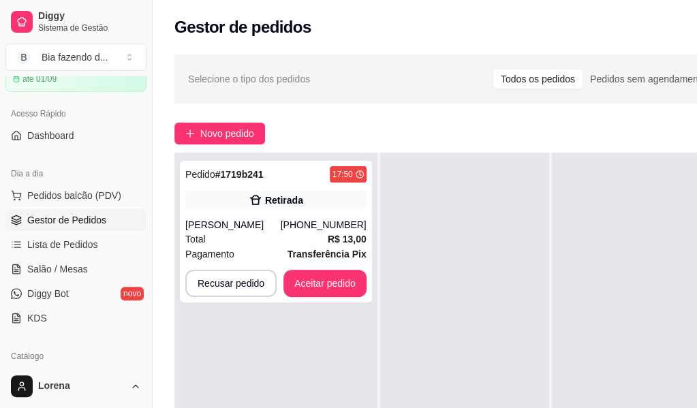
scroll to position [0, 153]
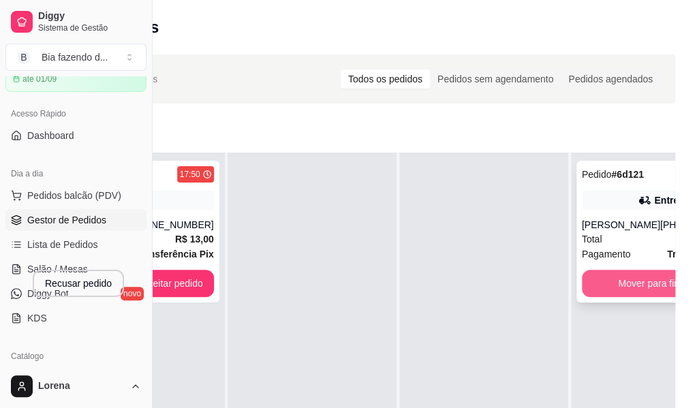
click at [646, 281] on button "Mover para finalizado" at bounding box center [664, 283] width 164 height 27
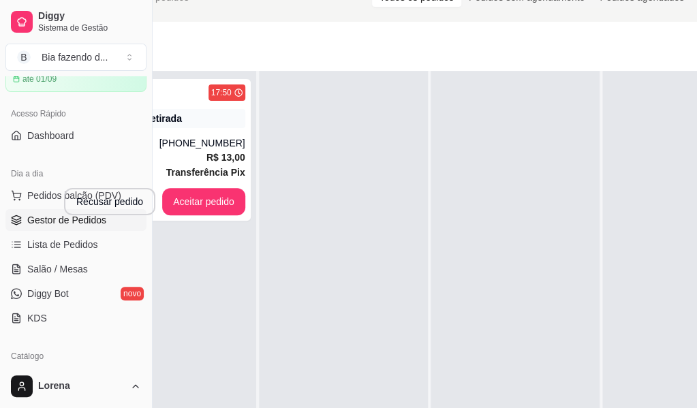
scroll to position [82, 0]
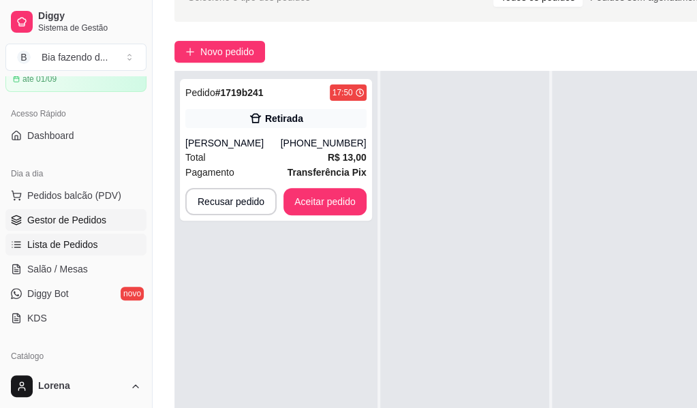
click at [94, 252] on link "Lista de Pedidos" at bounding box center [75, 245] width 141 height 22
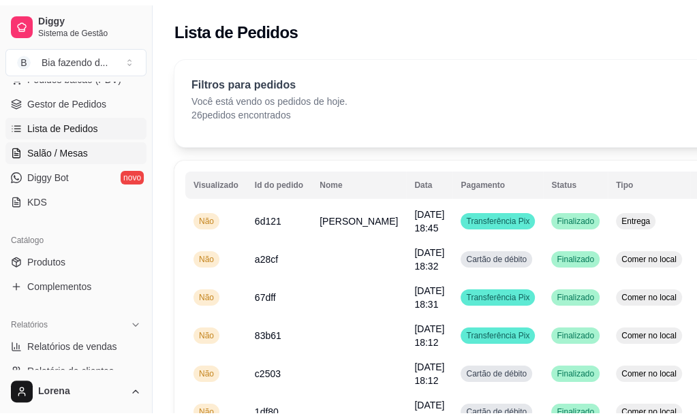
scroll to position [204, 0]
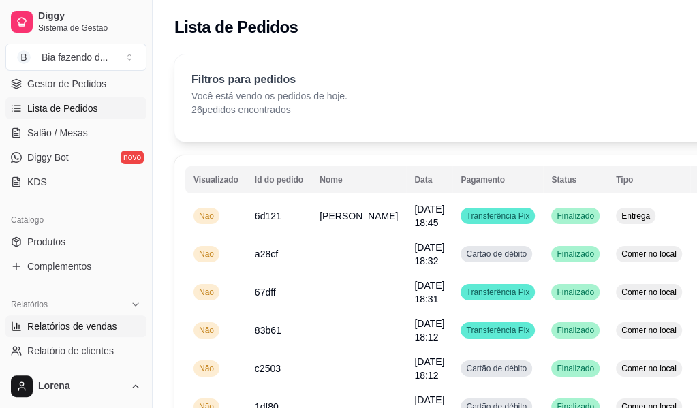
click at [114, 327] on link "Relatórios de vendas" at bounding box center [75, 326] width 141 height 22
select select "ALL"
select select "0"
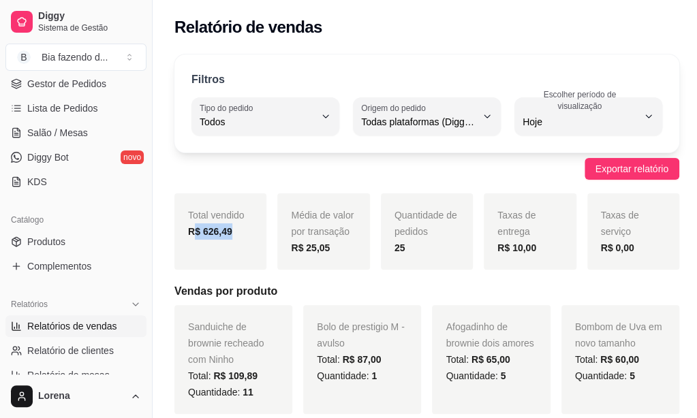
drag, startPoint x: 232, startPoint y: 232, endPoint x: 195, endPoint y: 247, distance: 40.6
click at [195, 247] on div "Total vendido R$ 626,49" at bounding box center [220, 231] width 92 height 76
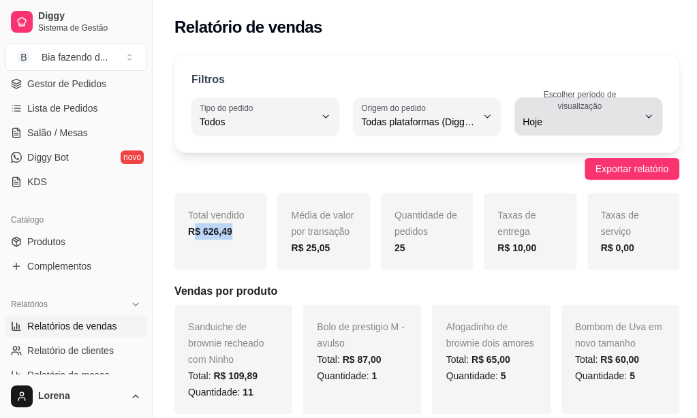
click at [580, 126] on span "Hoje" at bounding box center [579, 122] width 115 height 14
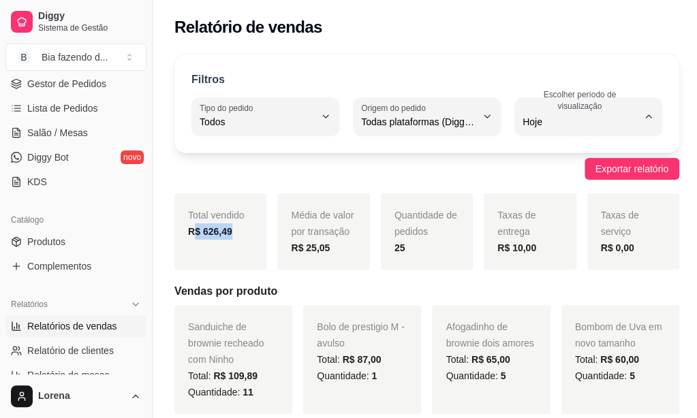
click at [553, 178] on span "Ontem" at bounding box center [578, 176] width 107 height 13
type input "1"
select select "1"
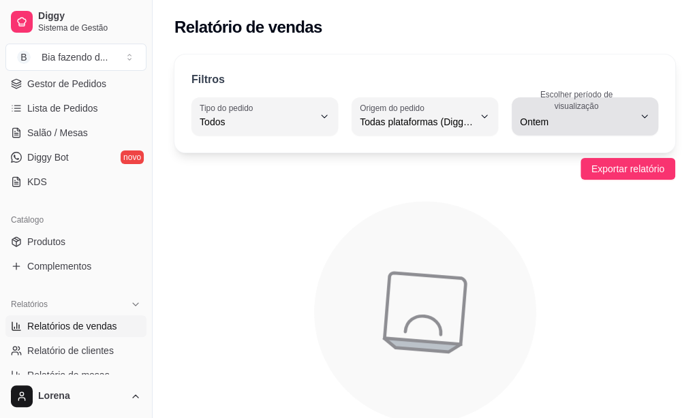
click at [526, 117] on span "Ontem" at bounding box center [577, 122] width 114 height 14
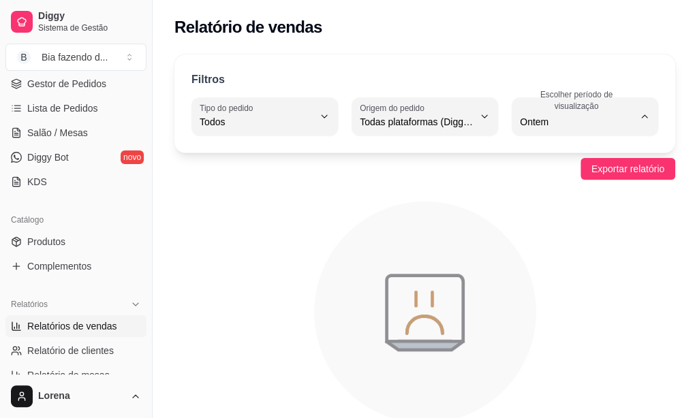
click at [541, 204] on span "7 dias" at bounding box center [578, 198] width 107 height 13
type input "7"
select select "7"
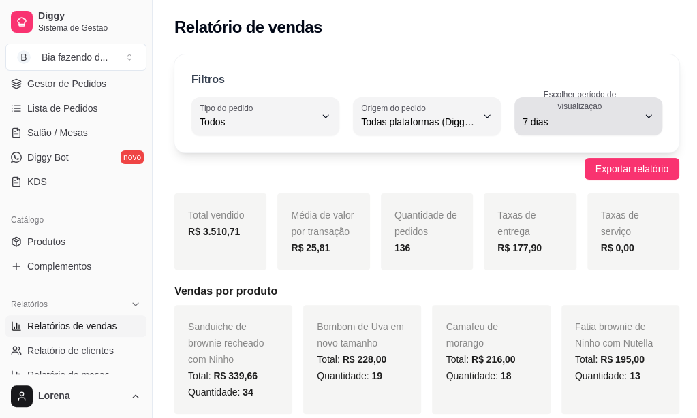
click at [535, 113] on div "7 dias" at bounding box center [579, 116] width 115 height 27
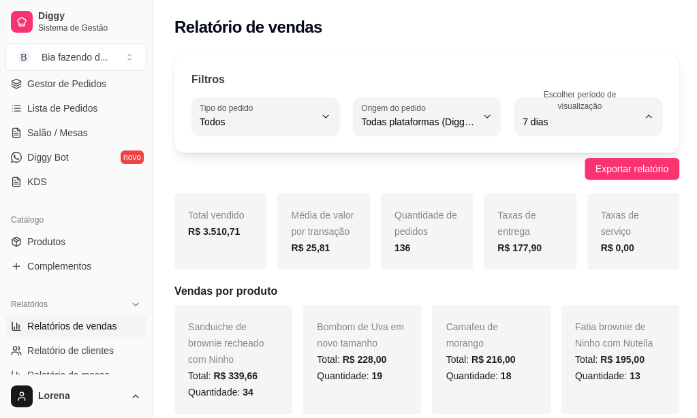
click at [532, 249] on span "30 dias" at bounding box center [578, 242] width 107 height 13
type input "30"
select select "30"
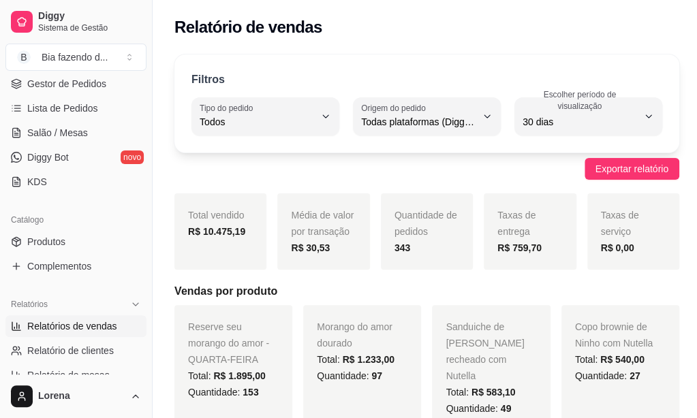
scroll to position [204, 0]
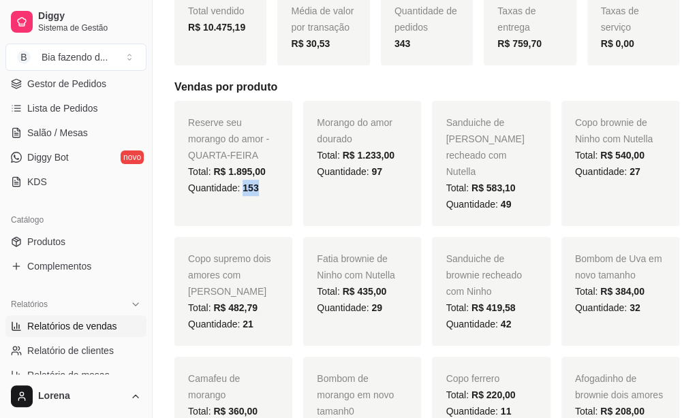
drag, startPoint x: 243, startPoint y: 186, endPoint x: 268, endPoint y: 186, distance: 24.5
click at [270, 186] on div "Quantidade: 153" at bounding box center [233, 188] width 91 height 16
click at [266, 186] on div "Quantidade: 153" at bounding box center [233, 188] width 91 height 16
drag, startPoint x: 343, startPoint y: 156, endPoint x: 397, endPoint y: 157, distance: 53.8
click at [397, 157] on div "Total: R$ 1.233,00" at bounding box center [362, 155] width 91 height 16
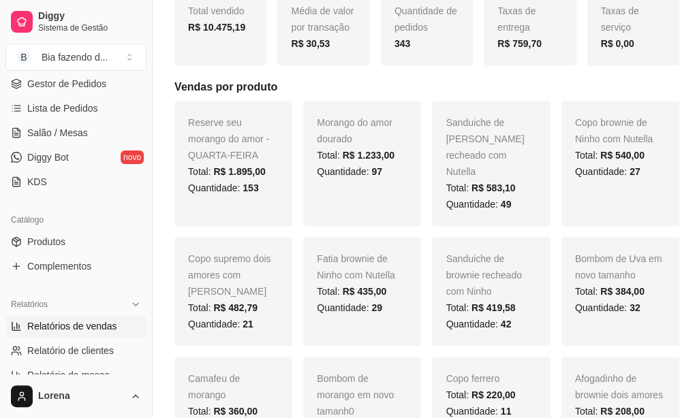
drag, startPoint x: 390, startPoint y: 166, endPoint x: 383, endPoint y: 171, distance: 9.3
click at [383, 171] on div "Quantidade: 97" at bounding box center [362, 171] width 91 height 16
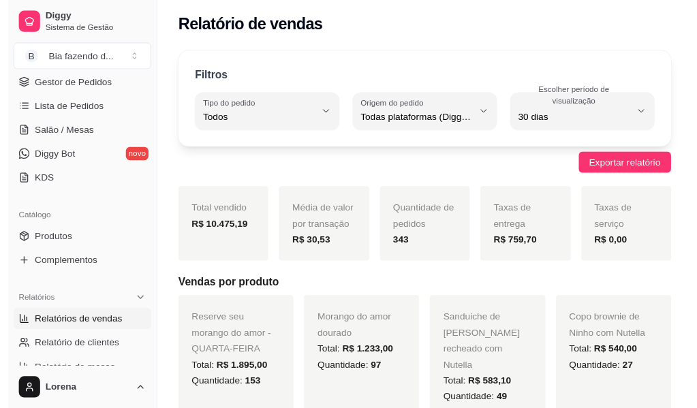
scroll to position [0, 0]
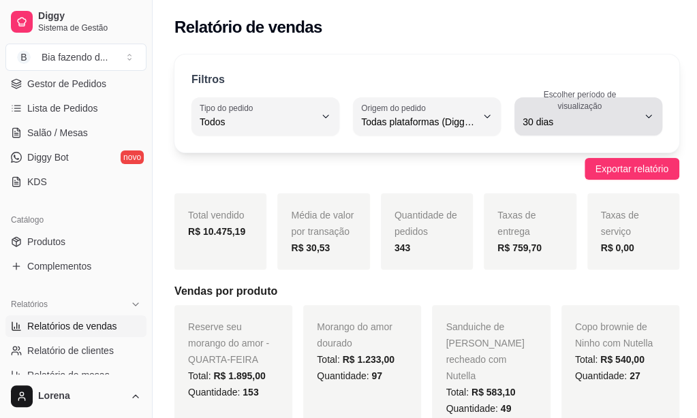
click at [624, 127] on span "30 dias" at bounding box center [579, 122] width 115 height 14
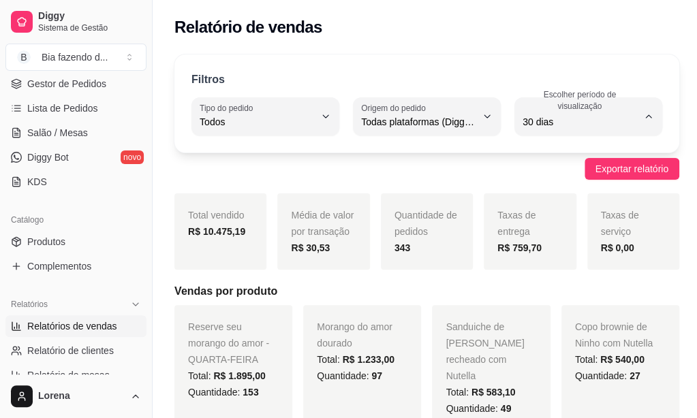
click at [565, 270] on span "45 dias" at bounding box center [578, 265] width 107 height 13
type input "45"
select select "45"
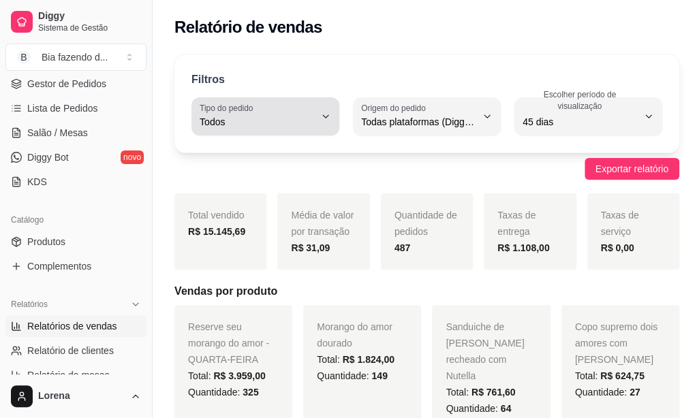
click at [253, 130] on button "Tipo do pedido Todos" at bounding box center [265, 116] width 148 height 38
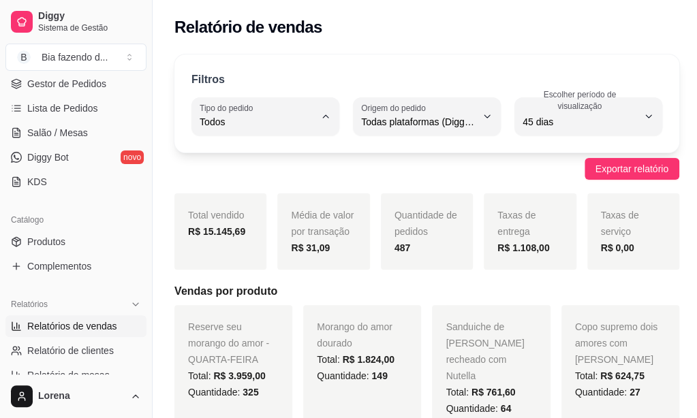
click at [251, 153] on span "Todos" at bounding box center [257, 153] width 107 height 13
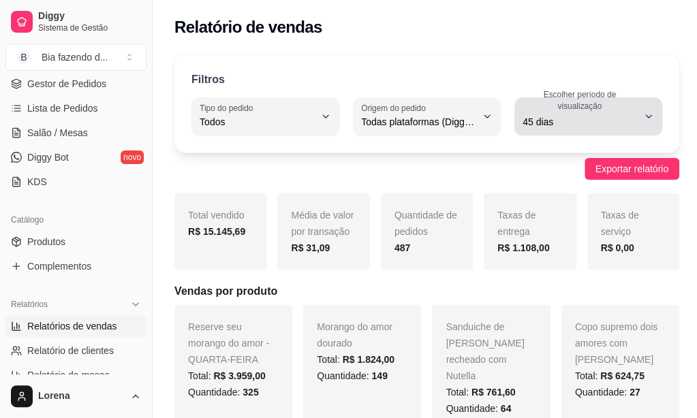
click at [630, 113] on div "45 dias" at bounding box center [579, 116] width 115 height 27
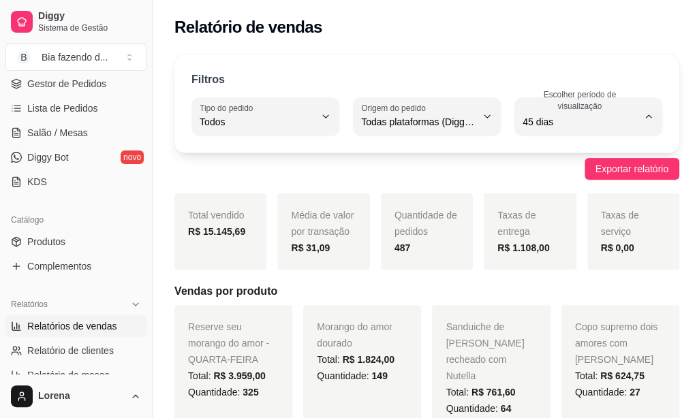
click at [566, 157] on span "Hoje" at bounding box center [578, 153] width 107 height 13
type input "0"
select select "0"
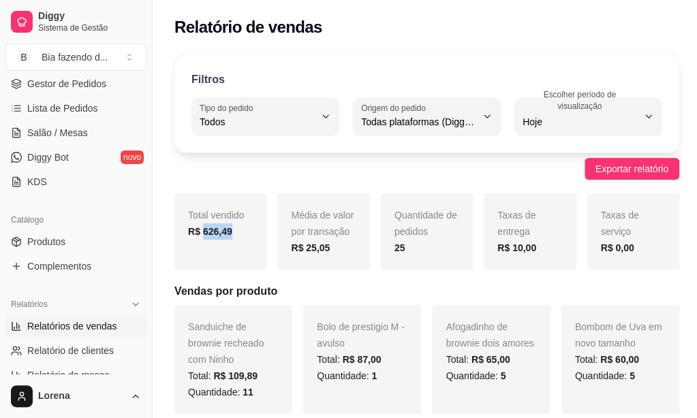
drag, startPoint x: 239, startPoint y: 232, endPoint x: 204, endPoint y: 234, distance: 34.8
click at [204, 234] on div "R$ 626,49" at bounding box center [220, 231] width 65 height 16
click at [311, 164] on div "Exportar relatório" at bounding box center [426, 169] width 505 height 22
click at [86, 350] on span "Relatório de clientes" at bounding box center [70, 351] width 86 height 14
select select "30"
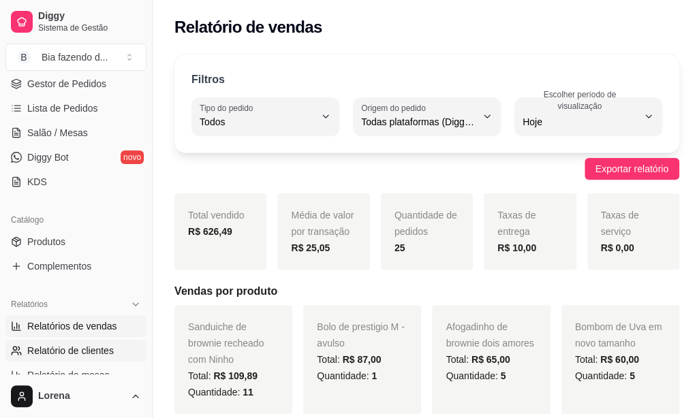
select select "HIGHEST_TOTAL_SPENT_WITH_ORDERS"
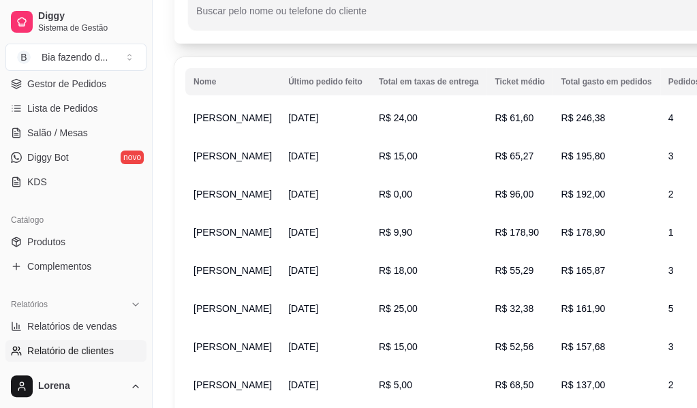
scroll to position [136, 0]
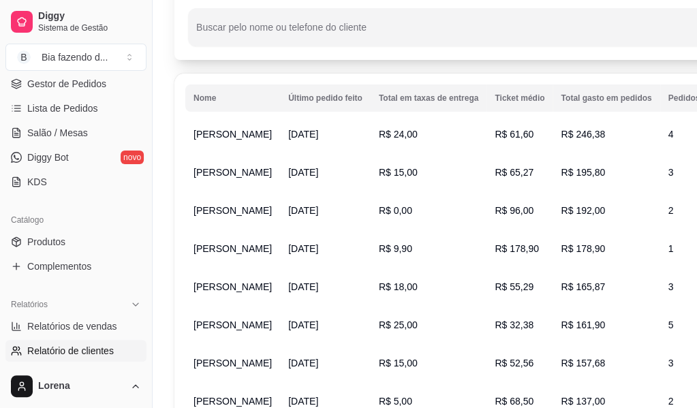
click at [280, 141] on td "31/07/2025" at bounding box center [325, 134] width 91 height 38
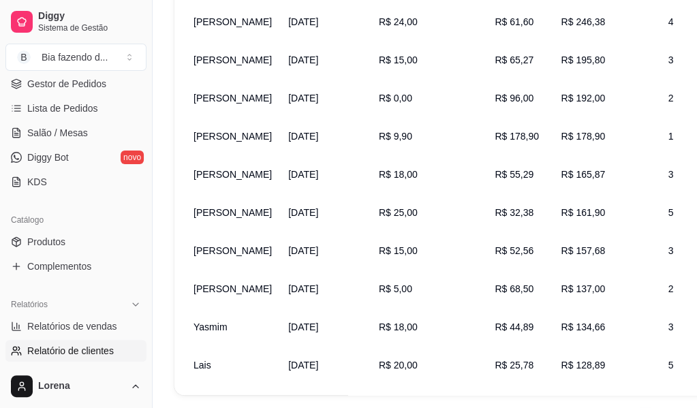
scroll to position [272, 0]
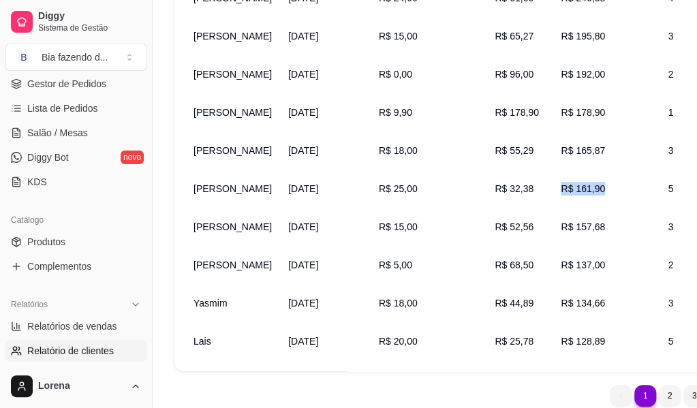
drag, startPoint x: 625, startPoint y: 217, endPoint x: 578, endPoint y: 227, distance: 48.1
click at [579, 208] on tr "Julia 28/07/2025 R$ 25,00 R$ 32,38 R$ 161,90 5 Ver detalhes do cliente" at bounding box center [527, 189] width 684 height 38
click at [579, 245] on td "R$ 157,68" at bounding box center [605, 227] width 107 height 38
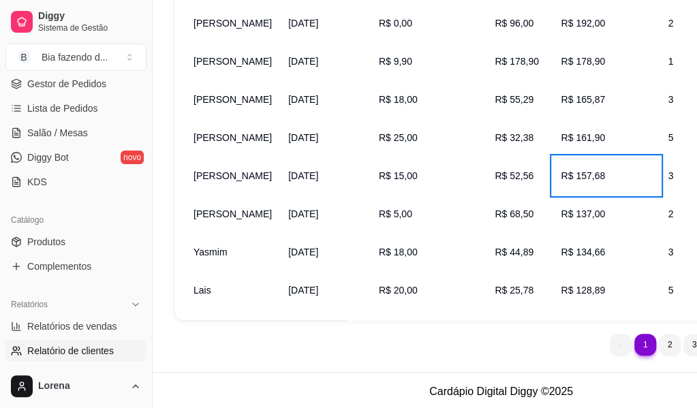
scroll to position [353, 0]
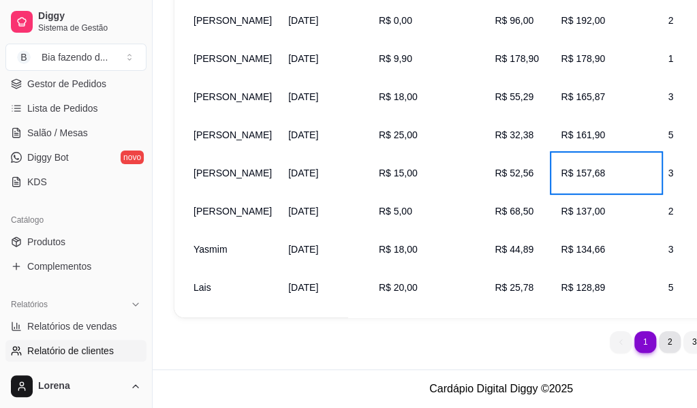
click at [659, 340] on li "2" at bounding box center [670, 342] width 22 height 22
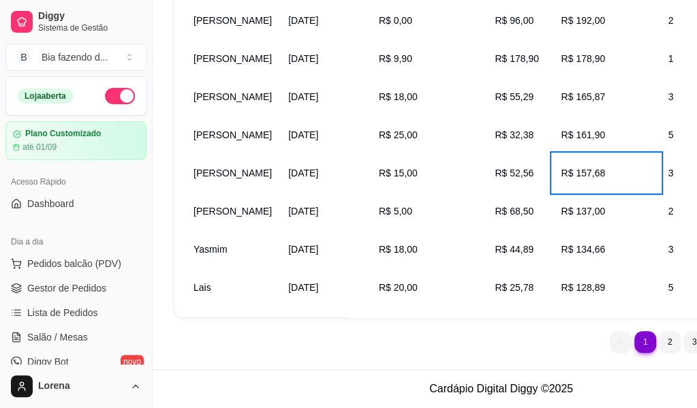
scroll to position [285, 0]
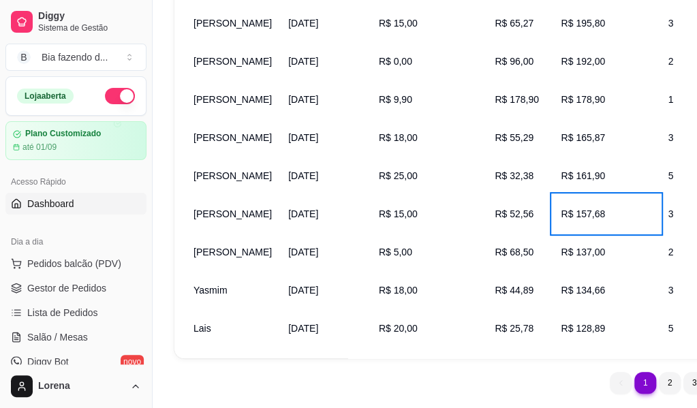
click at [75, 206] on link "Dashboard" at bounding box center [75, 204] width 141 height 22
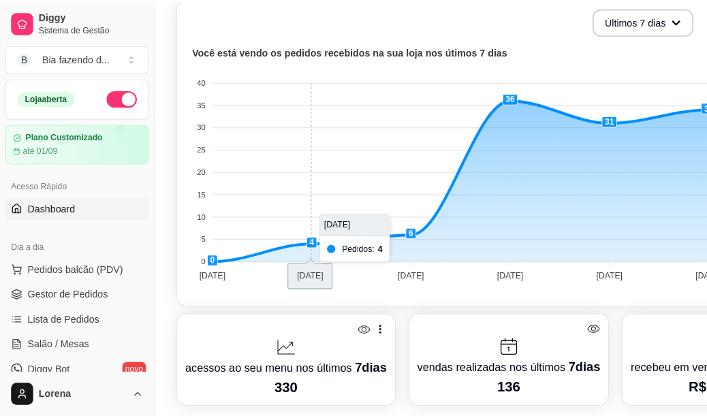
scroll to position [341, 0]
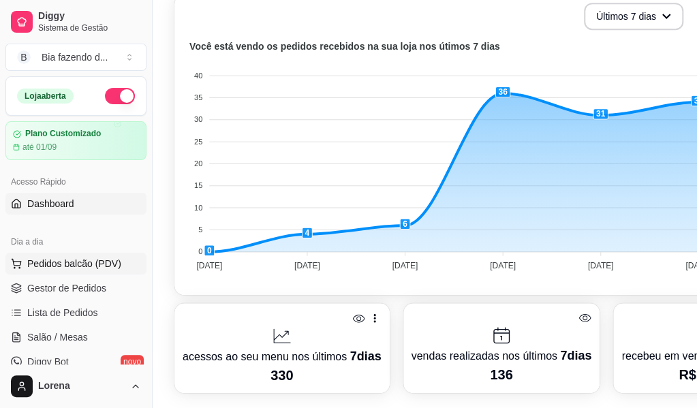
click at [82, 267] on span "Pedidos balcão (PDV)" at bounding box center [74, 264] width 94 height 14
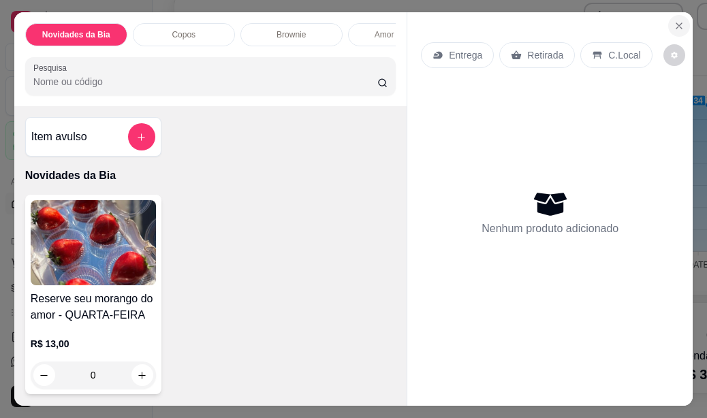
click at [674, 27] on button "Close" at bounding box center [679, 26] width 22 height 22
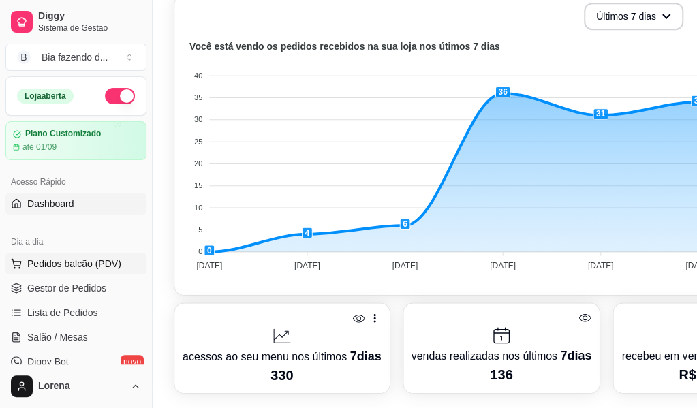
click at [75, 257] on span "Pedidos balcão (PDV)" at bounding box center [74, 264] width 94 height 14
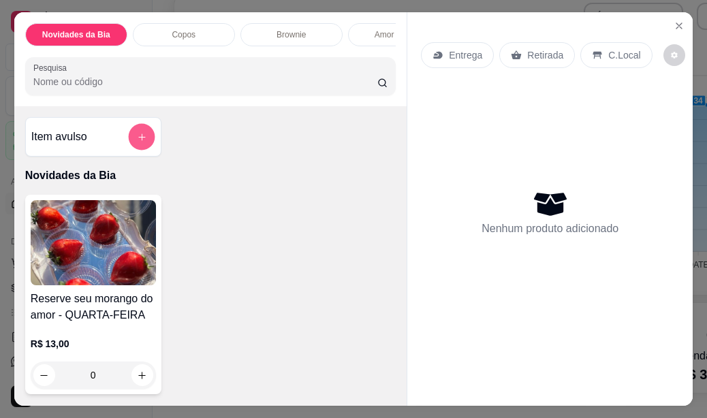
click at [143, 142] on button "add-separate-item" at bounding box center [141, 137] width 27 height 27
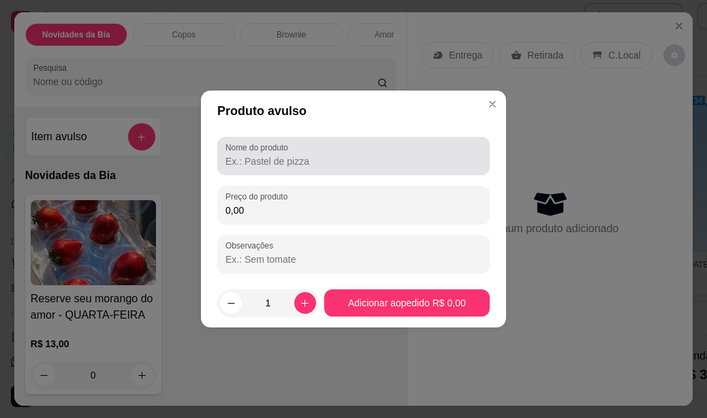
click at [271, 159] on input "Nome do produto" at bounding box center [353, 162] width 256 height 14
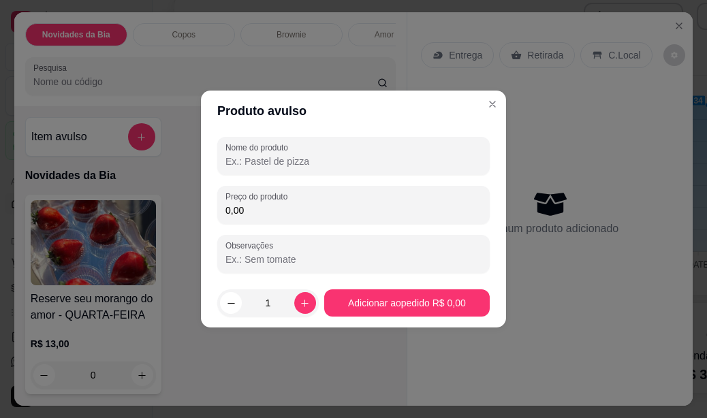
click at [280, 163] on input "Nome do produto" at bounding box center [353, 162] width 256 height 14
drag, startPoint x: 247, startPoint y: 161, endPoint x: 262, endPoint y: 172, distance: 19.1
click at [247, 161] on input "Bolo Redvelvet com morango" at bounding box center [353, 162] width 256 height 14
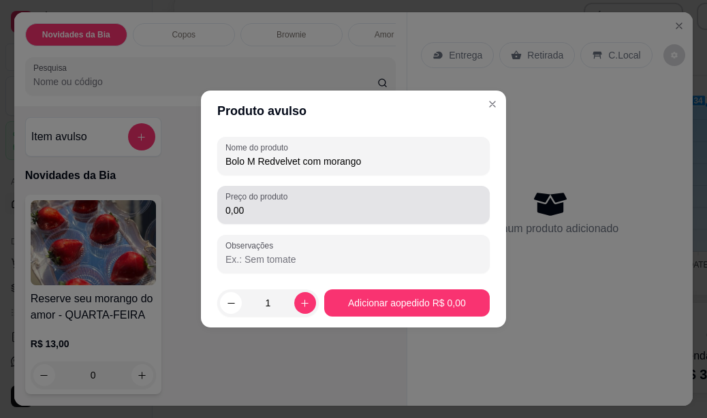
type input "Bolo M Redvelvet com morango"
click at [243, 219] on div "Preço do produto 0,00" at bounding box center [353, 205] width 272 height 38
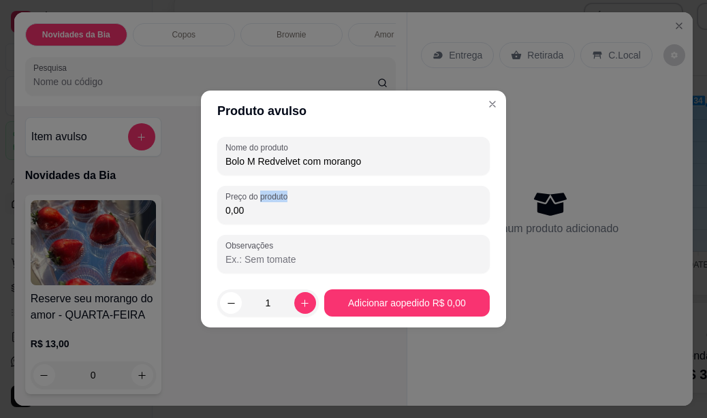
click at [244, 220] on div "Preço do produto 0,00" at bounding box center [353, 205] width 272 height 38
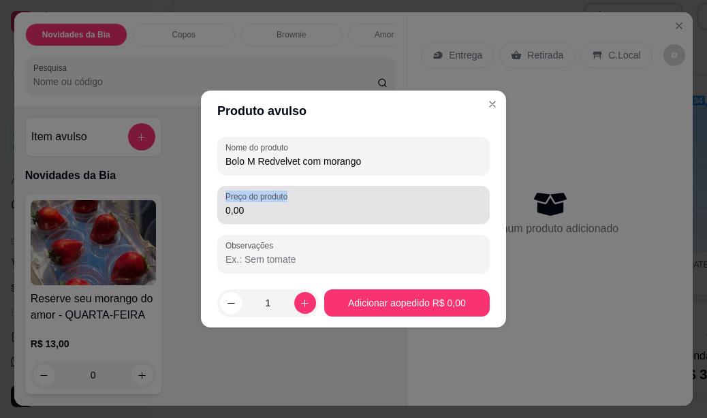
click at [244, 220] on div "Preço do produto 0,00" at bounding box center [353, 205] width 272 height 38
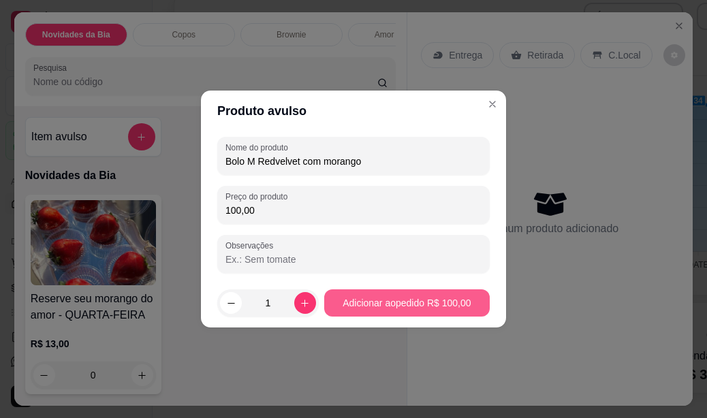
type input "100,00"
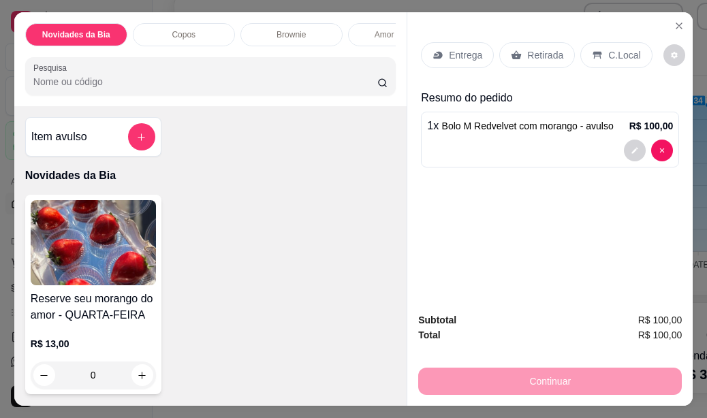
click at [597, 50] on div "C.Local" at bounding box center [616, 55] width 72 height 26
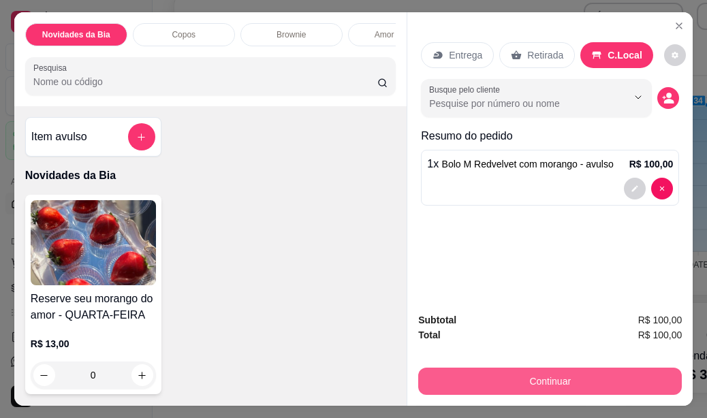
click at [531, 379] on button "Continuar" at bounding box center [550, 381] width 264 height 27
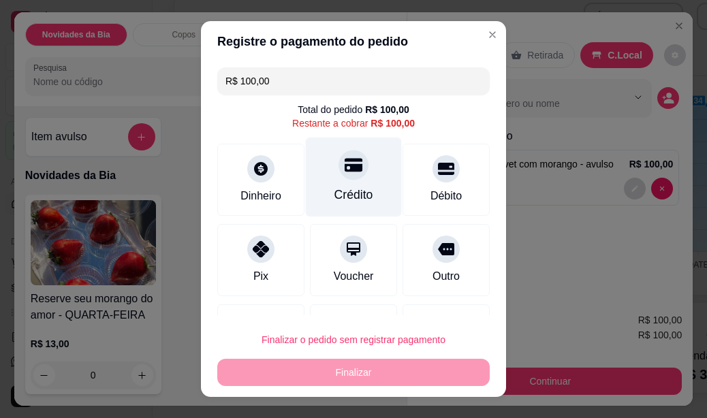
click at [341, 198] on div "Crédito" at bounding box center [353, 195] width 39 height 18
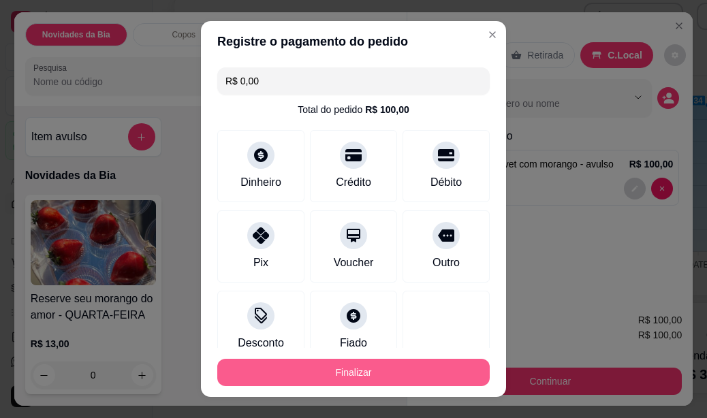
click at [366, 375] on button "Finalizar" at bounding box center [353, 372] width 272 height 27
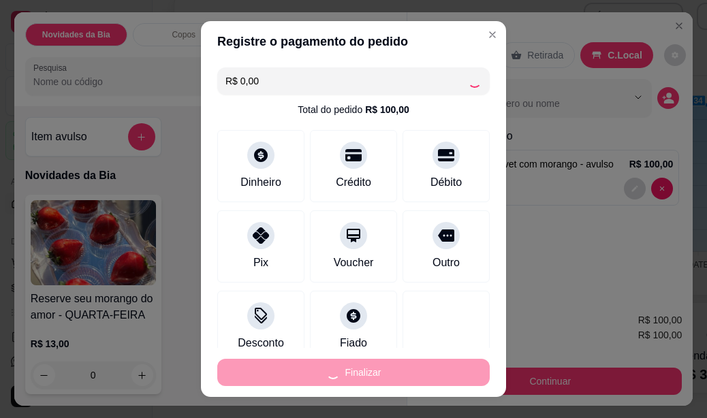
type input "-R$ 100,00"
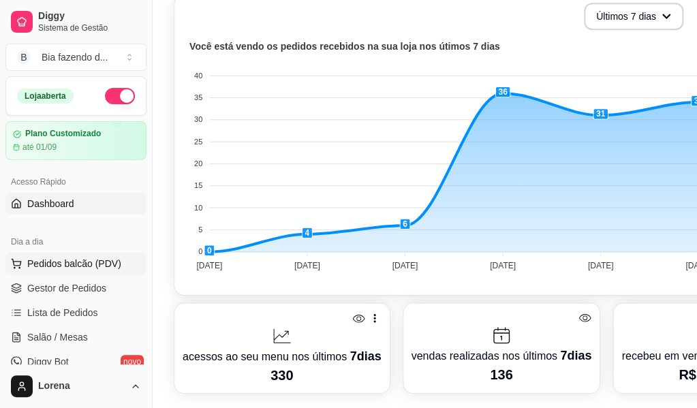
click at [74, 258] on span "Pedidos balcão (PDV)" at bounding box center [74, 264] width 94 height 14
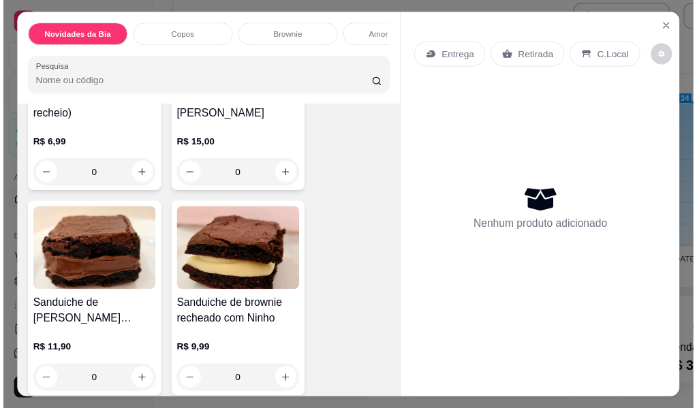
scroll to position [1022, 0]
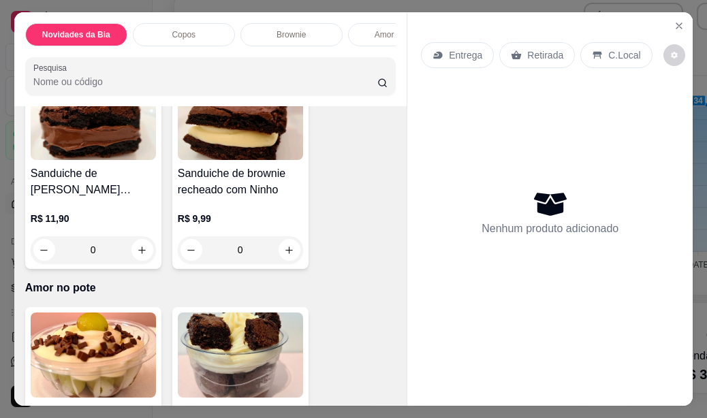
click at [291, 269] on div "Sanduiche de brownie recheado com Ninho R$ 9,99 0" at bounding box center [240, 169] width 136 height 200
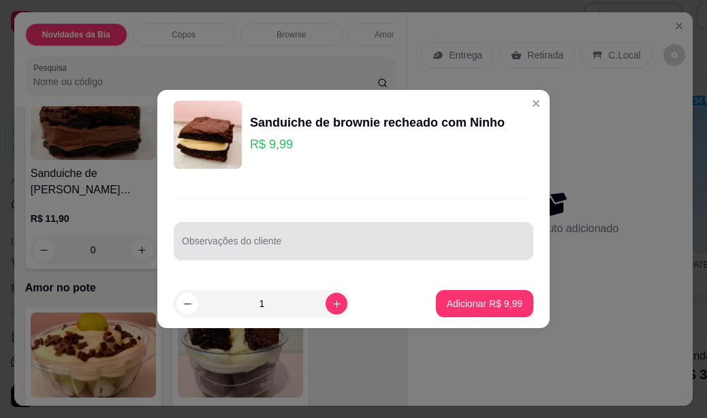
click at [303, 249] on input "Observações do cliente" at bounding box center [353, 247] width 343 height 14
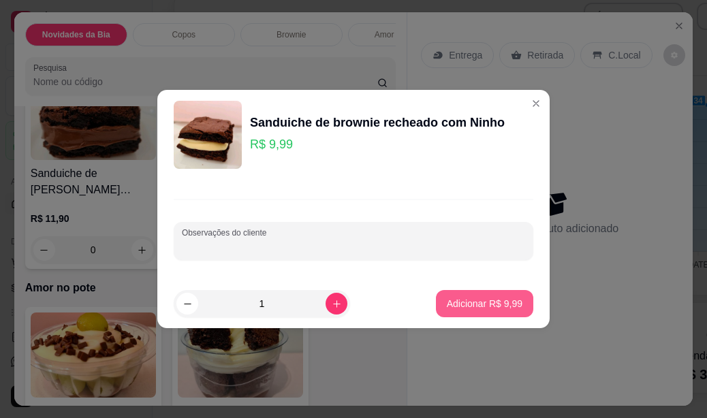
click at [436, 292] on button "Adicionar R$ 9,99" at bounding box center [484, 303] width 97 height 27
type input "1"
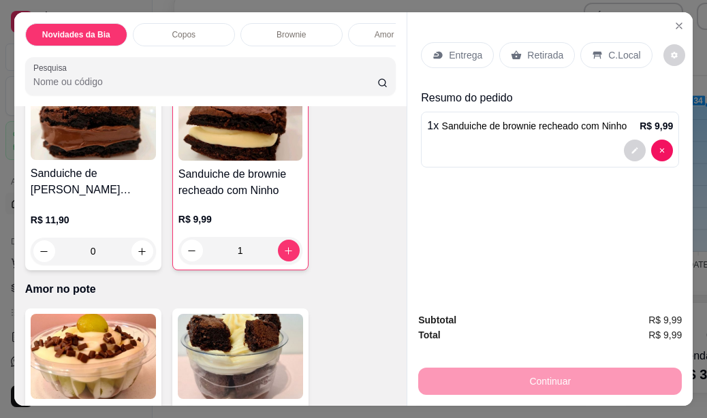
click at [611, 52] on p "C.Local" at bounding box center [624, 55] width 32 height 14
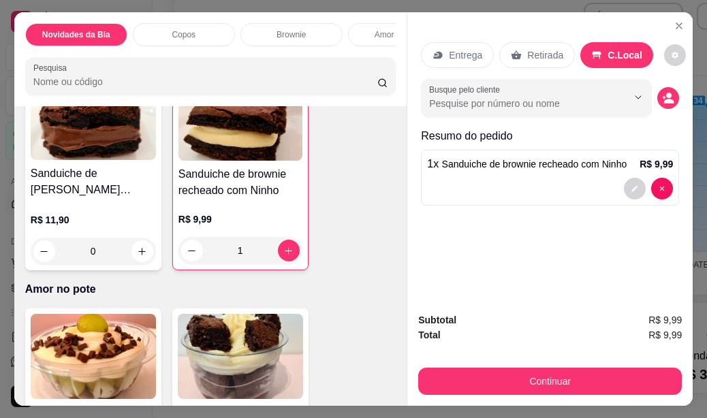
click at [537, 387] on button "Continuar" at bounding box center [550, 381] width 264 height 27
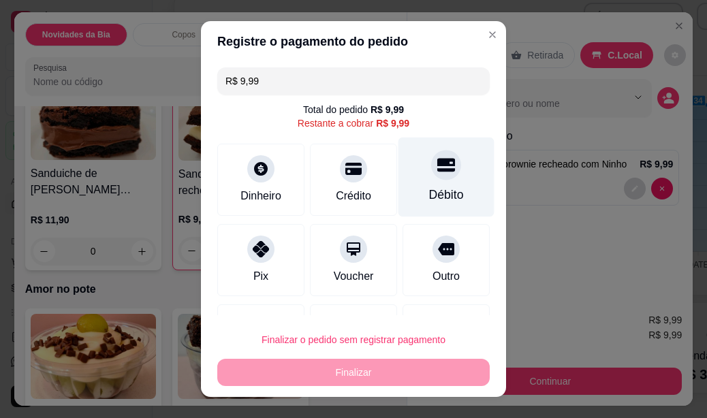
click at [441, 198] on div "Débito" at bounding box center [446, 177] width 96 height 80
type input "R$ 0,00"
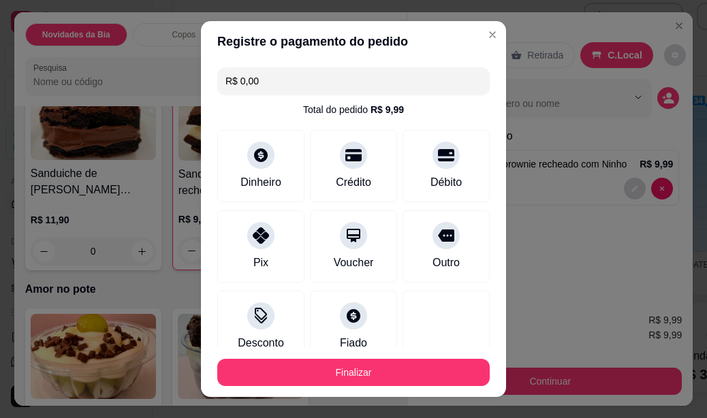
click at [402, 386] on footer "Finalizar" at bounding box center [353, 372] width 305 height 49
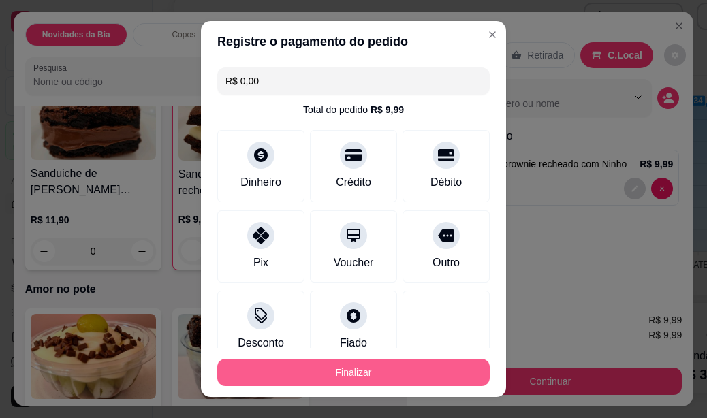
click at [398, 374] on button "Finalizar" at bounding box center [353, 372] width 272 height 27
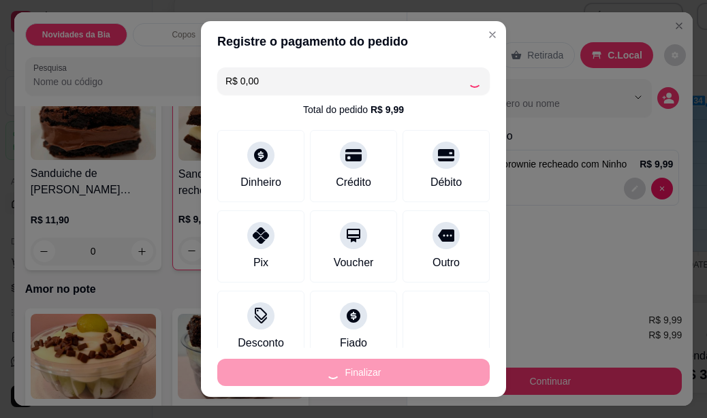
type input "0"
type input "-R$ 9,99"
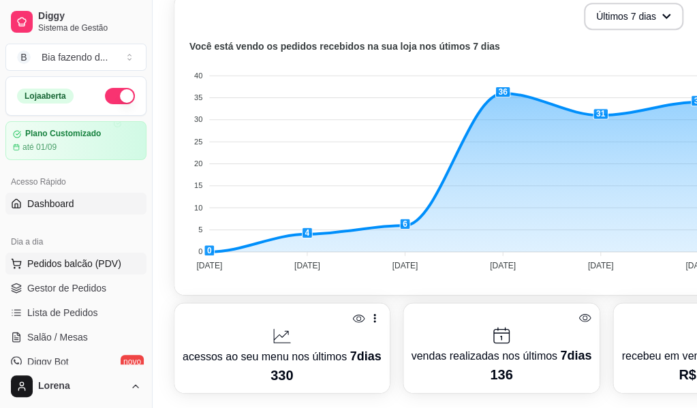
click at [36, 265] on span "Pedidos balcão (PDV)" at bounding box center [74, 264] width 94 height 14
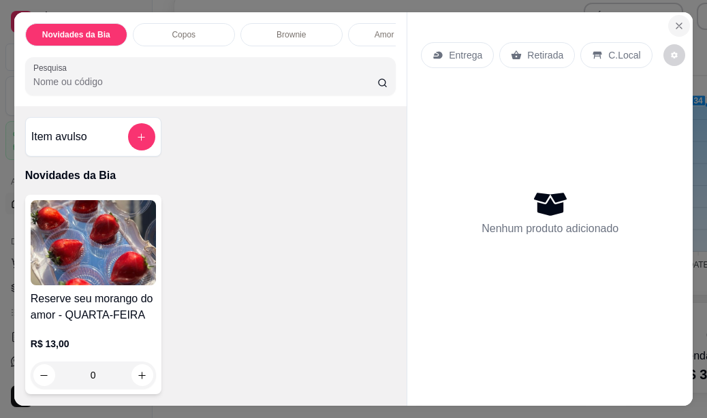
click at [668, 25] on button "Close" at bounding box center [679, 26] width 22 height 22
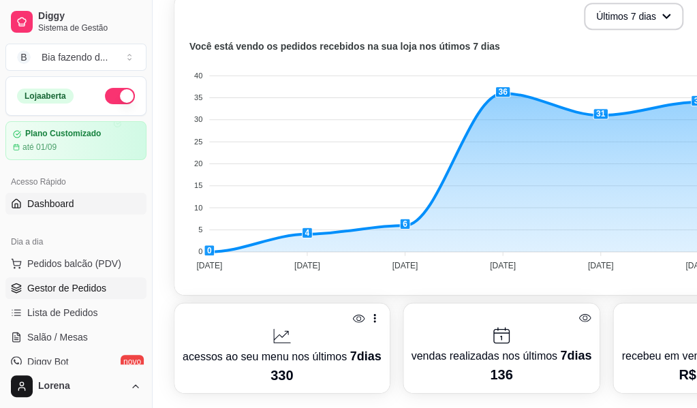
click at [81, 289] on span "Gestor de Pedidos" at bounding box center [66, 288] width 79 height 14
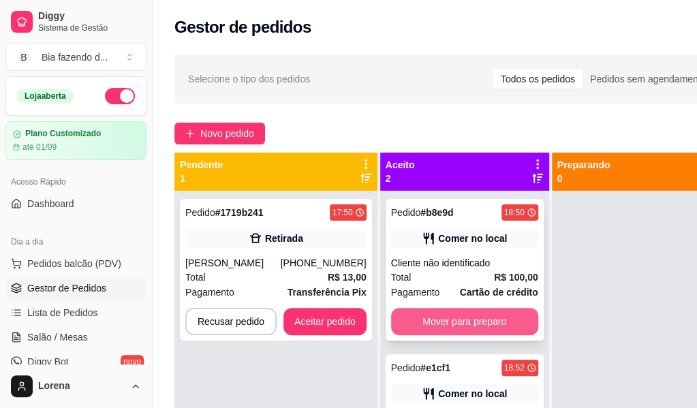
click at [466, 327] on button "Mover para preparo" at bounding box center [464, 321] width 147 height 27
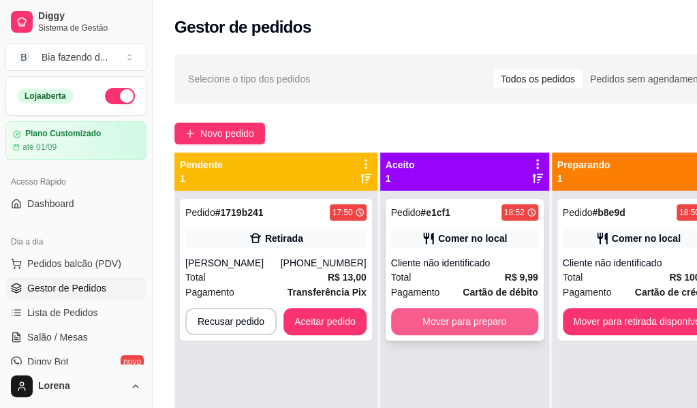
click at [482, 321] on button "Mover para preparo" at bounding box center [464, 321] width 147 height 27
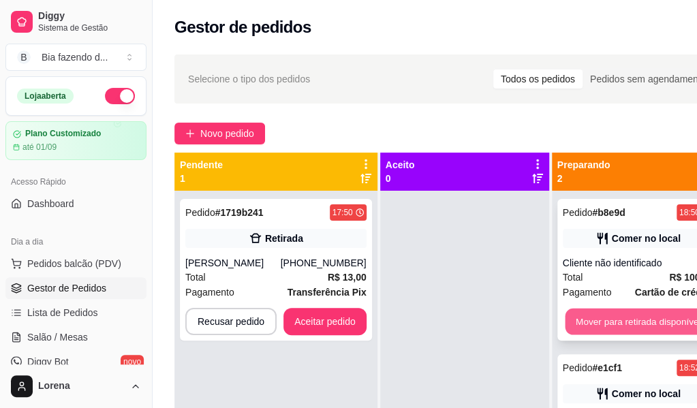
click at [570, 322] on button "Mover para retirada disponível" at bounding box center [638, 322] width 146 height 27
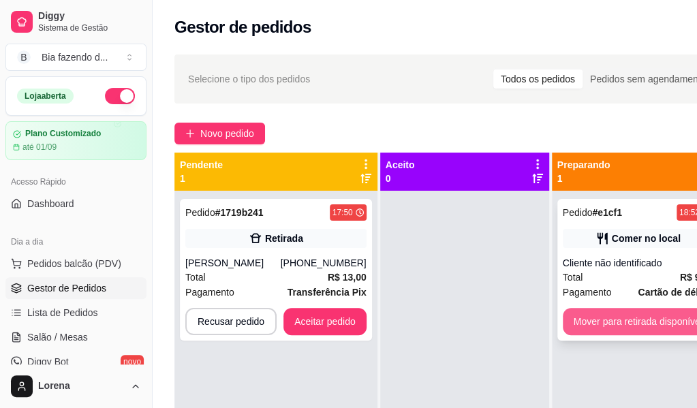
click at [572, 321] on button "Mover para retirada disponível" at bounding box center [638, 321] width 151 height 27
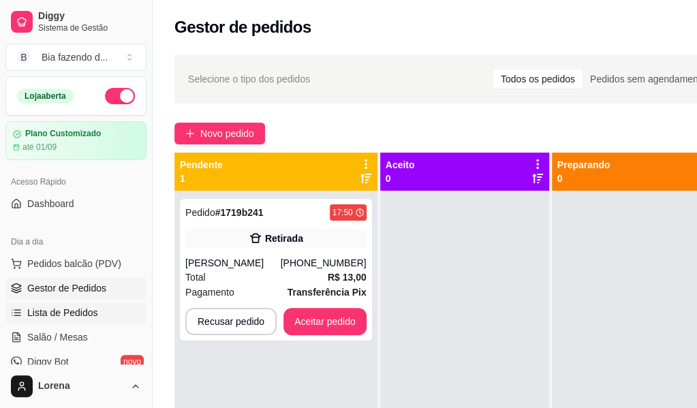
click at [69, 313] on span "Lista de Pedidos" at bounding box center [62, 313] width 71 height 14
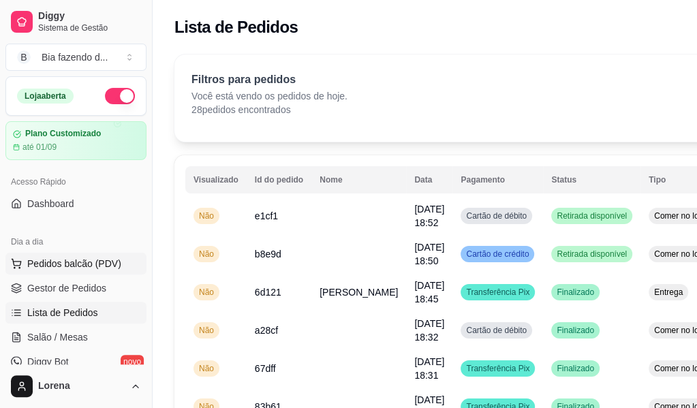
click at [87, 264] on span "Pedidos balcão (PDV)" at bounding box center [74, 264] width 94 height 14
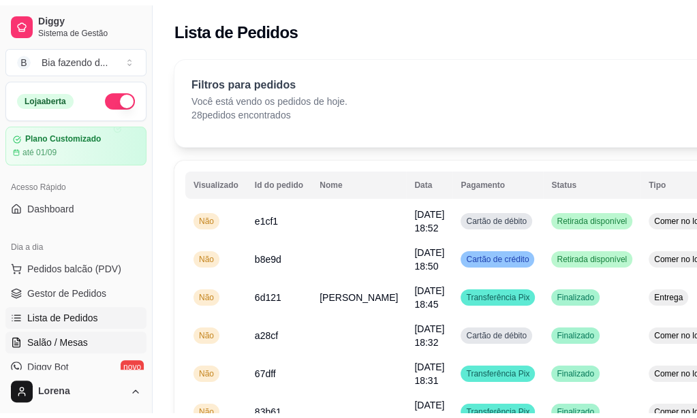
scroll to position [204, 0]
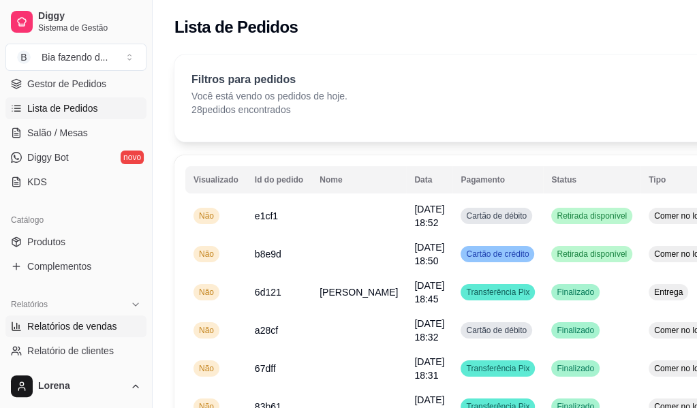
click at [82, 324] on span "Relatórios de vendas" at bounding box center [72, 326] width 90 height 14
select select "ALL"
select select "0"
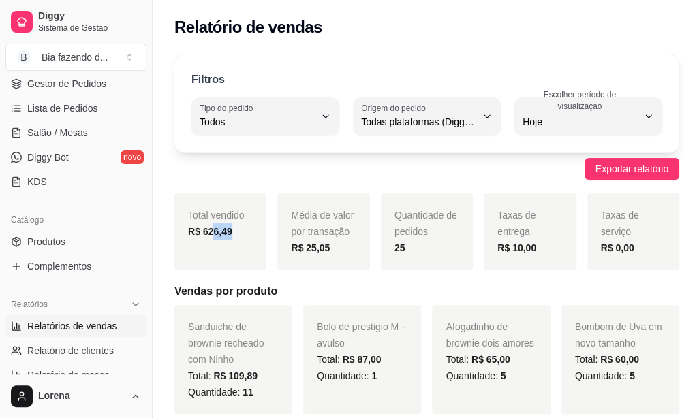
drag, startPoint x: 233, startPoint y: 237, endPoint x: 210, endPoint y: 242, distance: 23.0
click at [210, 242] on div "Total vendido R$ 626,49" at bounding box center [220, 231] width 92 height 76
click at [222, 236] on strong "R$ 626,49" at bounding box center [210, 231] width 44 height 11
